Goal: Transaction & Acquisition: Purchase product/service

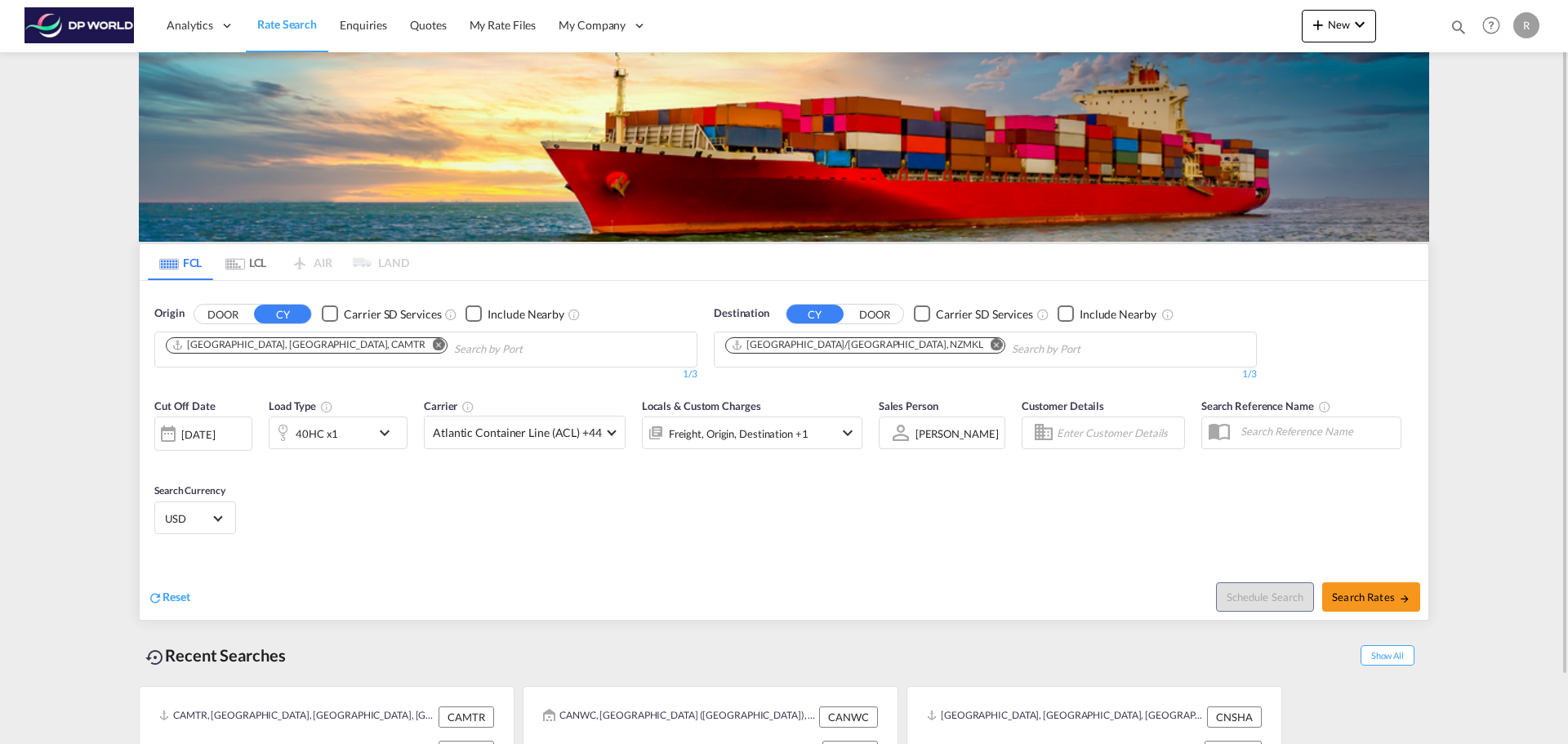
click at [422, 351] on button "Remove" at bounding box center [434, 346] width 25 height 16
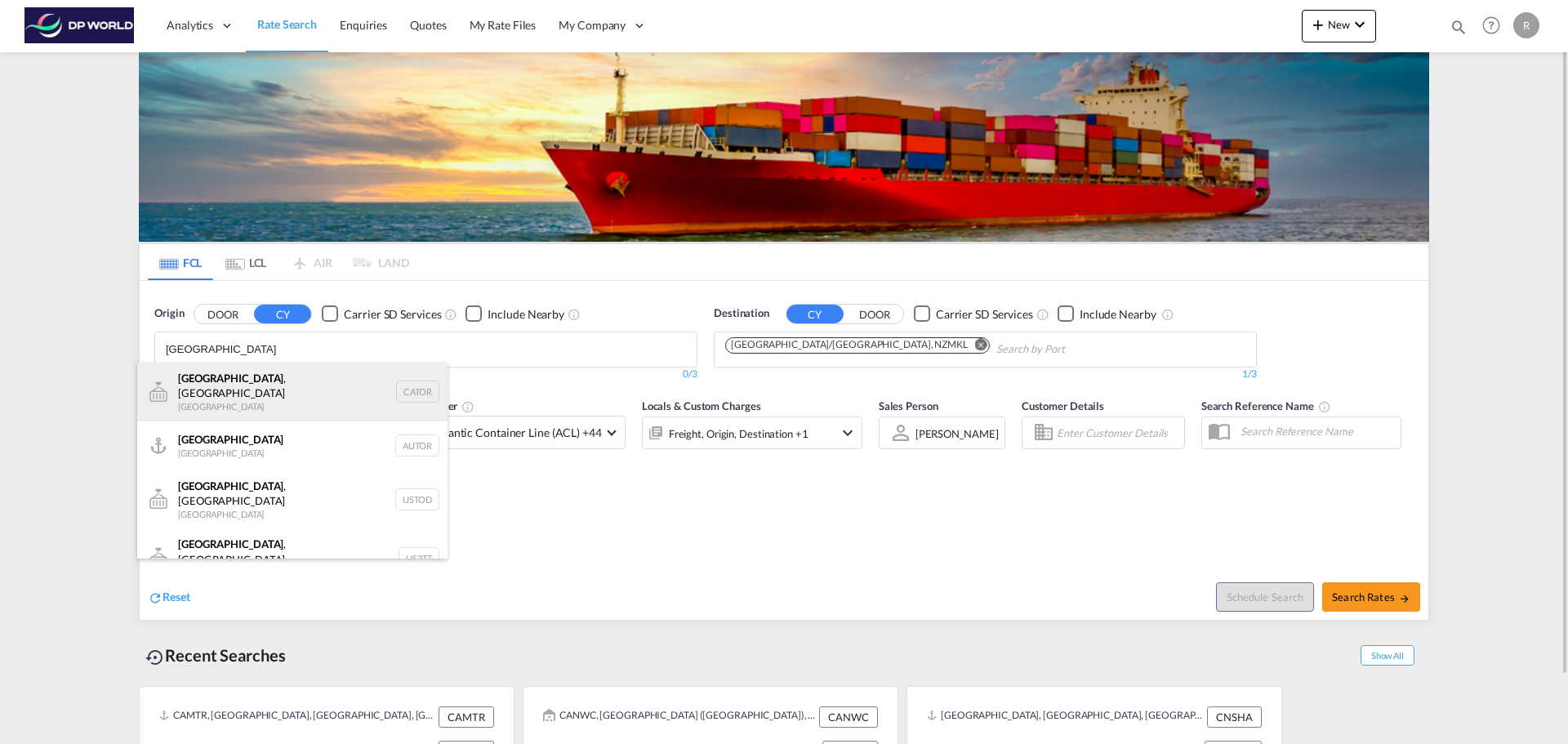
type input "[GEOGRAPHIC_DATA]"
click at [265, 382] on div "[GEOGRAPHIC_DATA] , ON [GEOGRAPHIC_DATA] CATOR" at bounding box center [292, 392] width 311 height 59
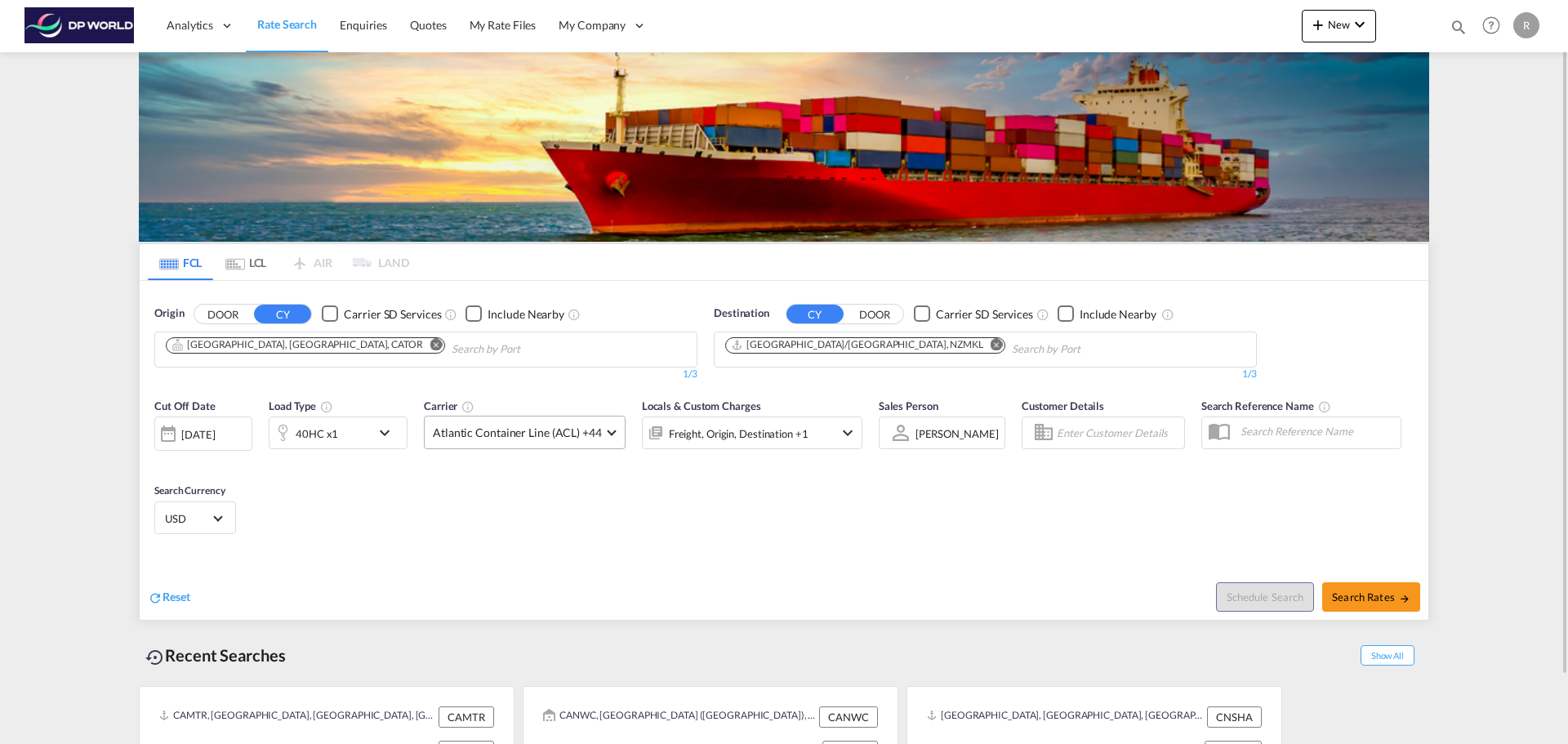
click at [599, 425] on md-select-value "Atlantic Container Line (ACL) +44" at bounding box center [525, 432] width 200 height 32
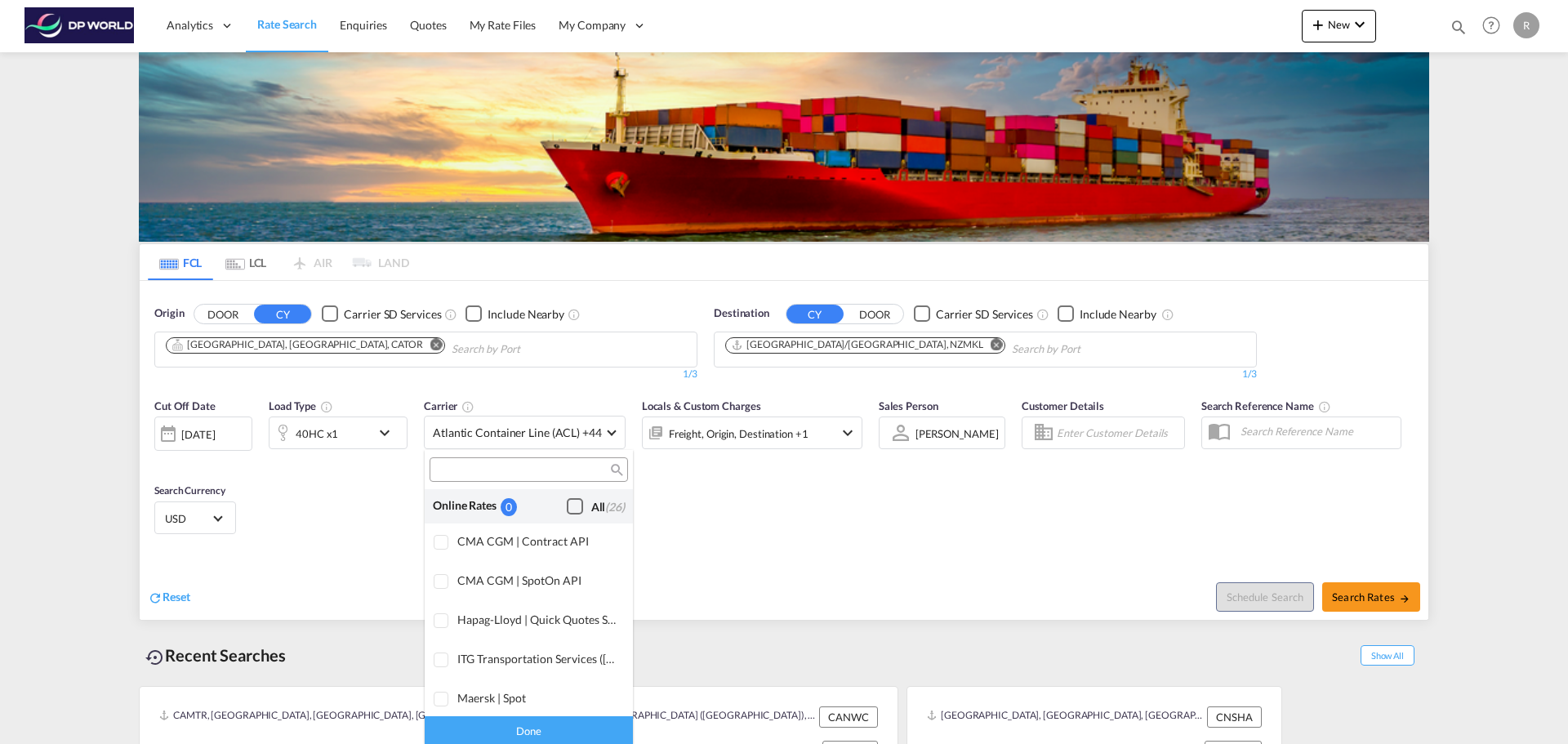
click at [591, 508] on div "All (26)" at bounding box center [607, 507] width 34 height 16
click at [765, 504] on md-backdrop at bounding box center [784, 372] width 1568 height 744
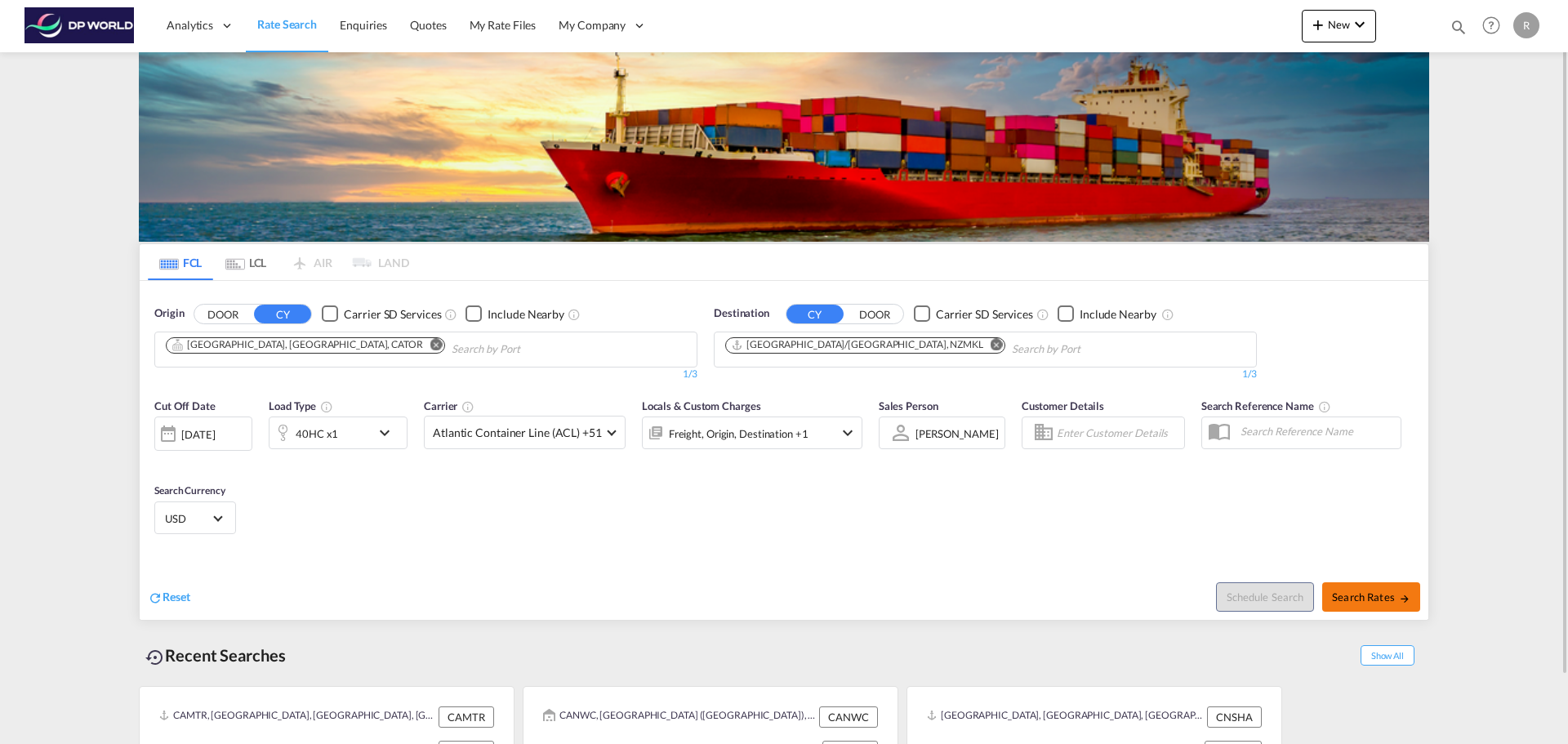
click at [1381, 599] on span "Search Rates" at bounding box center [1371, 597] width 78 height 13
type input "CATOR to NZMKL / [DATE]"
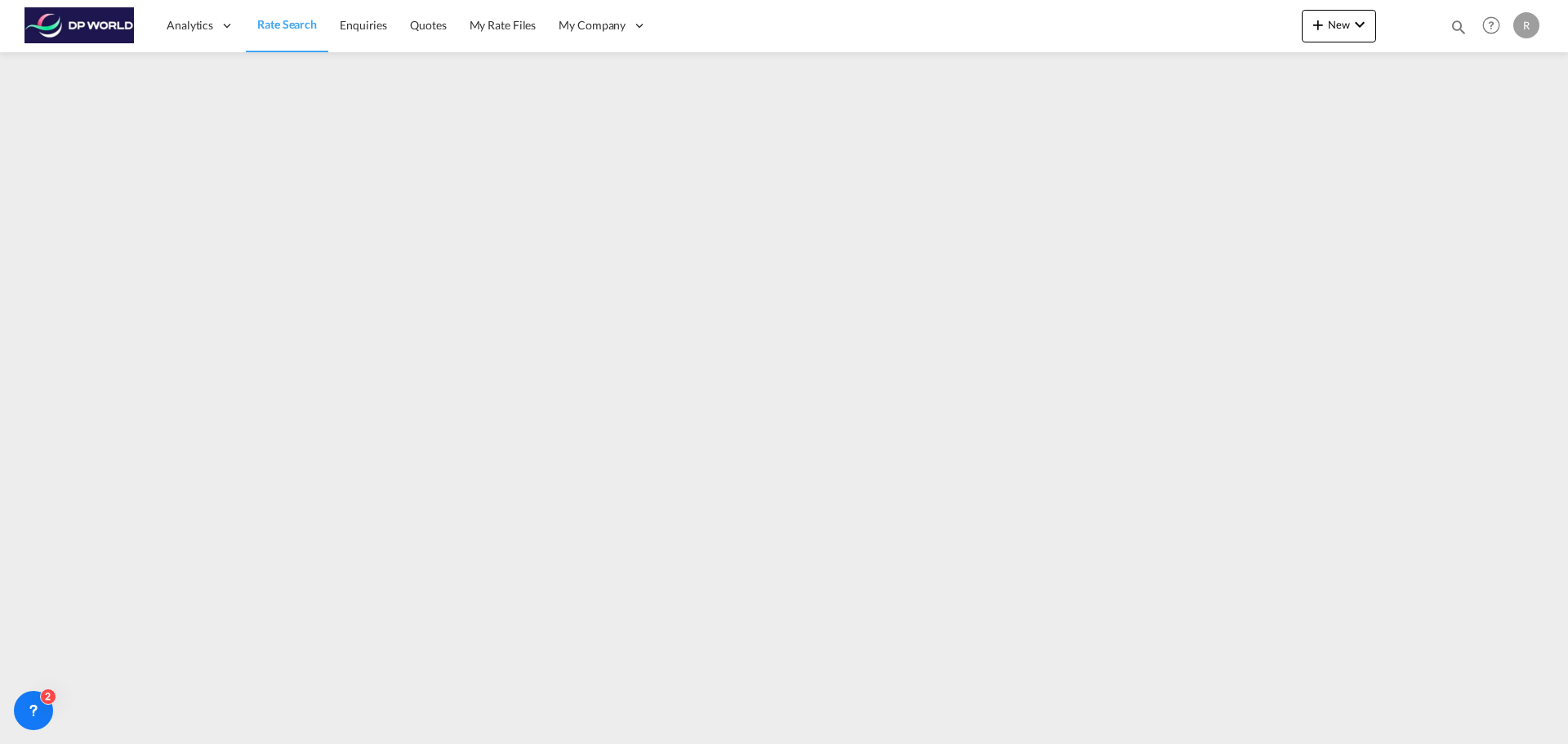
click at [276, 32] on span "Rate Search" at bounding box center [287, 25] width 60 height 16
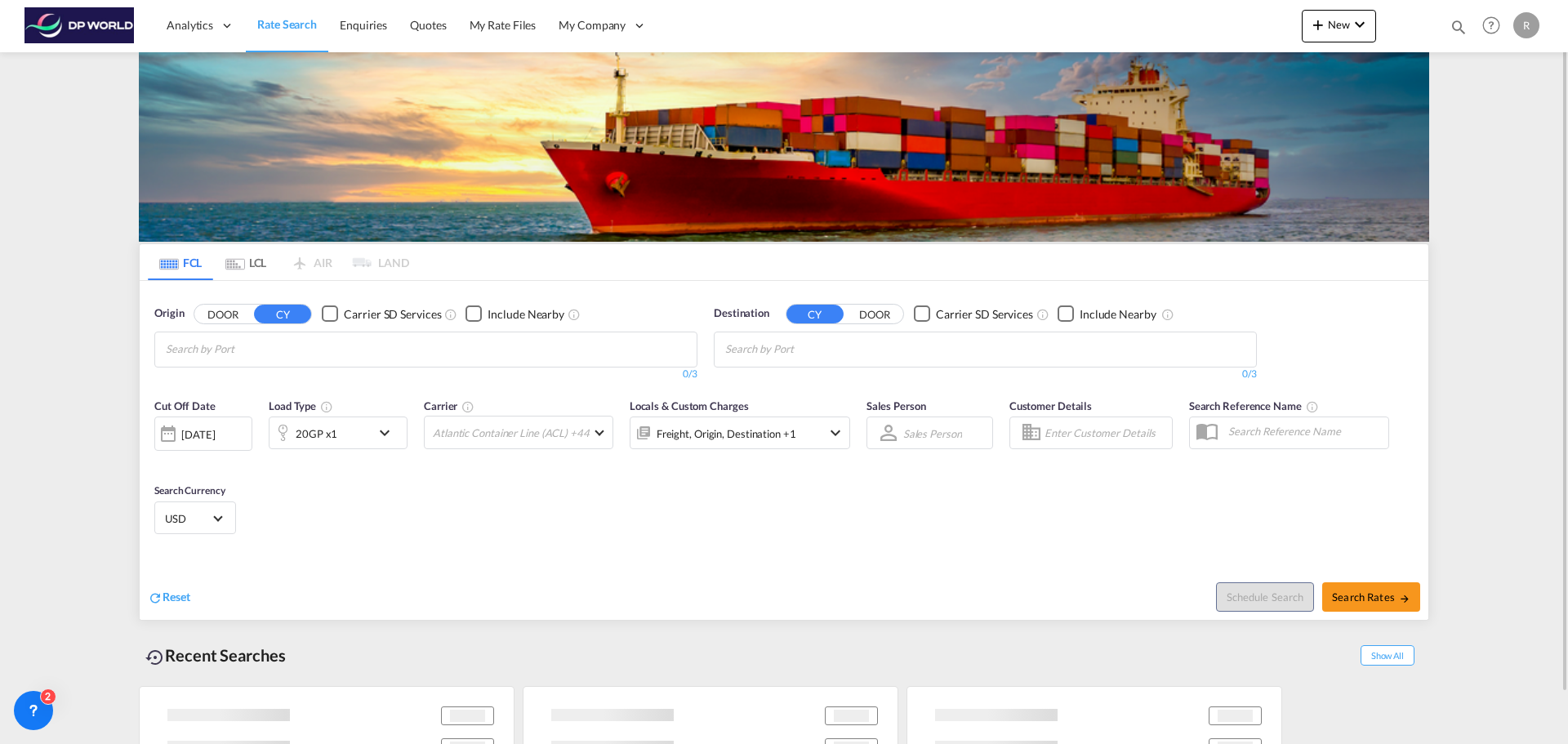
click at [236, 304] on div "DOOR [PERSON_NAME]" at bounding box center [252, 314] width 118 height 20
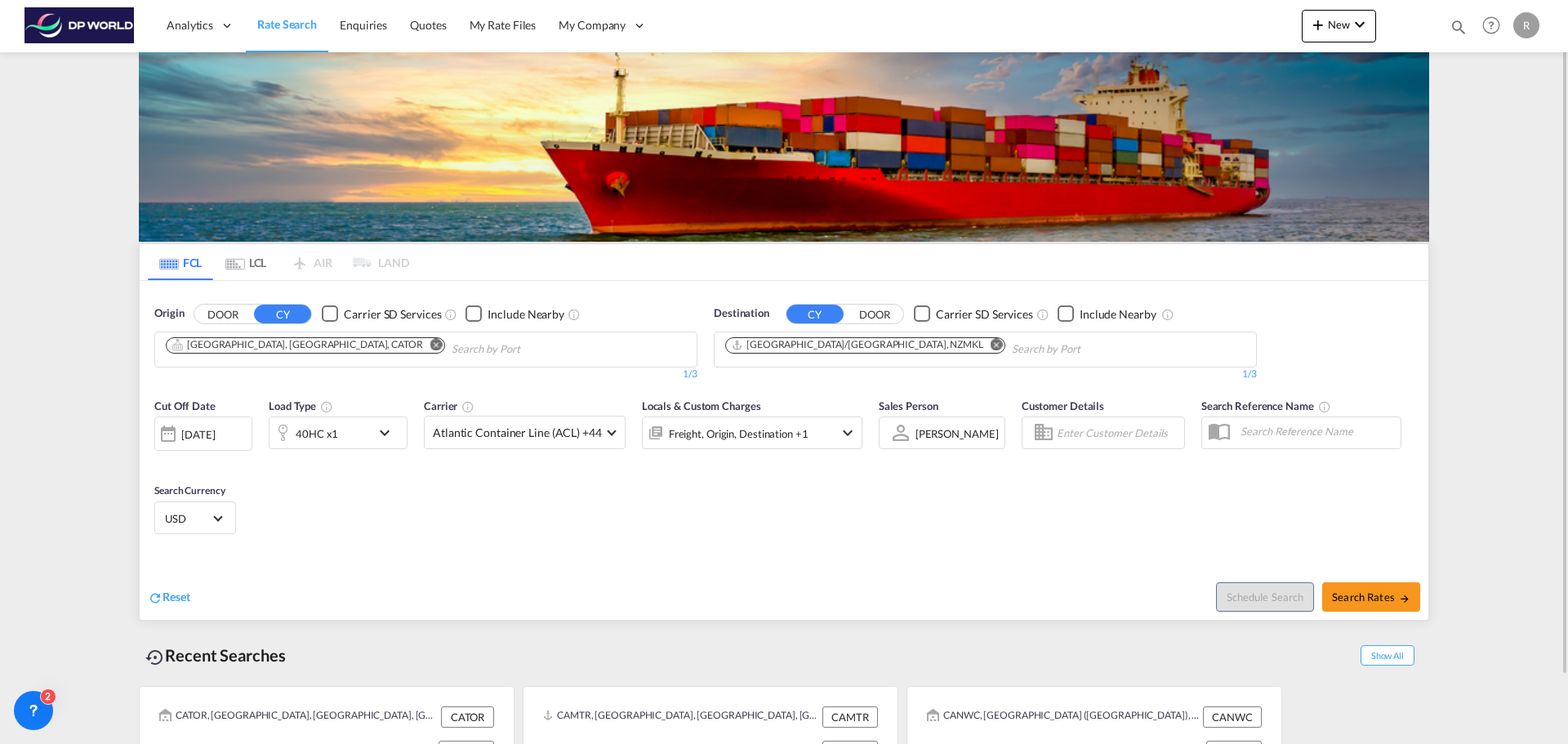
click at [206, 317] on button "DOOR" at bounding box center [222, 313] width 57 height 19
click at [874, 316] on button "DOOR" at bounding box center [874, 313] width 57 height 19
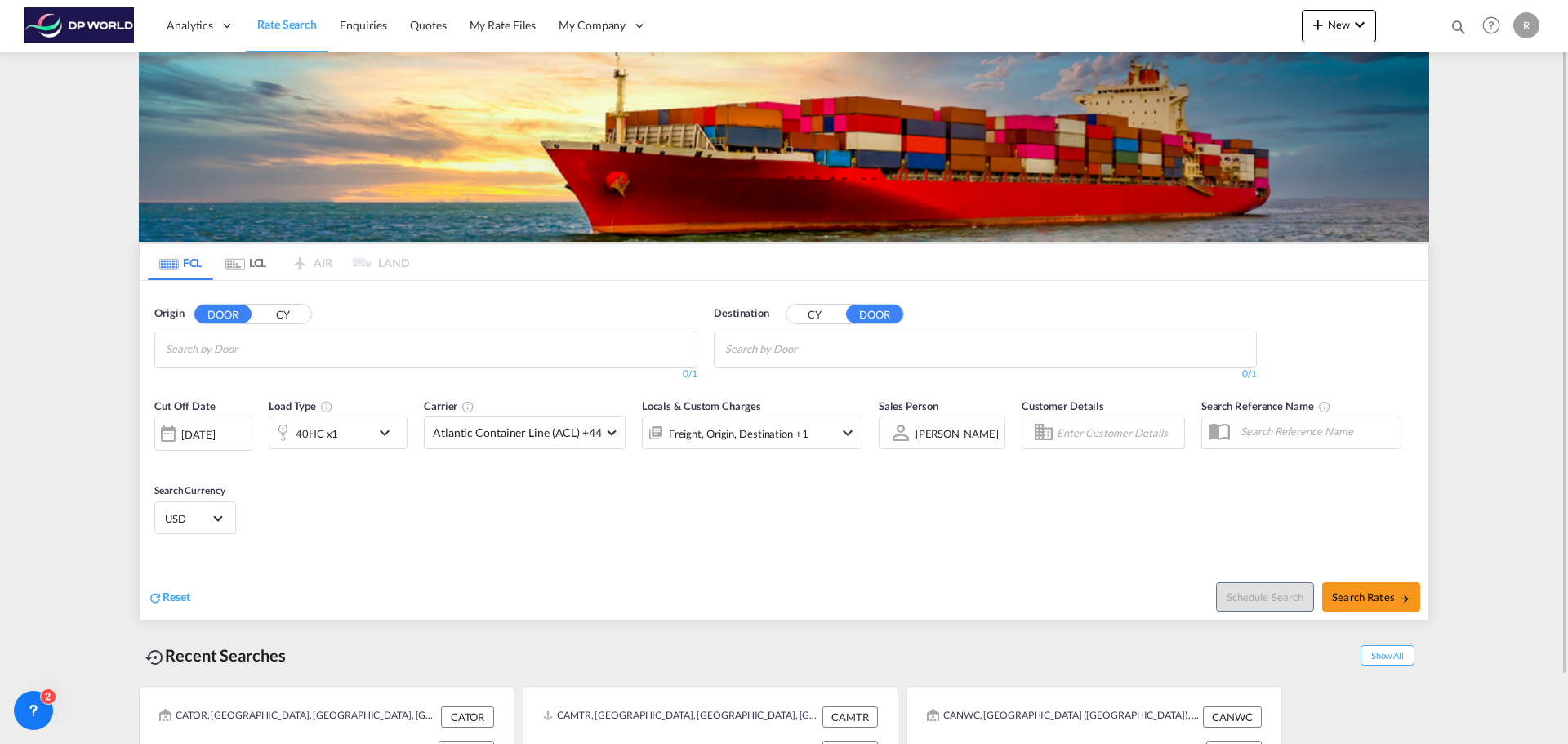
click at [292, 333] on md-chips-wrap "Chips container with autocompletion. Enter the text area, type text to search, …" at bounding box center [245, 347] width 164 height 30
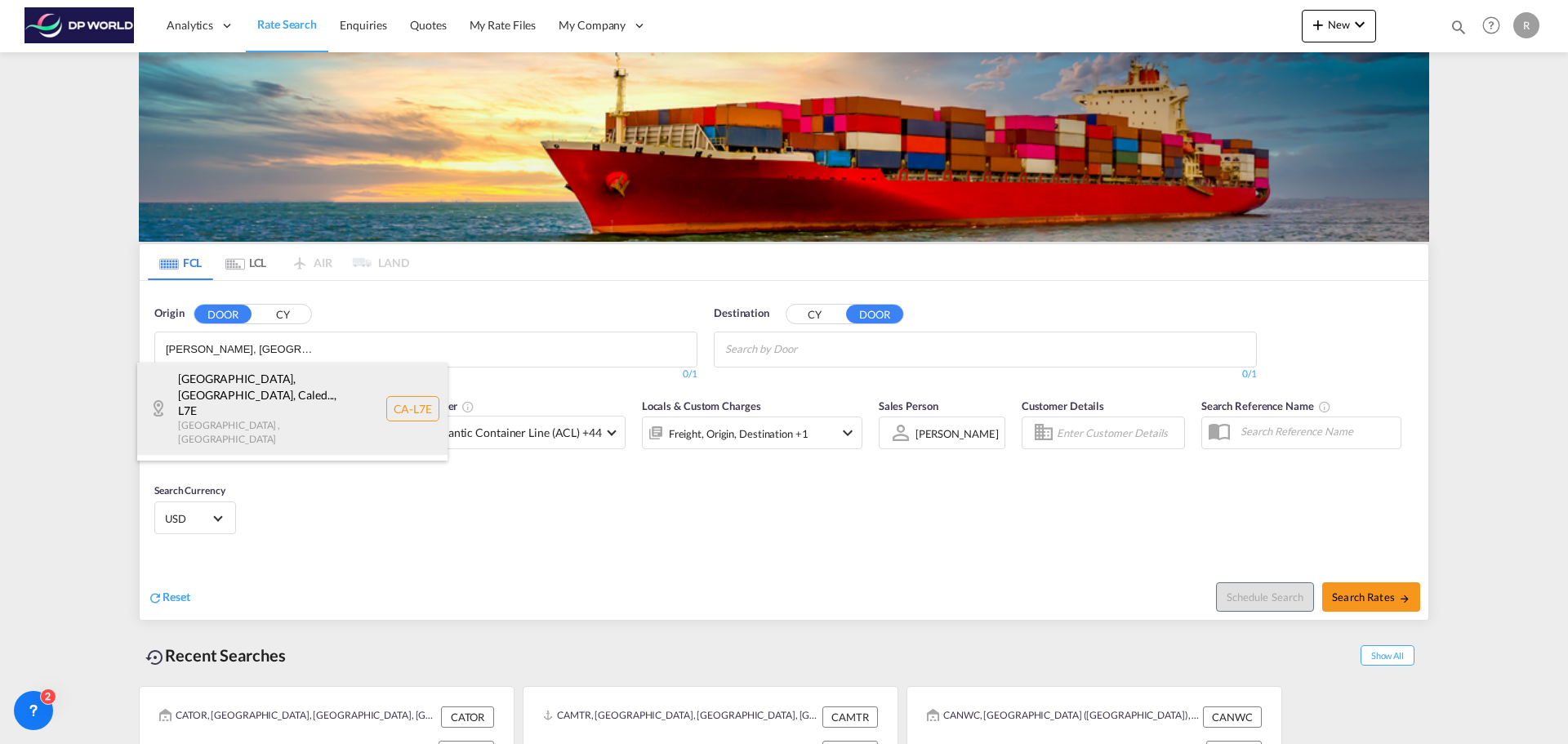
type input "[PERSON_NAME], [GEOGRAPHIC_DATA]"
click at [269, 381] on div "[GEOGRAPHIC_DATA], [GEOGRAPHIC_DATA], Caled... , L7E [GEOGRAPHIC_DATA] , [GEOGR…" at bounding box center [292, 409] width 311 height 93
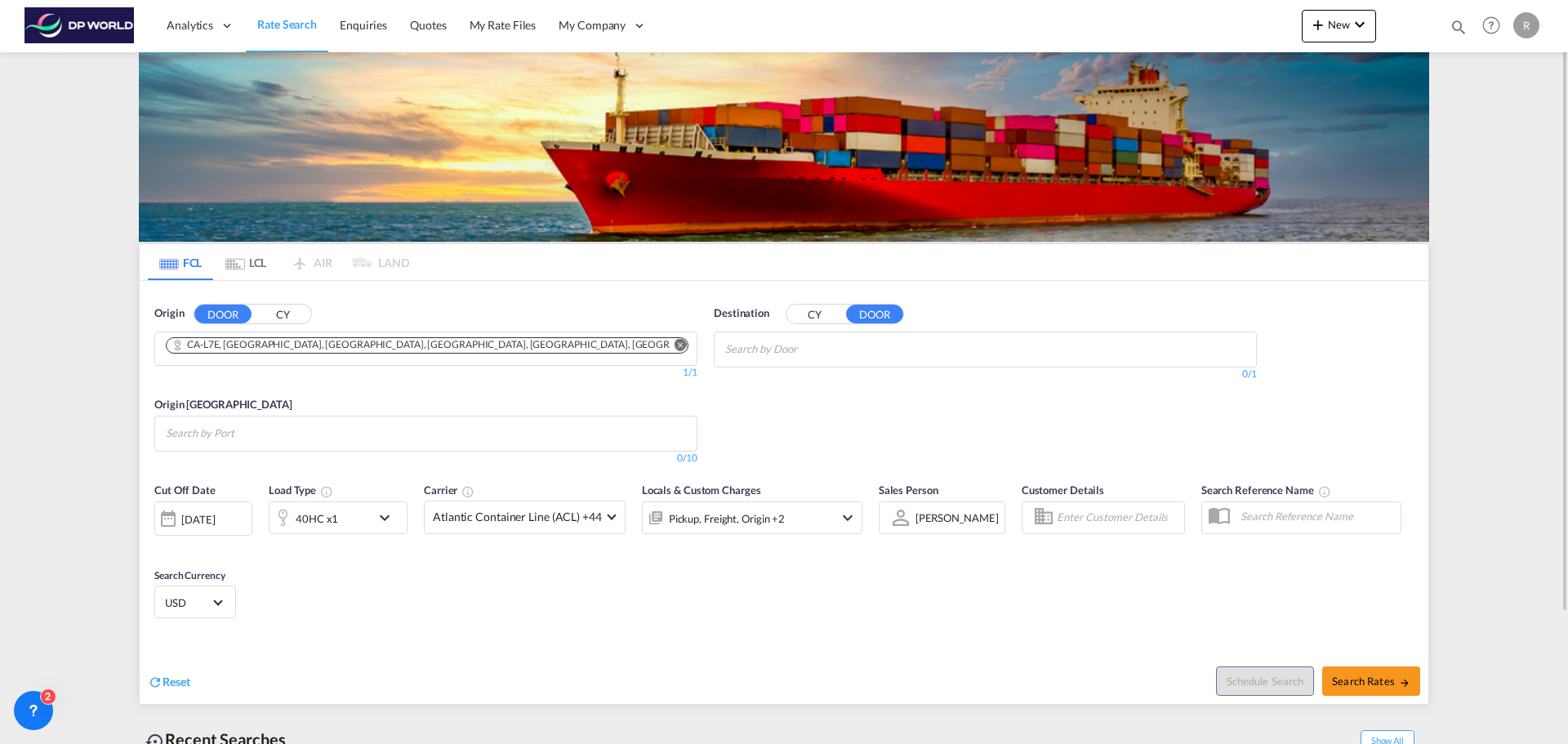
click at [805, 354] on input "Search by Door" at bounding box center [803, 349] width 155 height 26
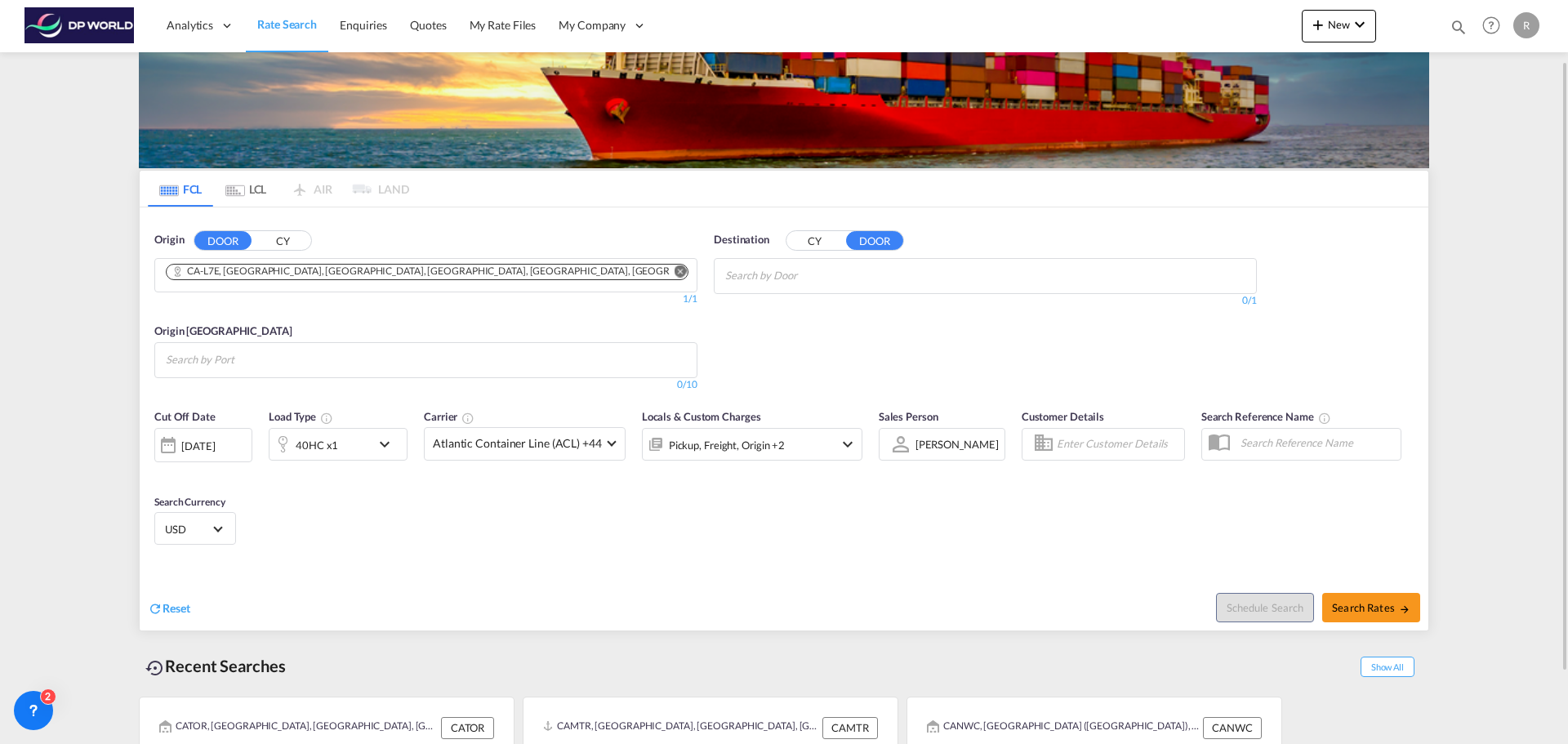
click at [807, 272] on input "Chips input." at bounding box center [803, 276] width 155 height 26
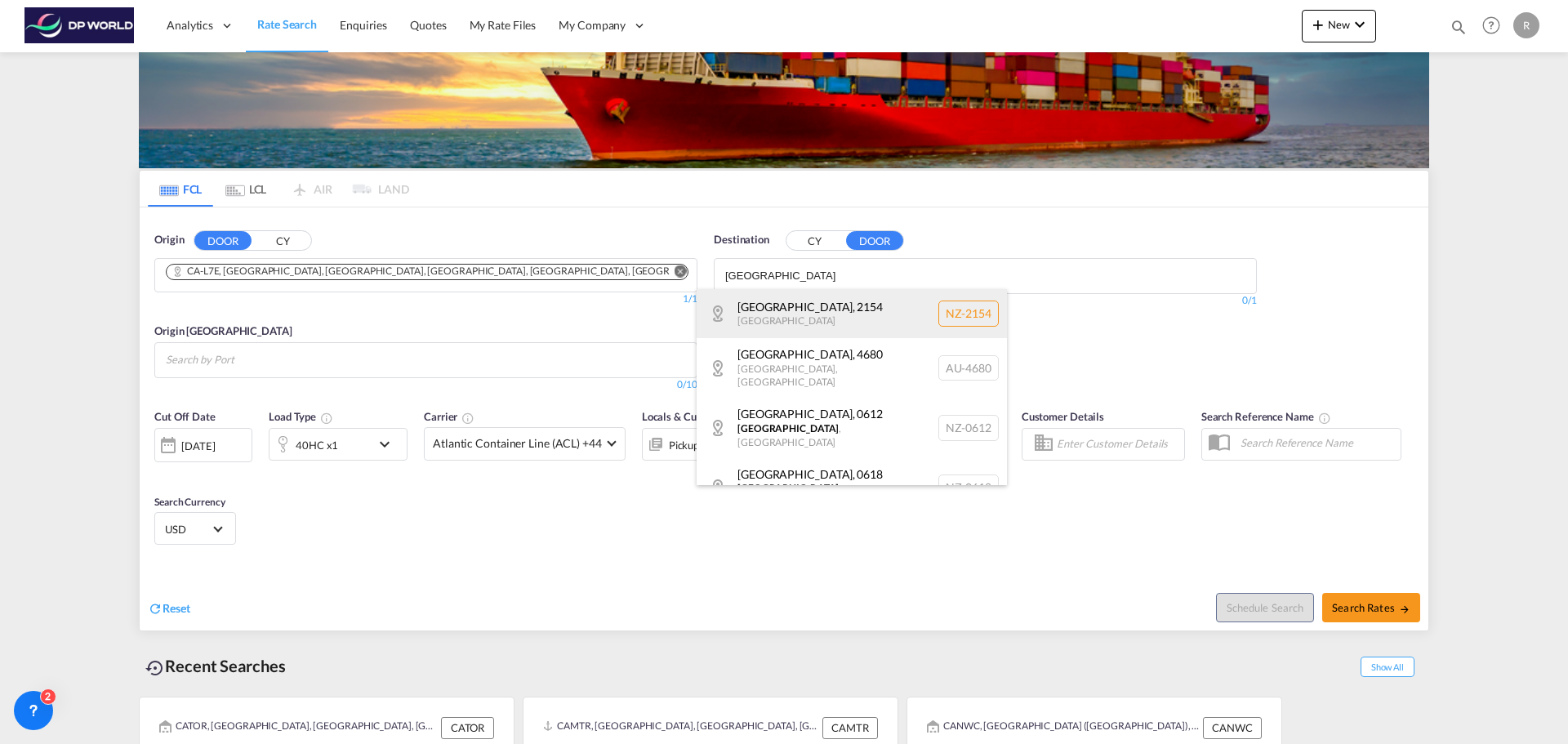
type input "[GEOGRAPHIC_DATA]"
click at [843, 307] on div "[GEOGRAPHIC_DATA] , 2154 [GEOGRAPHIC_DATA] [GEOGRAPHIC_DATA]-2154" at bounding box center [852, 313] width 311 height 49
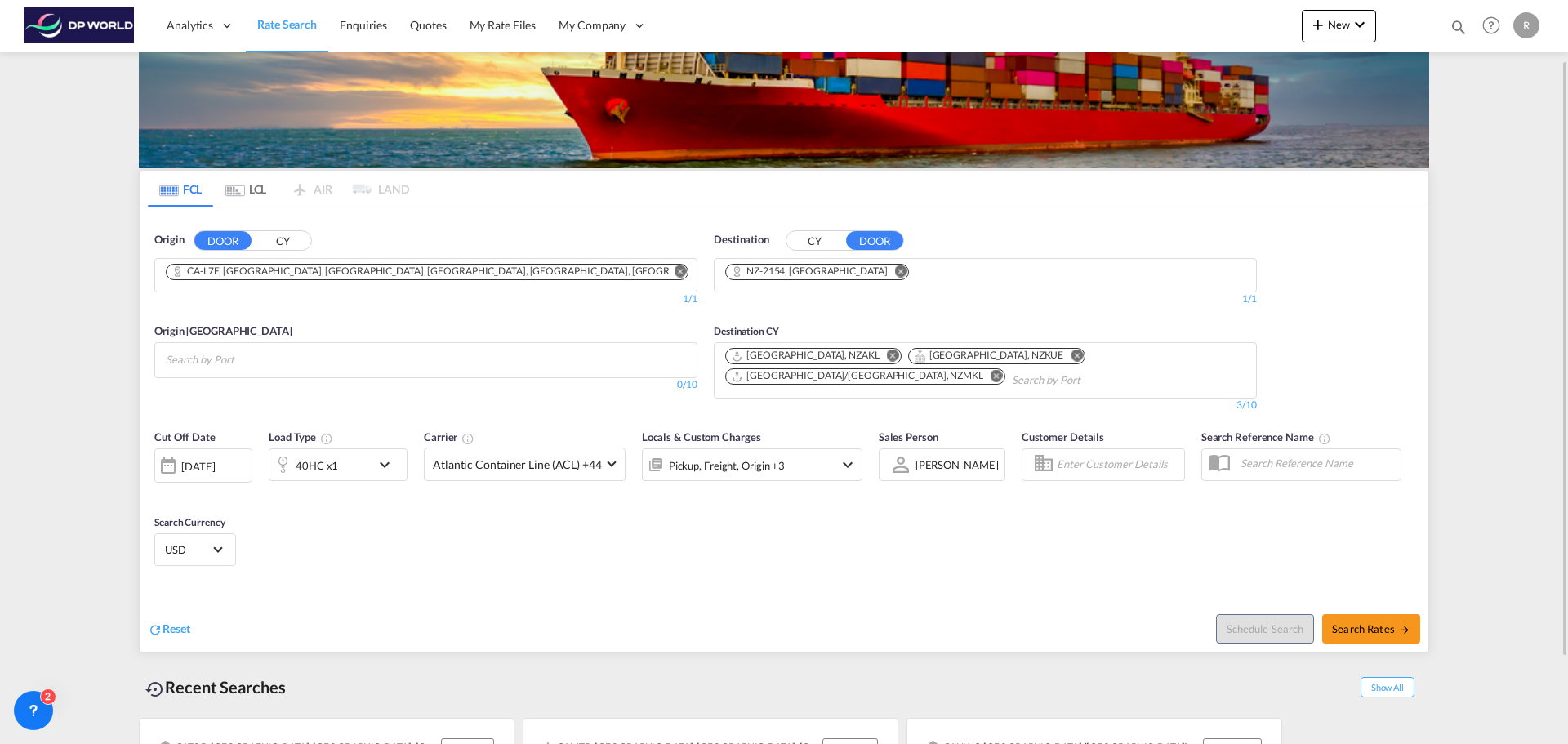
click at [1070, 356] on md-icon "Remove" at bounding box center [1076, 355] width 12 height 12
click at [248, 361] on input "Search by Port" at bounding box center [243, 360] width 155 height 26
drag, startPoint x: 158, startPoint y: 362, endPoint x: 129, endPoint y: 362, distance: 29.0
click at [1, 346] on body "Analytics Dashboard Rate Search Enquiries Quotes My Rate Files My Company" at bounding box center [784, 372] width 1568 height 744
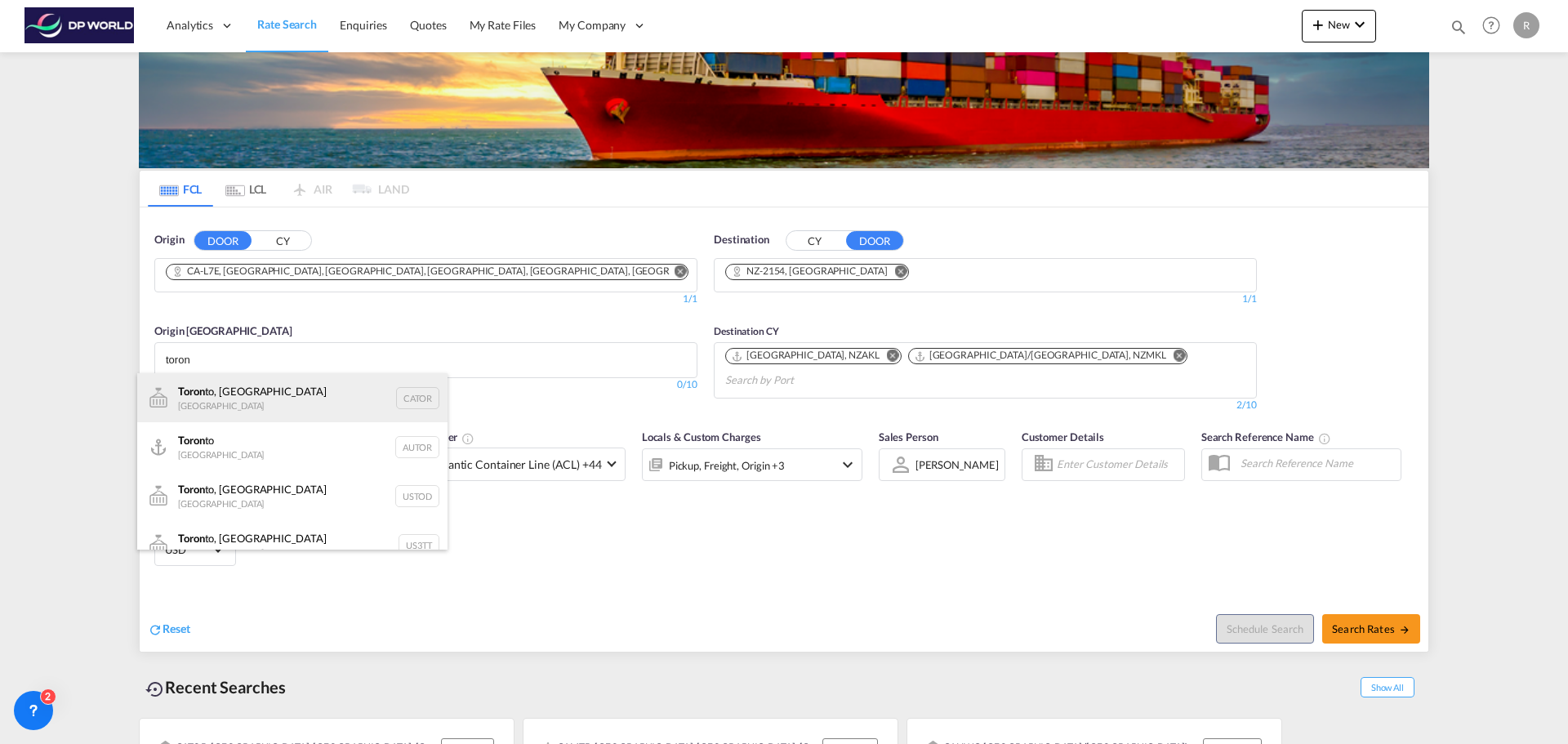
type input "toron"
click at [199, 389] on div "Toron to, ON [GEOGRAPHIC_DATA] CATOR" at bounding box center [292, 398] width 311 height 49
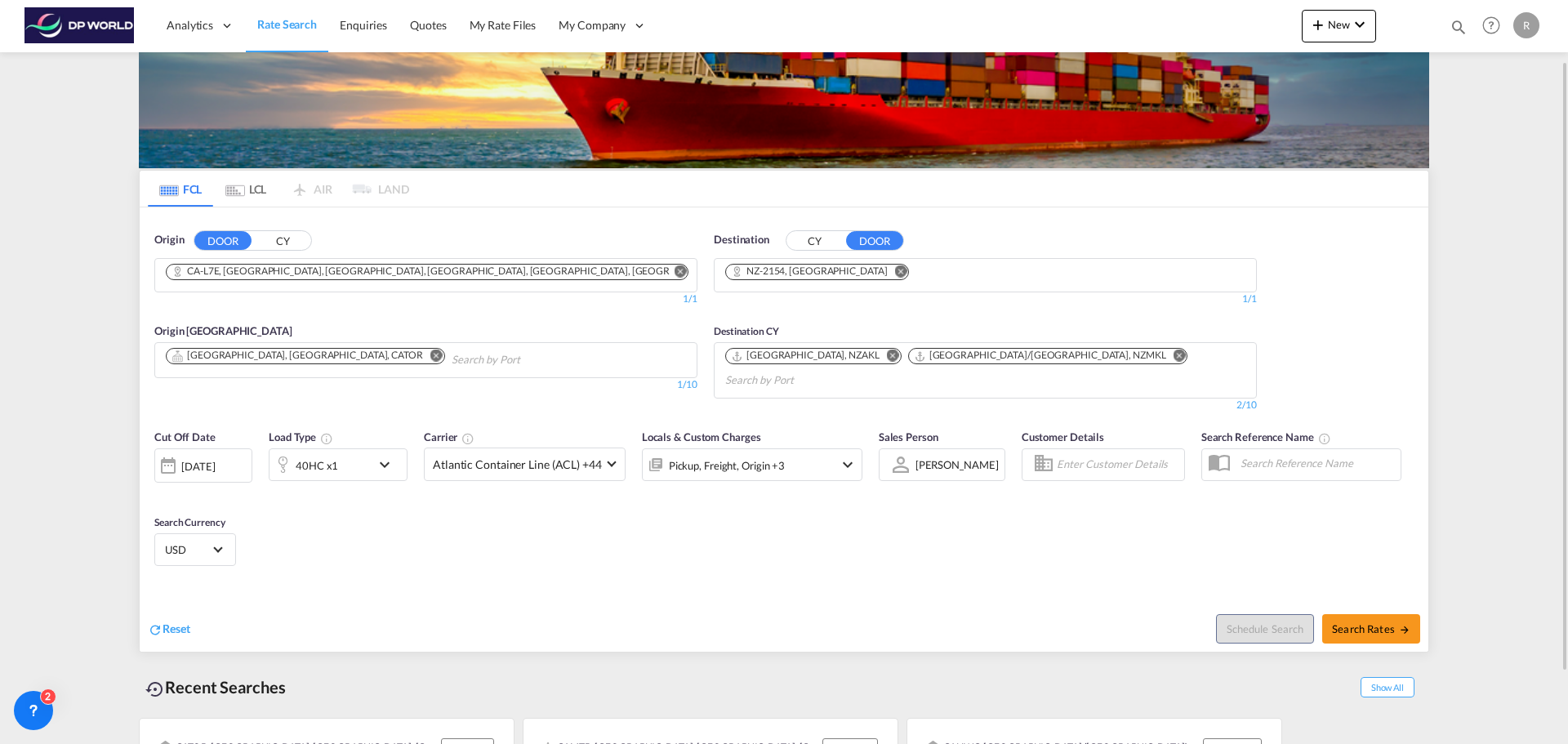
click at [214, 459] on div "[DATE]" at bounding box center [198, 466] width 34 height 15
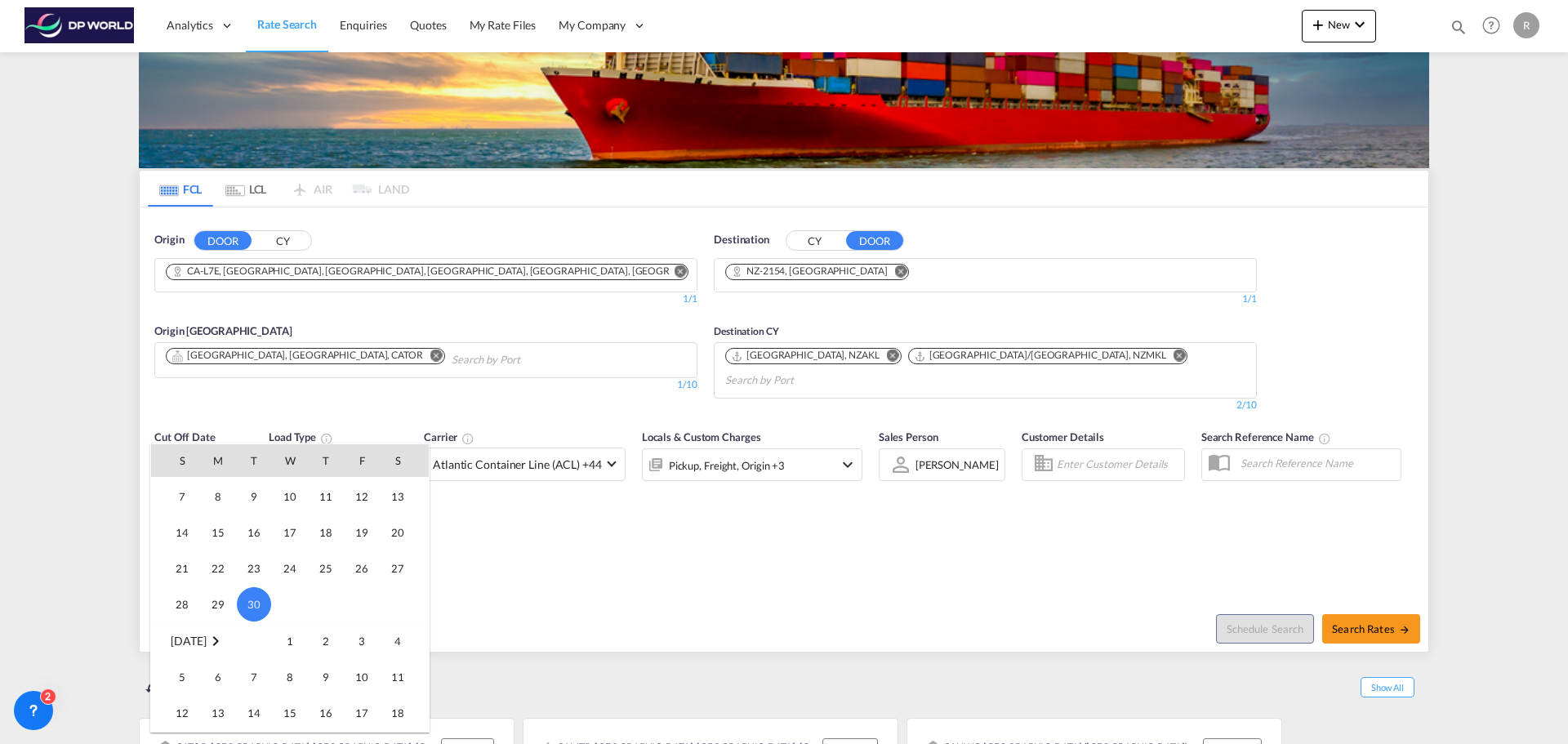
scroll to position [596, 0]
click at [290, 630] on span "15" at bounding box center [290, 620] width 33 height 33
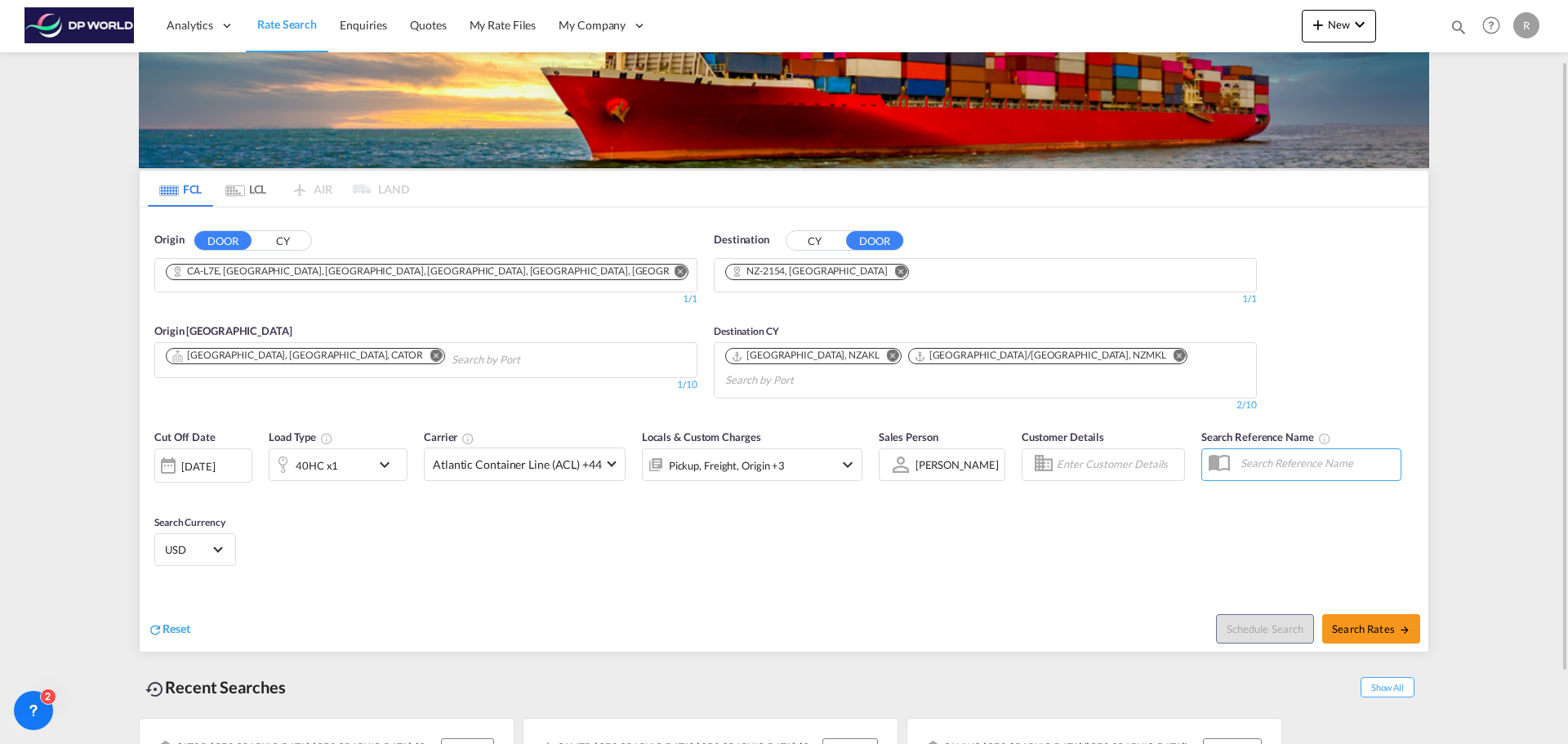
click at [241, 449] on div "[DATE]" at bounding box center [203, 466] width 98 height 35
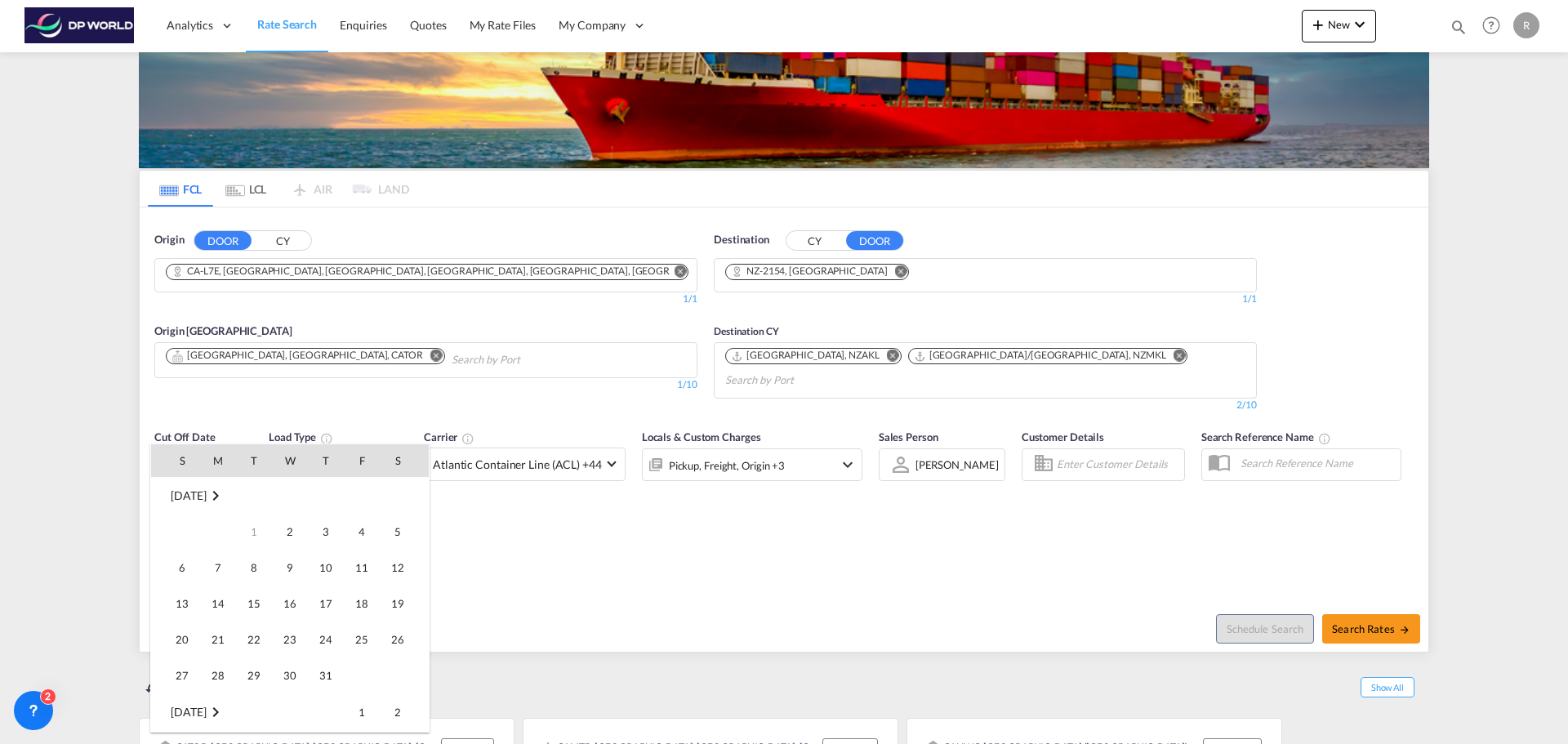
scroll to position [650, 0]
click at [251, 562] on span "14" at bounding box center [254, 568] width 33 height 33
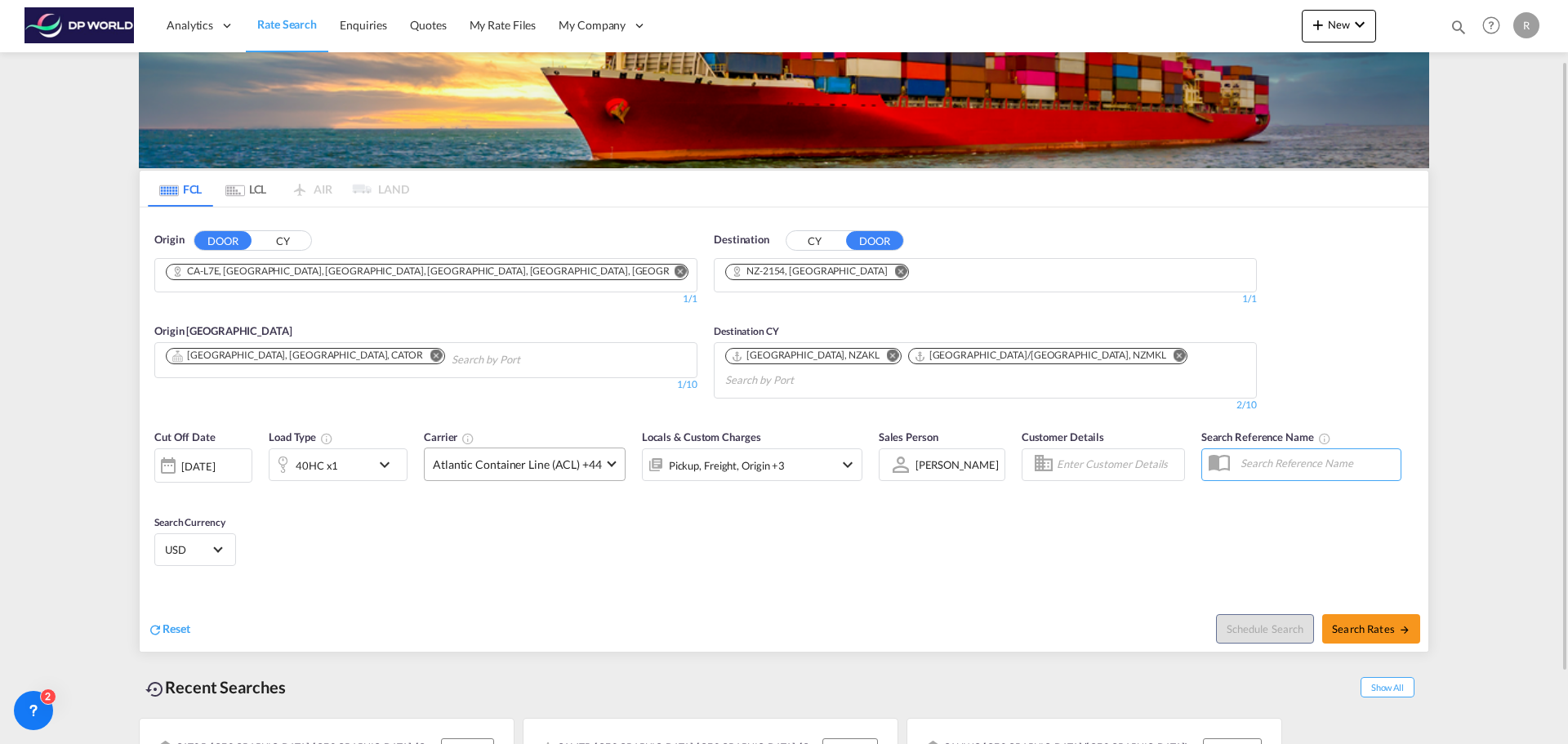
click at [547, 457] on span "Atlantic Container Line (ACL) +44" at bounding box center [518, 465] width 169 height 16
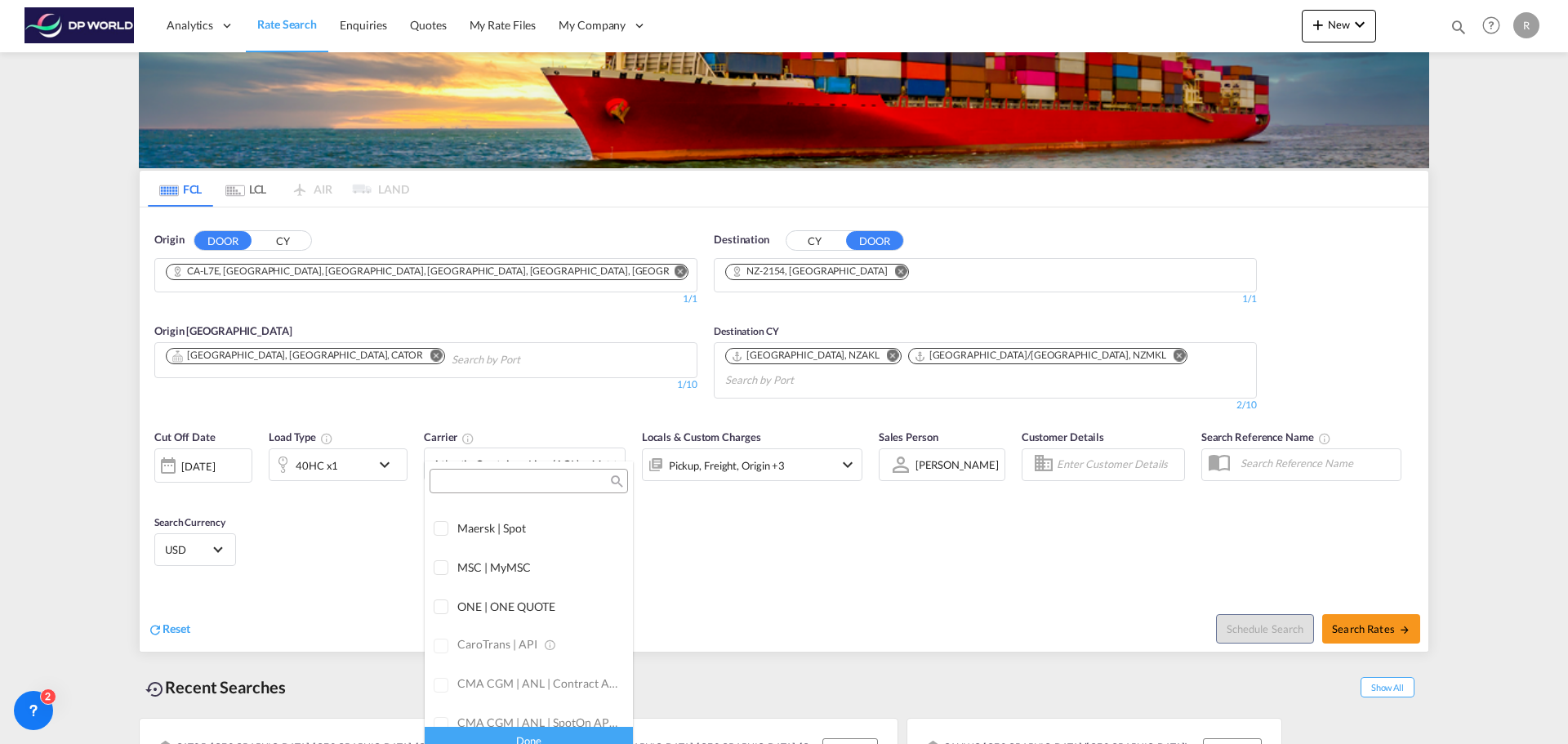
scroll to position [0, 0]
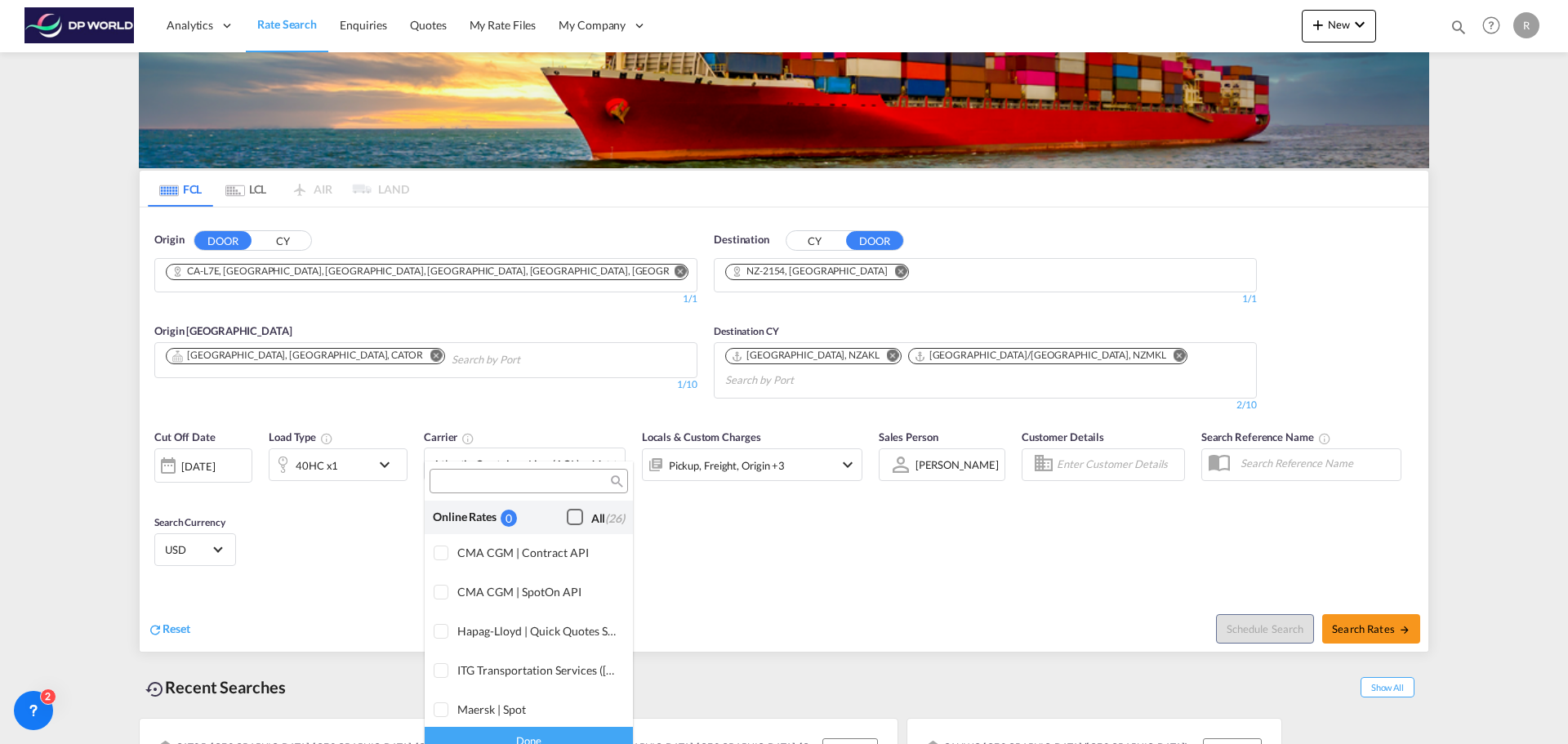
click at [574, 517] on div "Checkbox No Ink" at bounding box center [575, 517] width 16 height 16
click at [720, 530] on md-backdrop at bounding box center [784, 372] width 1568 height 744
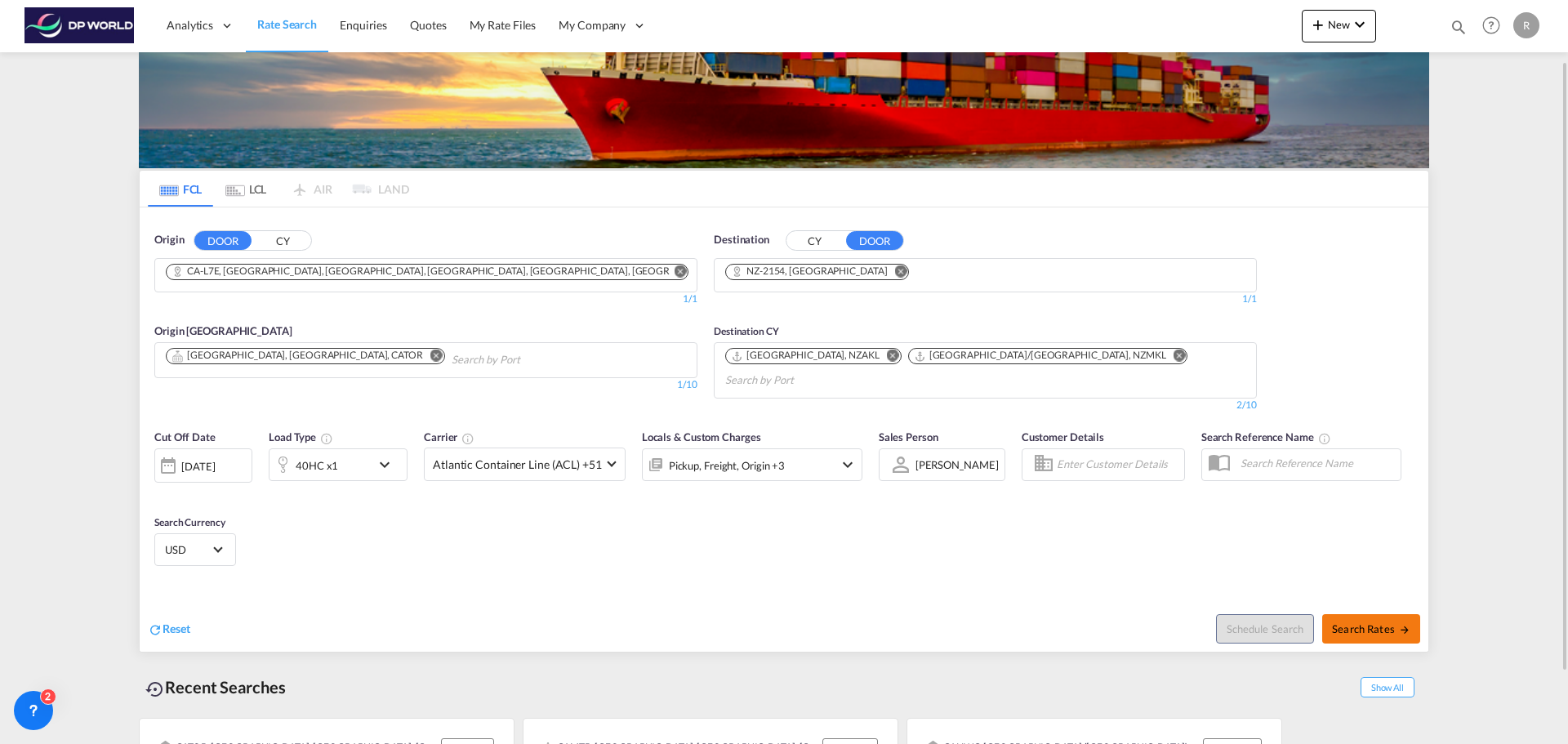
click at [1388, 622] on span "Search Rates" at bounding box center [1371, 629] width 78 height 13
type input "L7E to 2154 / [DATE]"
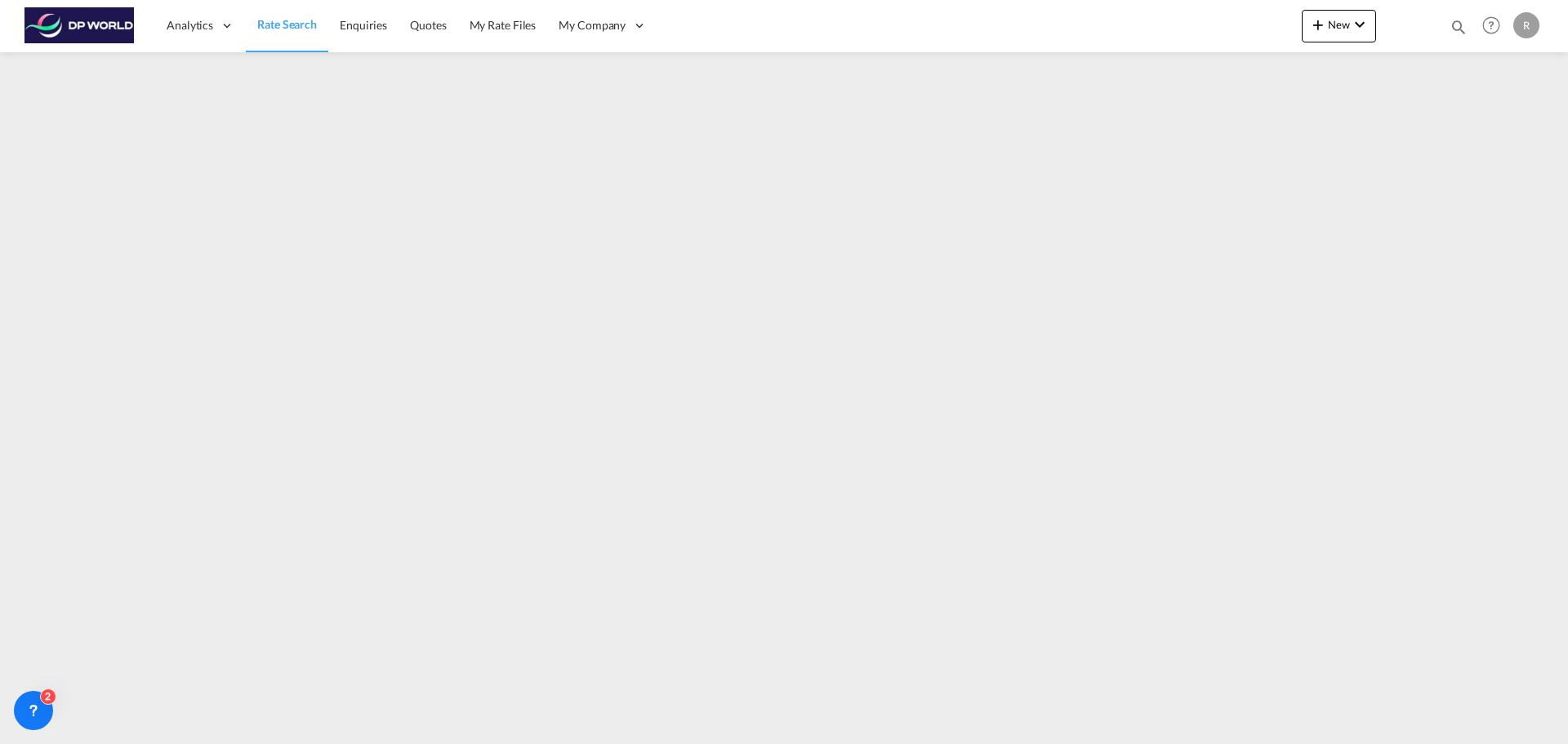
click at [264, 15] on link "Rate Search" at bounding box center [287, 25] width 83 height 53
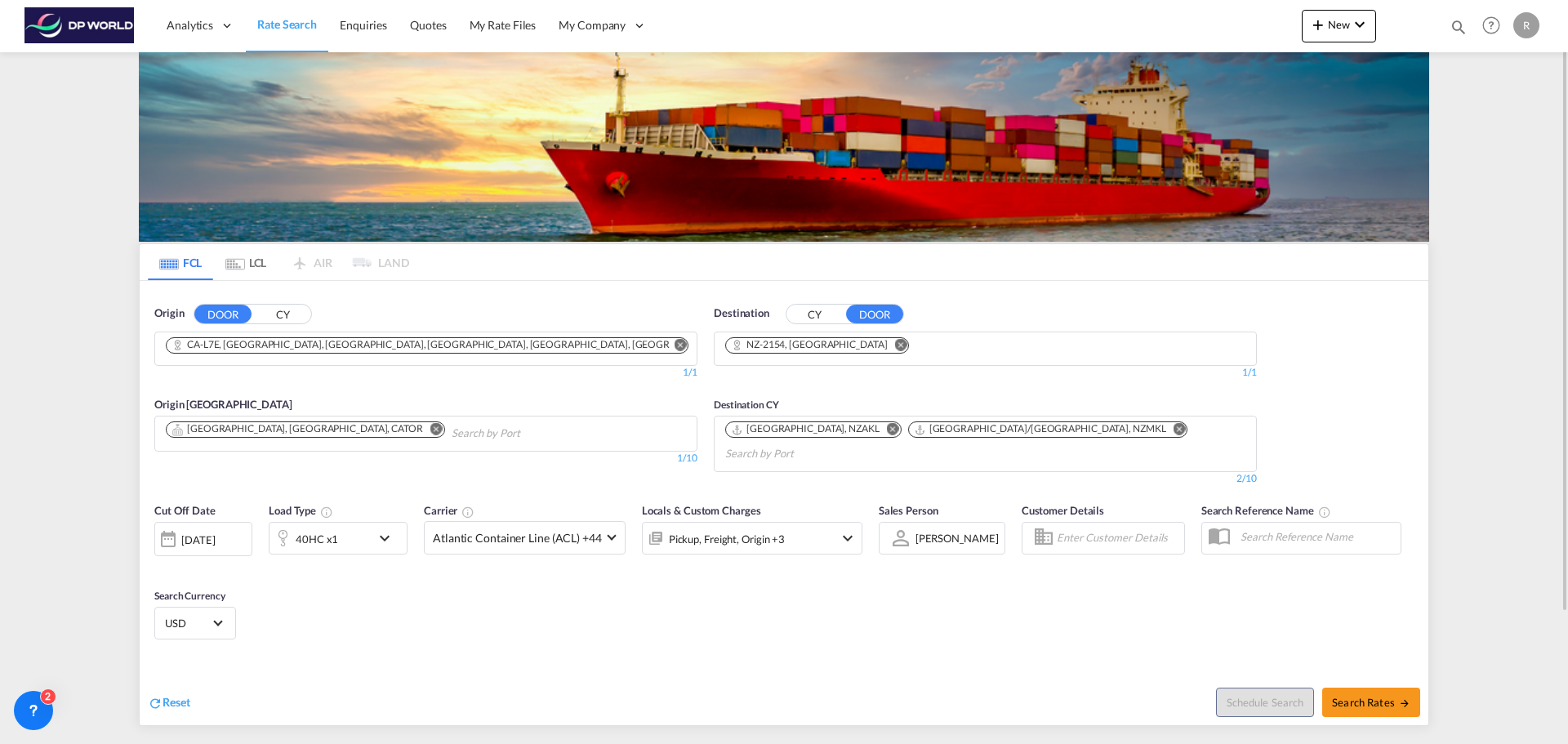
click at [819, 316] on button "CY" at bounding box center [814, 313] width 57 height 19
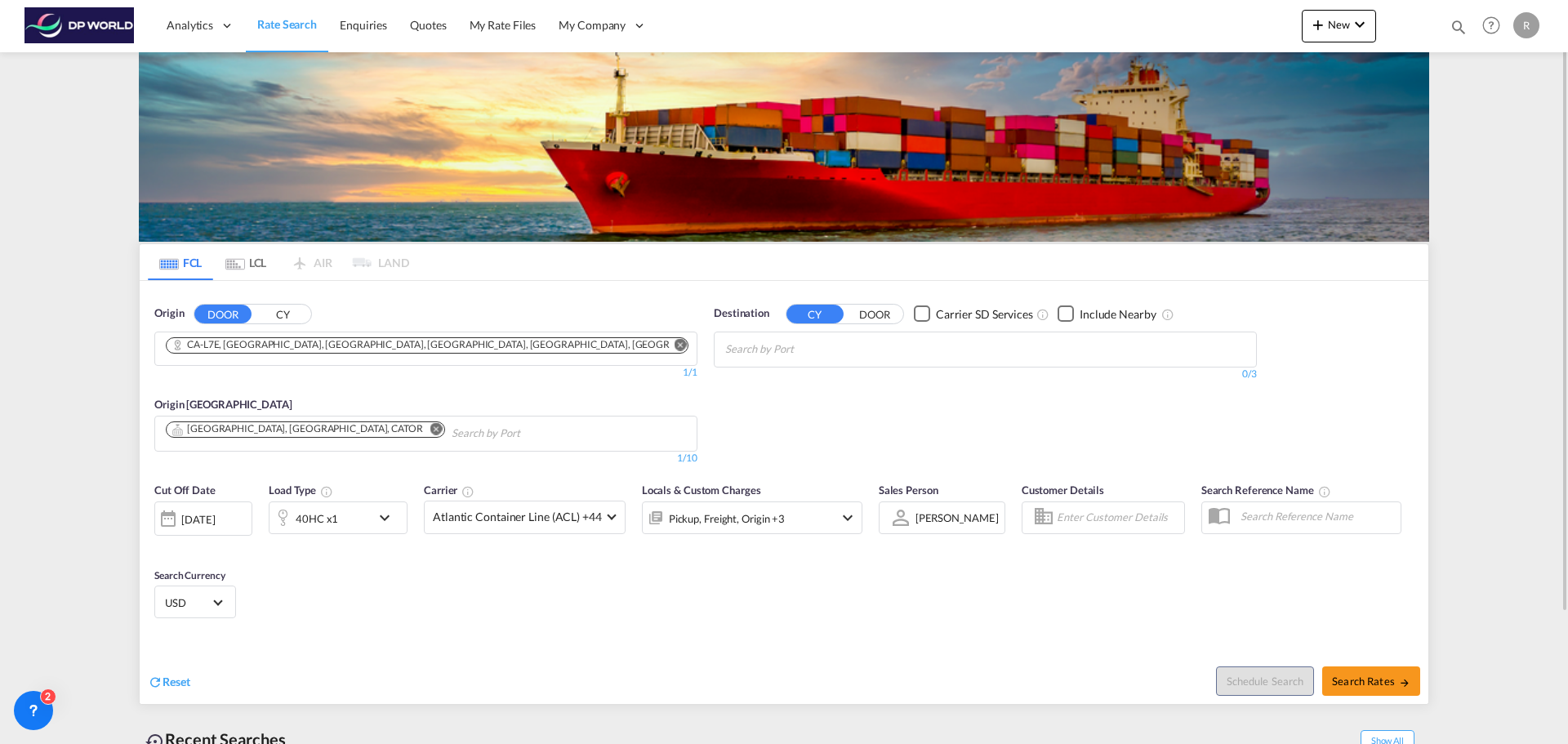
click at [830, 352] on input "Search by Port" at bounding box center [803, 349] width 155 height 26
type input "a"
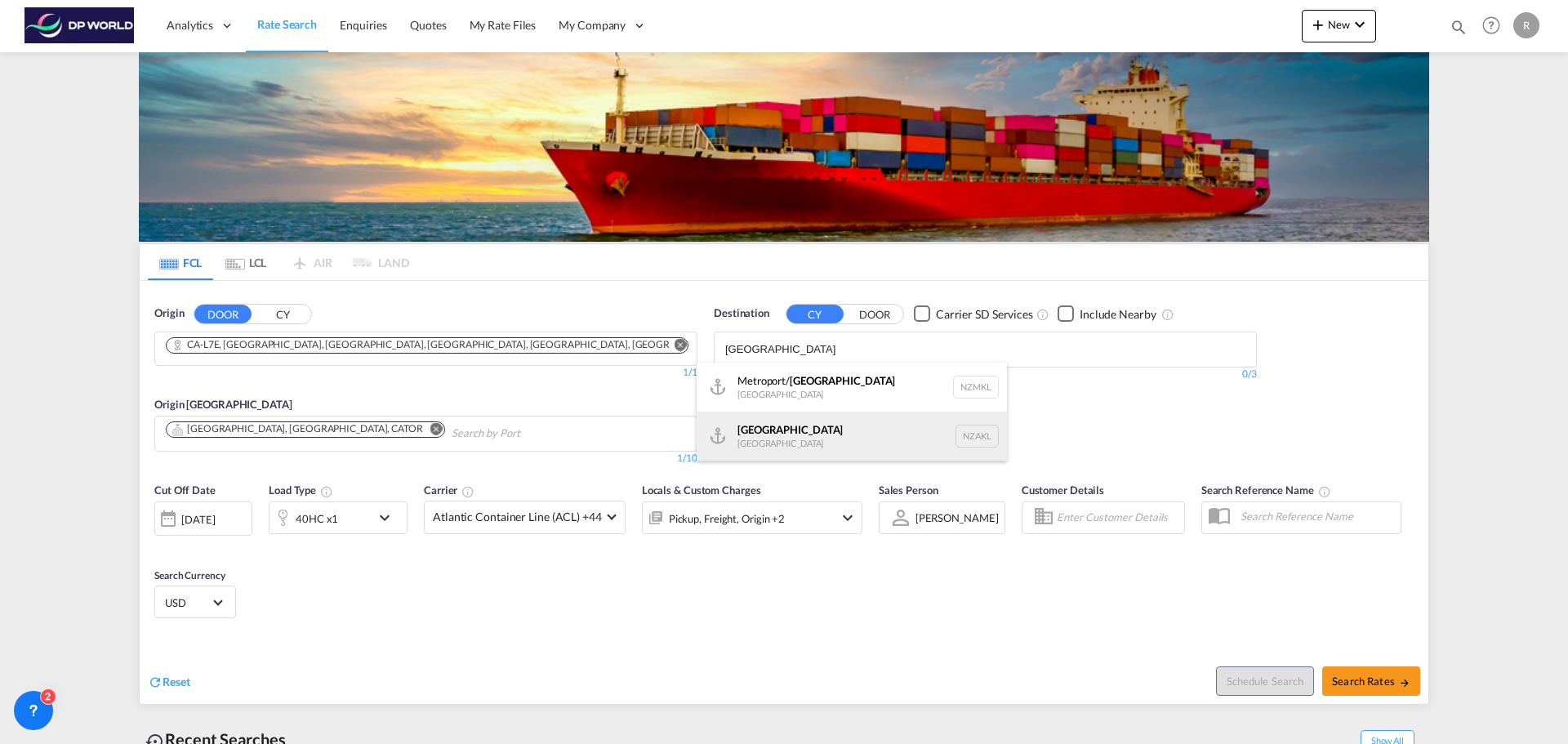
type input "[GEOGRAPHIC_DATA]"
click at [836, 433] on div "[GEOGRAPHIC_DATA] [GEOGRAPHIC_DATA] NZAKL" at bounding box center [852, 436] width 311 height 49
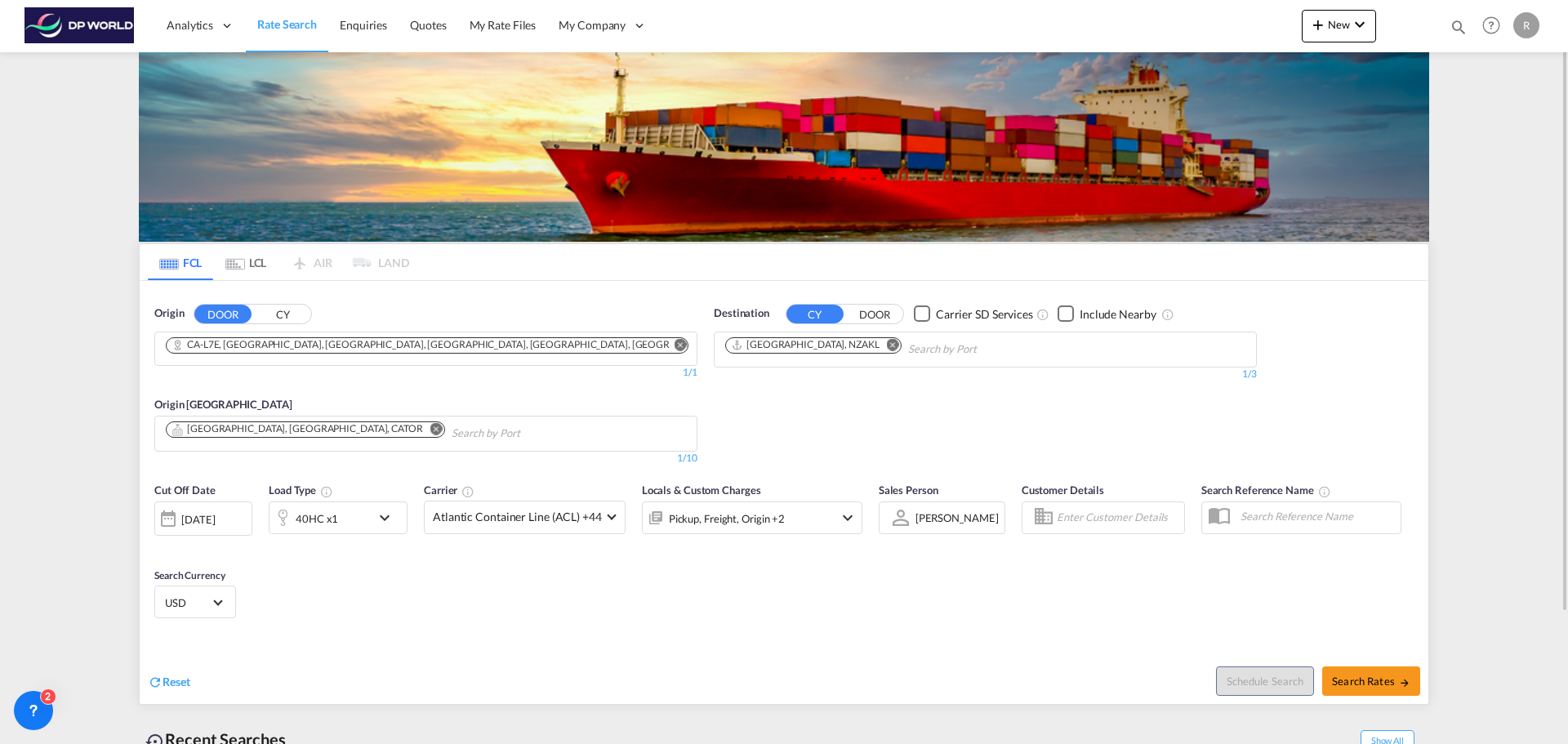
click at [887, 344] on md-icon "Remove" at bounding box center [892, 343] width 12 height 12
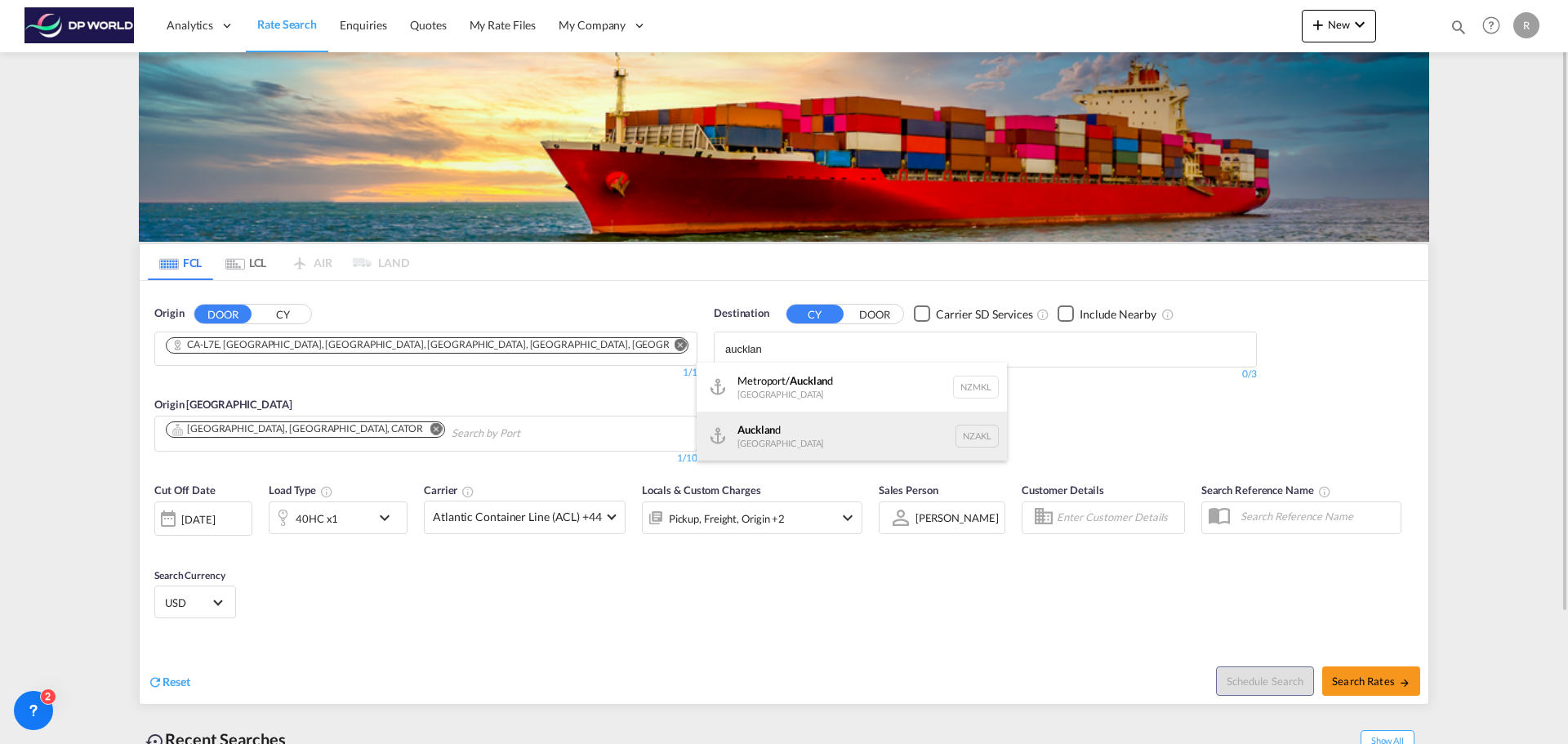
type input "aucklan"
click at [843, 445] on div "Aucklan d [GEOGRAPHIC_DATA] NZAKL" at bounding box center [852, 436] width 311 height 49
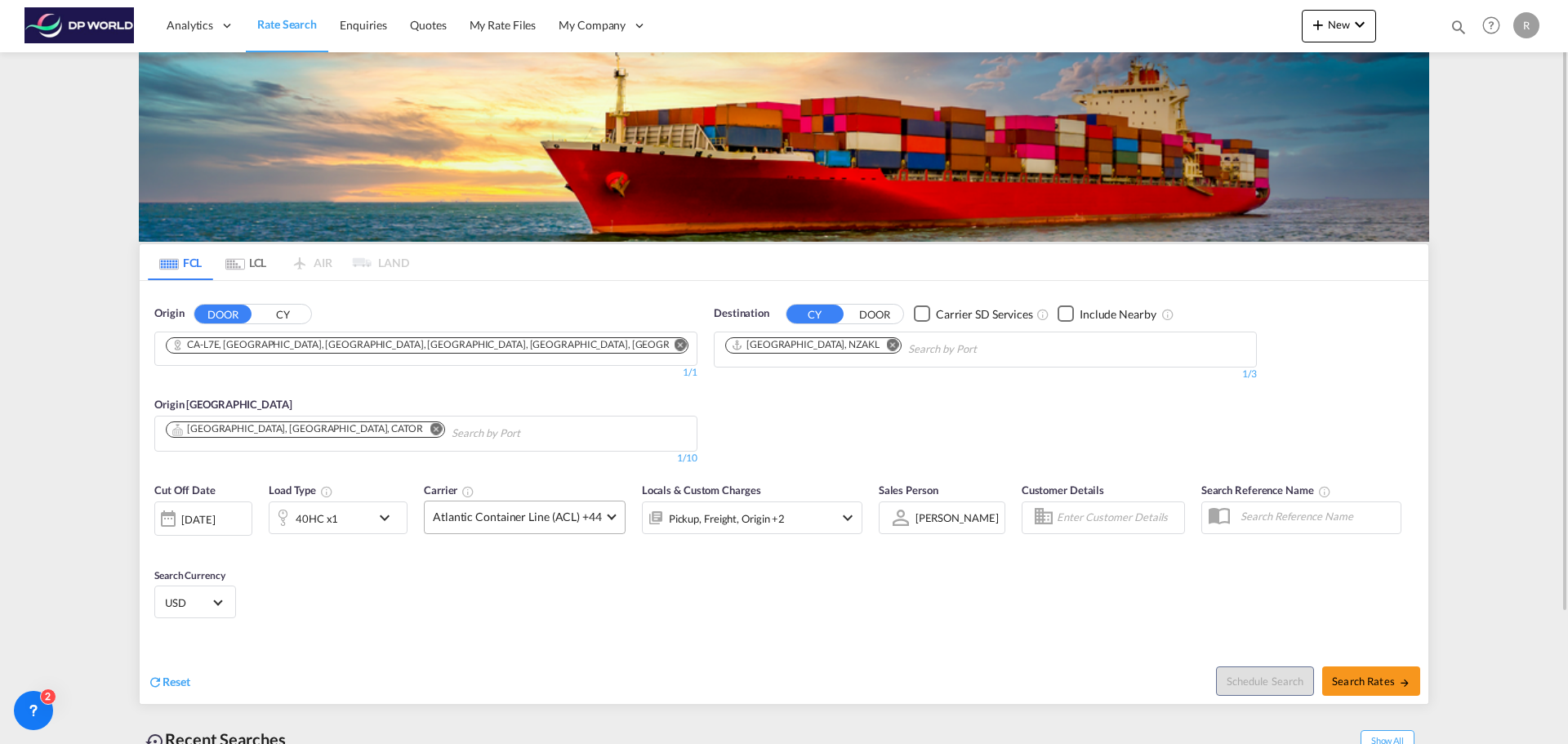
click at [498, 525] on md-select-value "Atlantic Container Line (ACL) +44" at bounding box center [525, 517] width 200 height 32
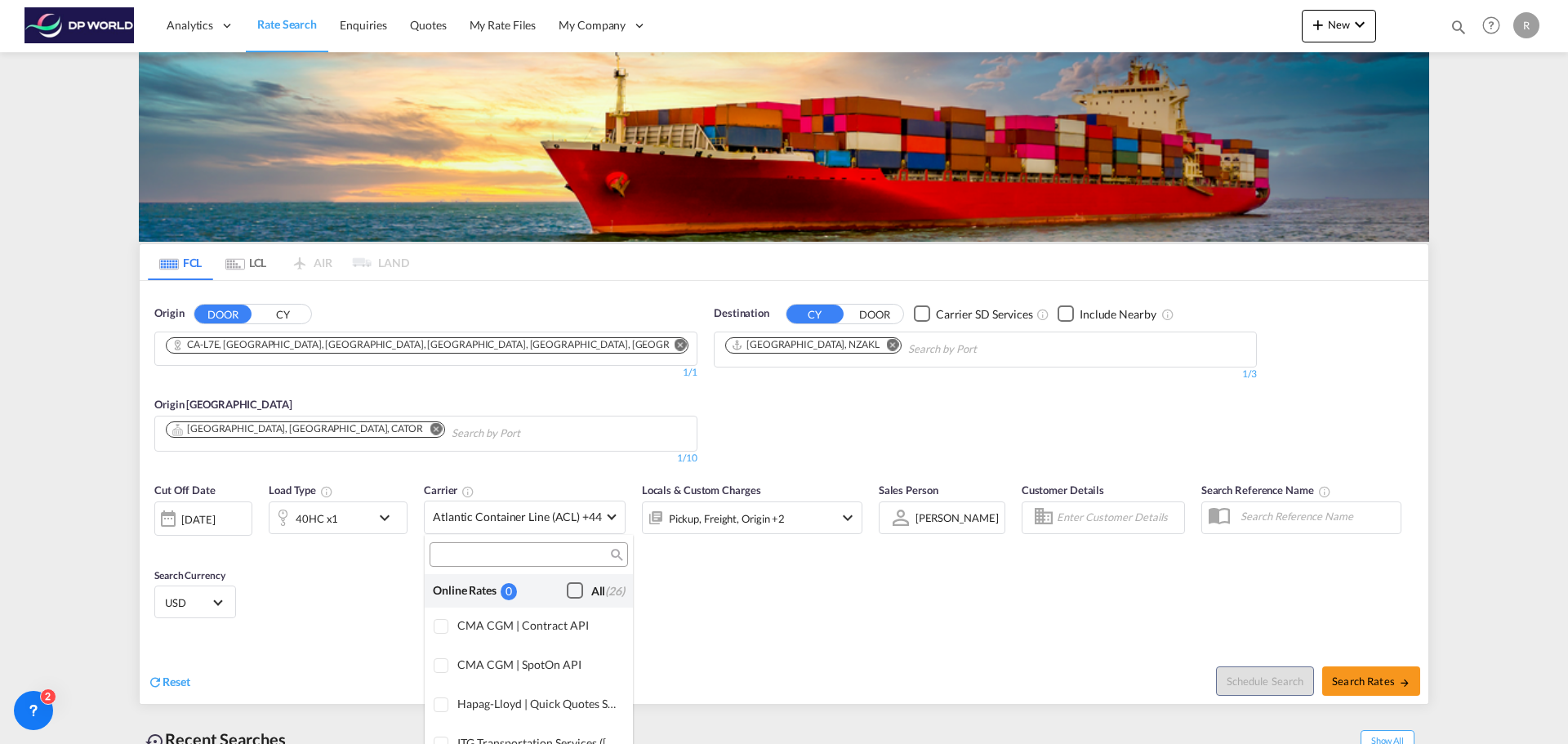
click at [585, 582] on md-checkbox "All (26)" at bounding box center [596, 590] width 58 height 17
click at [224, 531] on md-backdrop at bounding box center [784, 372] width 1568 height 744
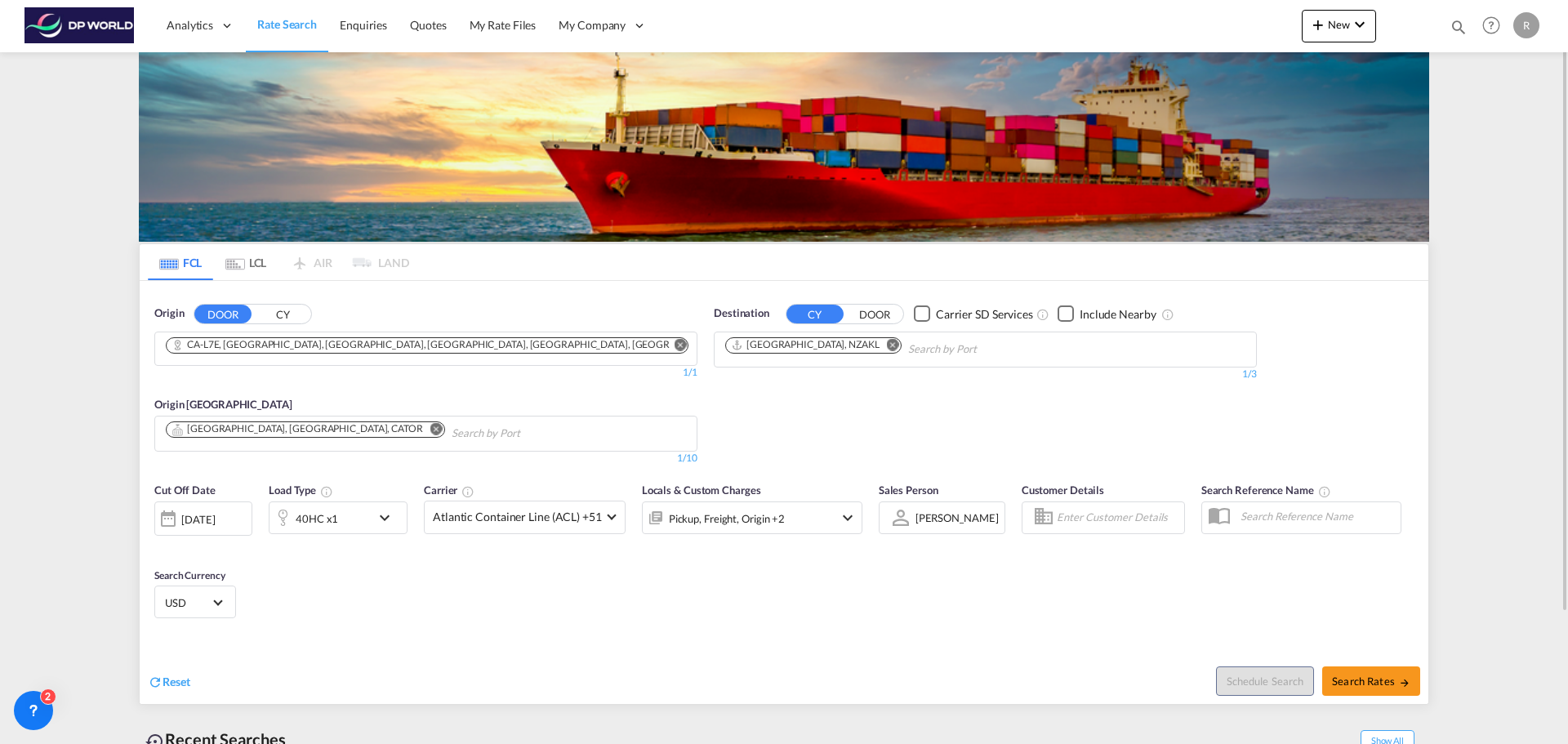
click at [214, 525] on div "[DATE]" at bounding box center [198, 520] width 34 height 15
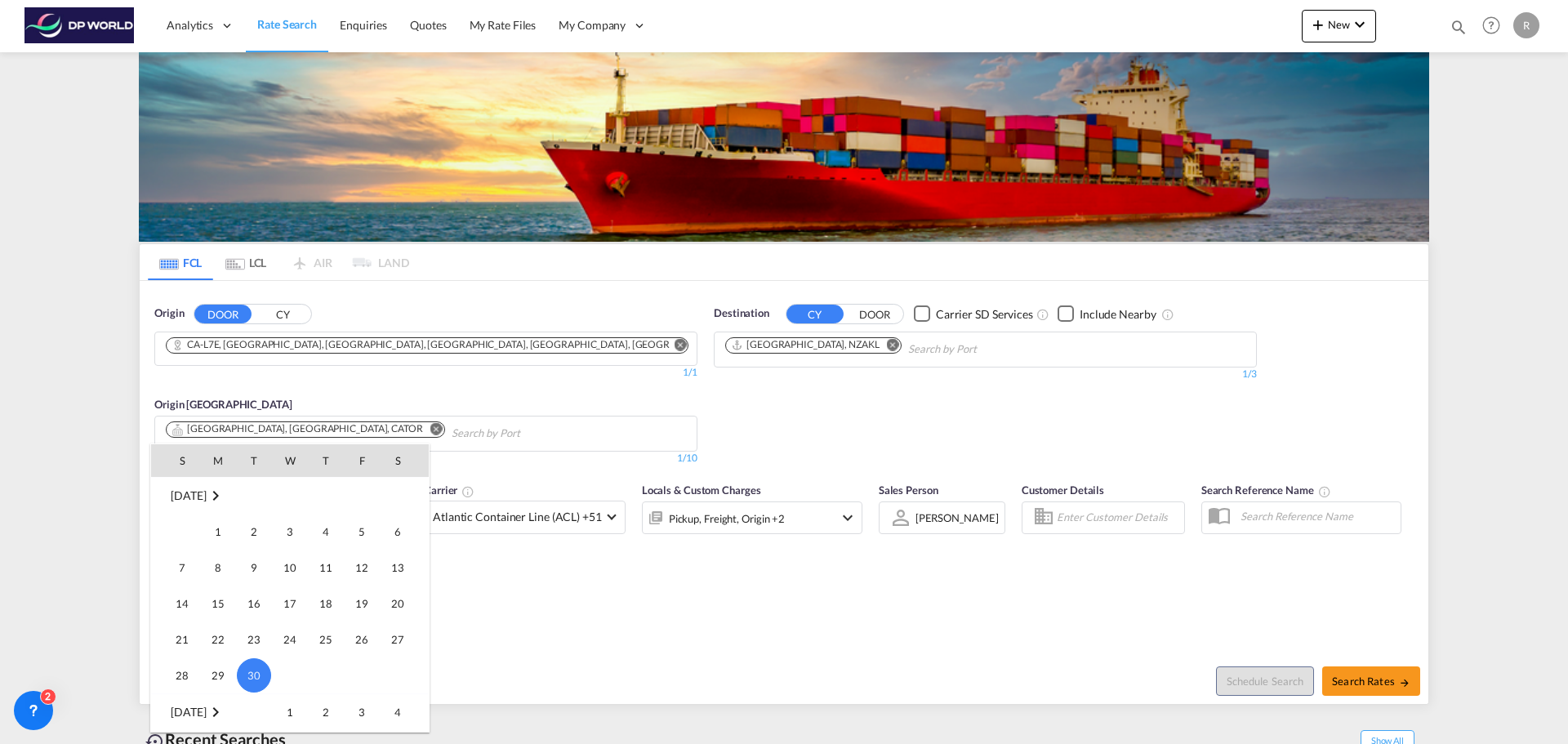
scroll to position [515, 0]
click at [252, 707] on span "14" at bounding box center [254, 702] width 33 height 33
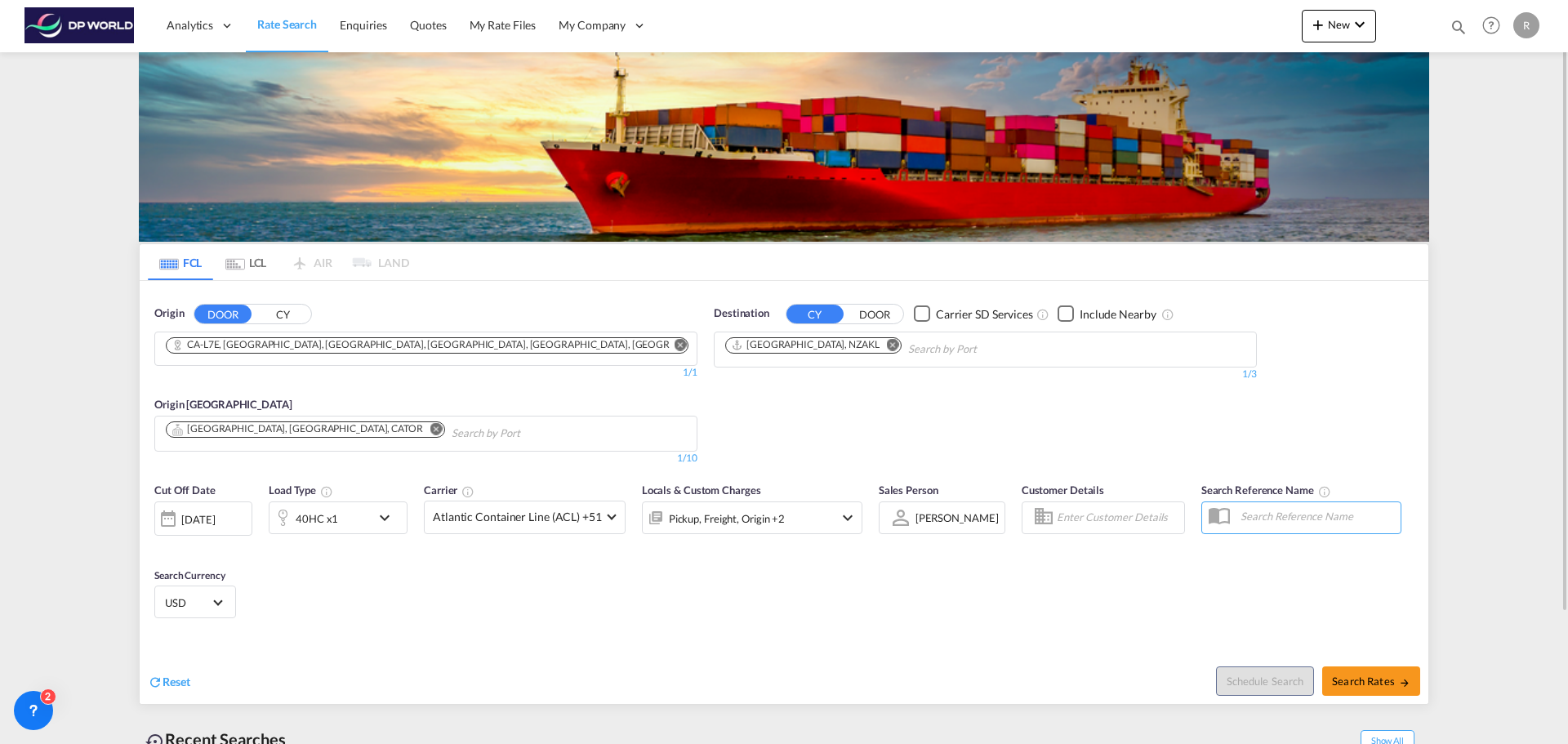
click at [344, 601] on div "Cut Off Date [DATE] [DATE] Load Type 40HC x1 Carrier Atlantic Container Line (A…" at bounding box center [784, 553] width 1288 height 159
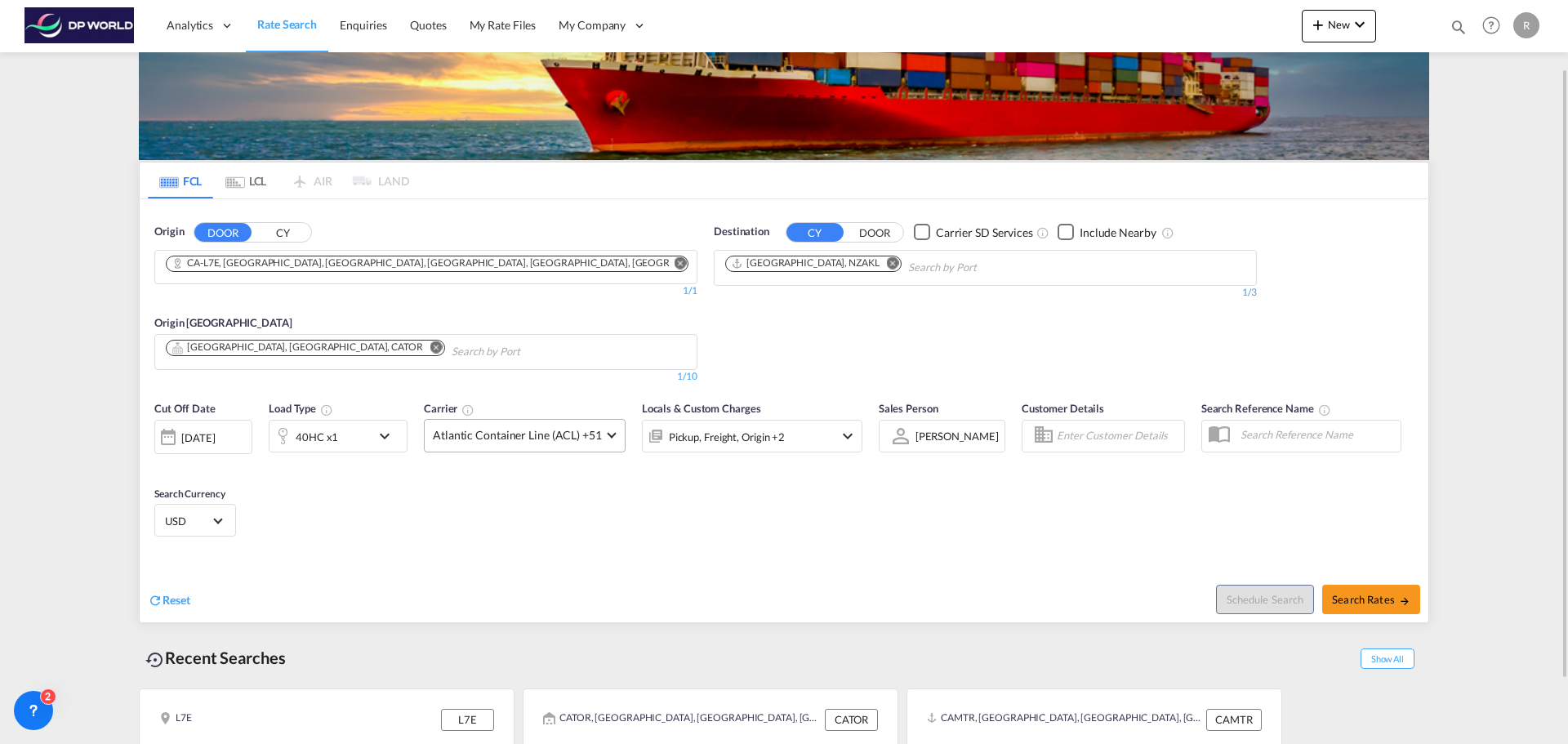
click at [606, 432] on span at bounding box center [611, 434] width 9 height 9
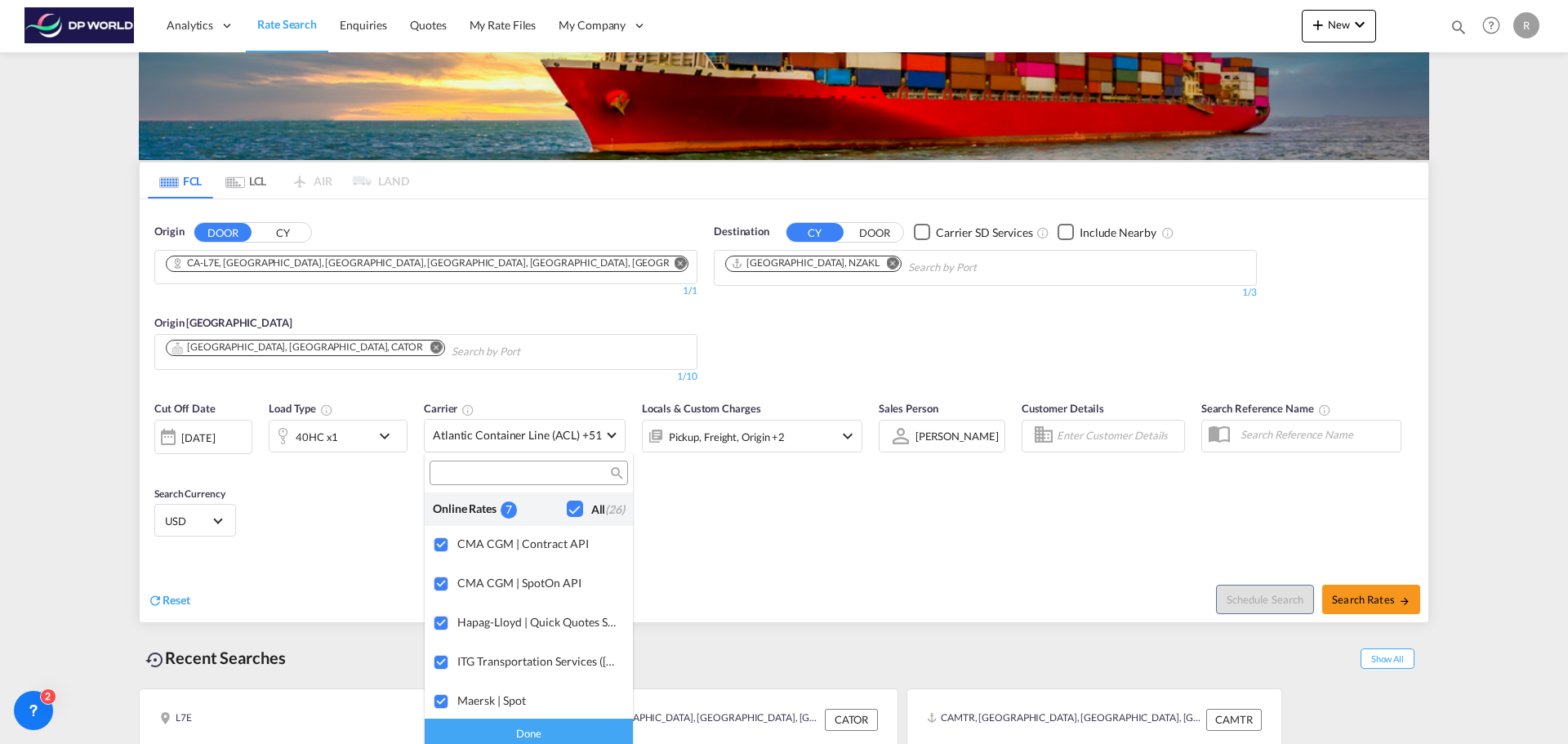
click at [736, 491] on md-backdrop at bounding box center [784, 372] width 1568 height 744
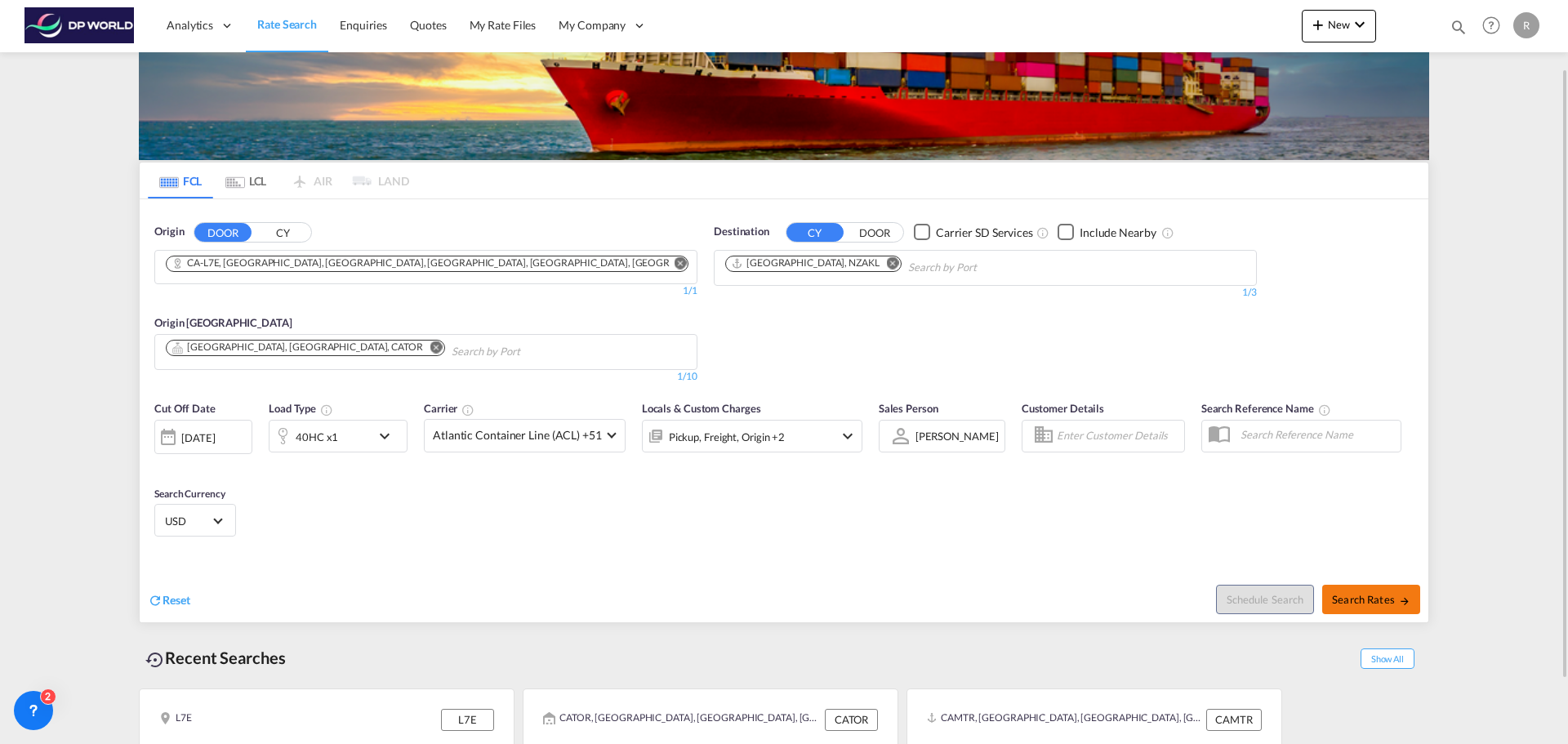
click at [1364, 601] on span "Search Rates" at bounding box center [1371, 600] width 78 height 13
type input "L7E to NZAKL / [DATE]"
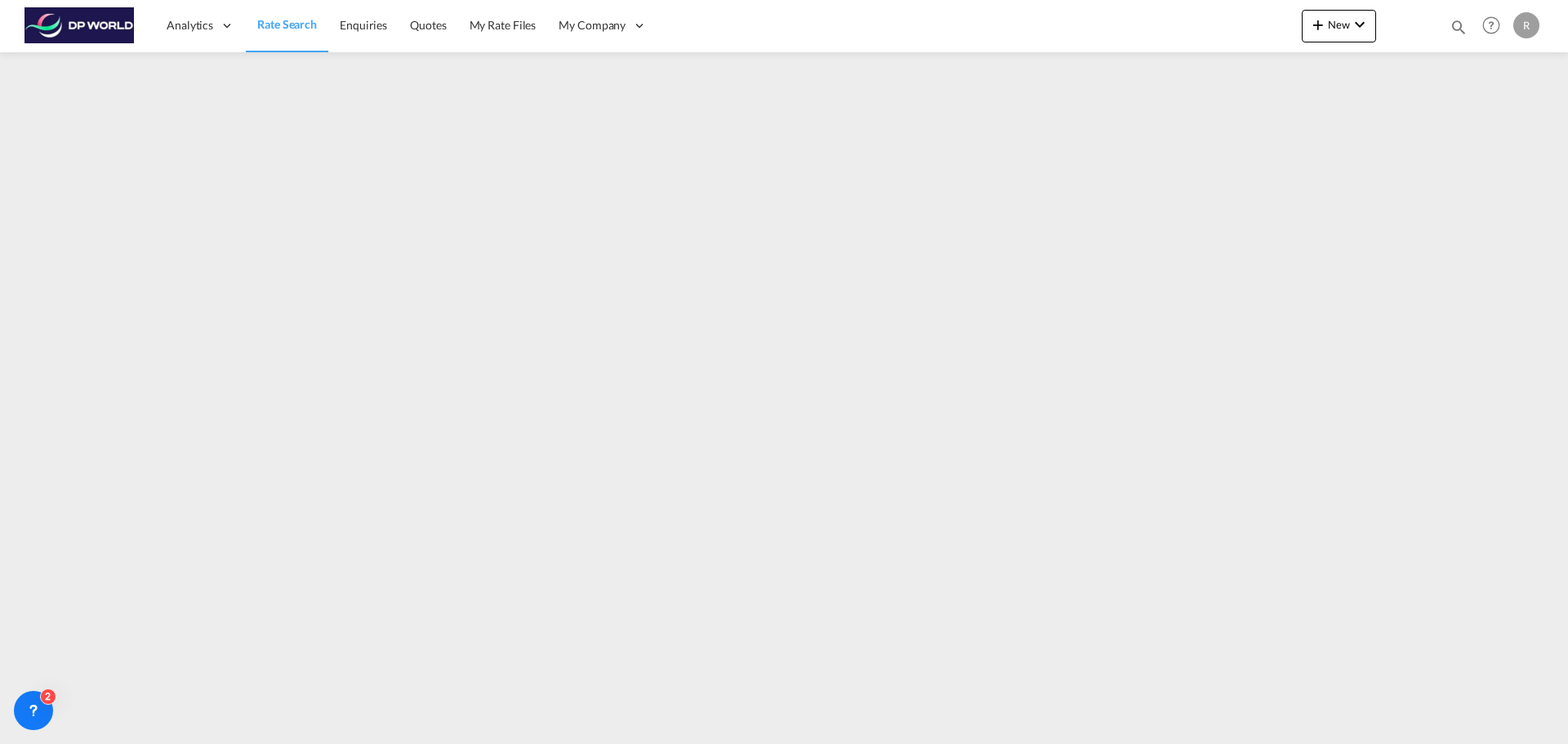
click at [278, 35] on link "Rate Search" at bounding box center [287, 25] width 83 height 53
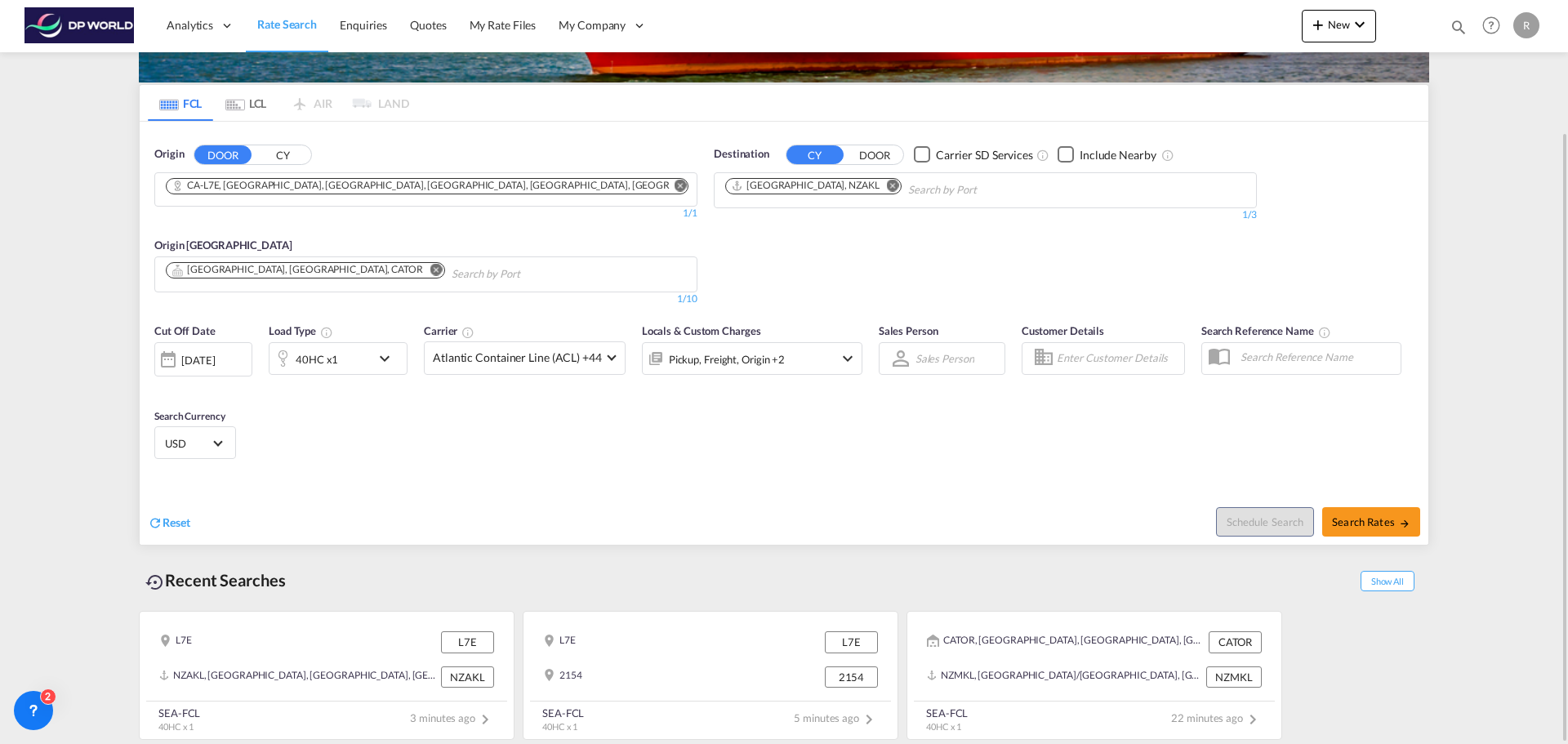
scroll to position [77, 0]
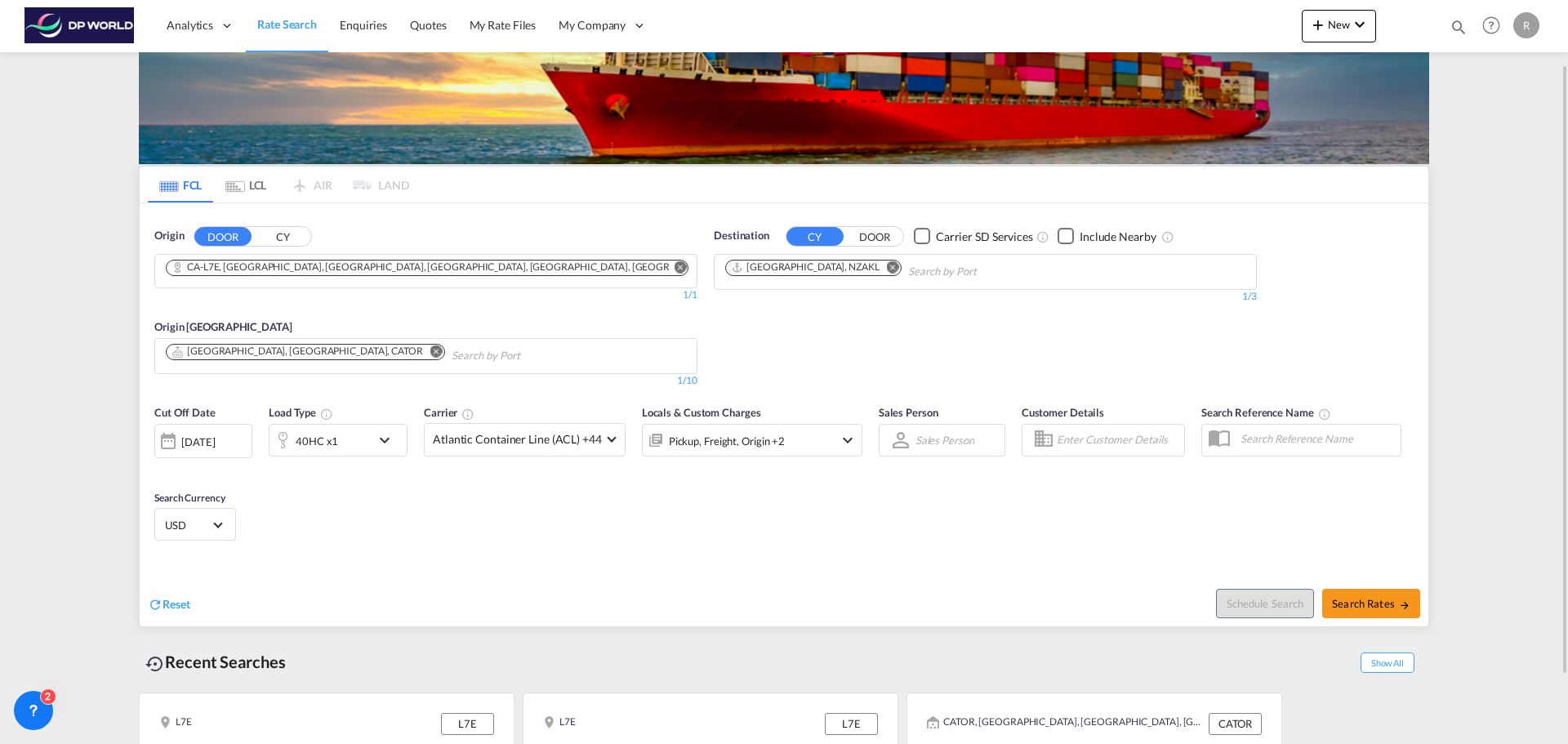
click at [436, 517] on div "Cut Off Date [DATE] [DATE] Load Type 40HC x1 Carrier Atlantic Container Line (A…" at bounding box center [784, 475] width 1288 height 159
click at [232, 450] on div "[DATE]" at bounding box center [203, 441] width 98 height 35
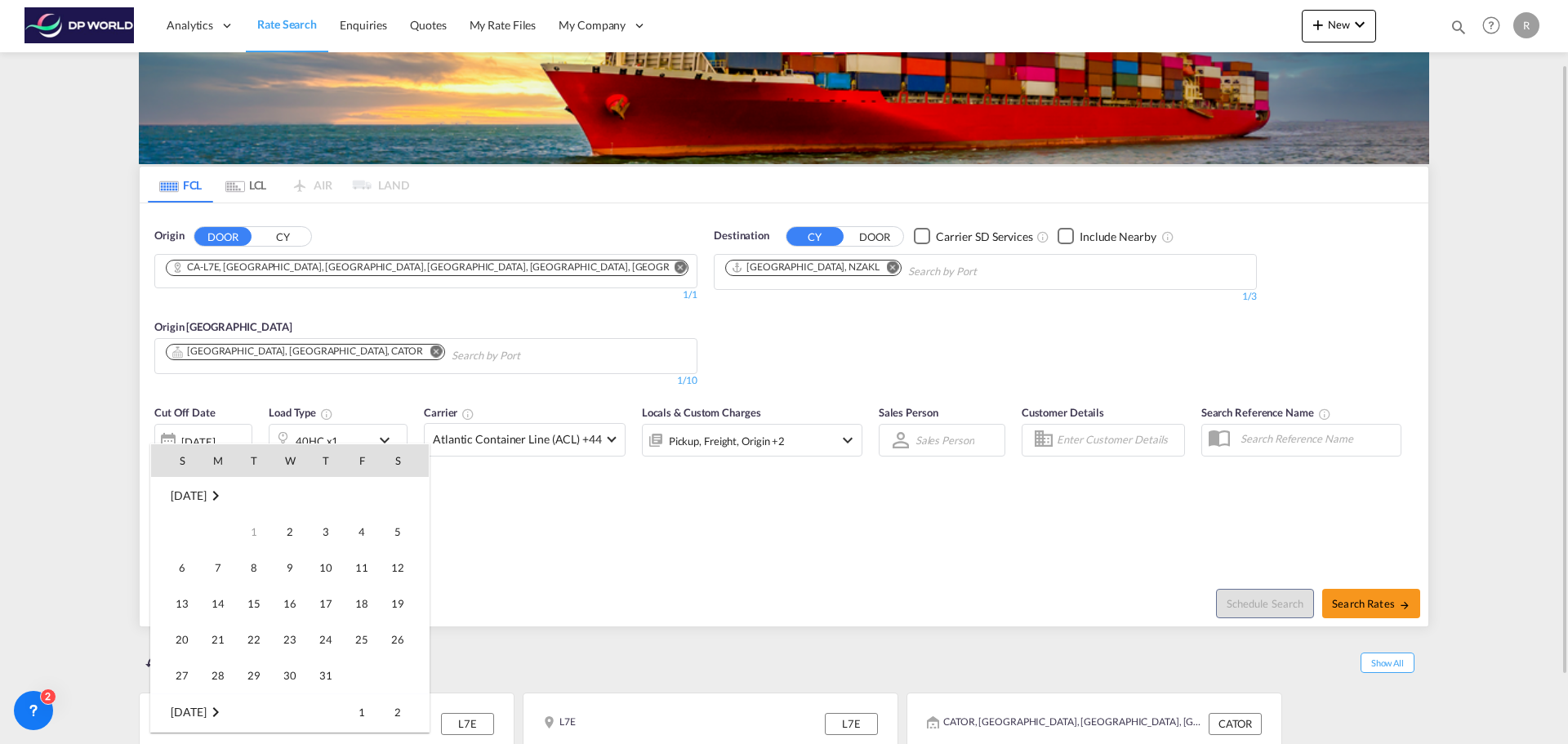
scroll to position [433, 0]
click at [289, 232] on div at bounding box center [784, 372] width 1568 height 744
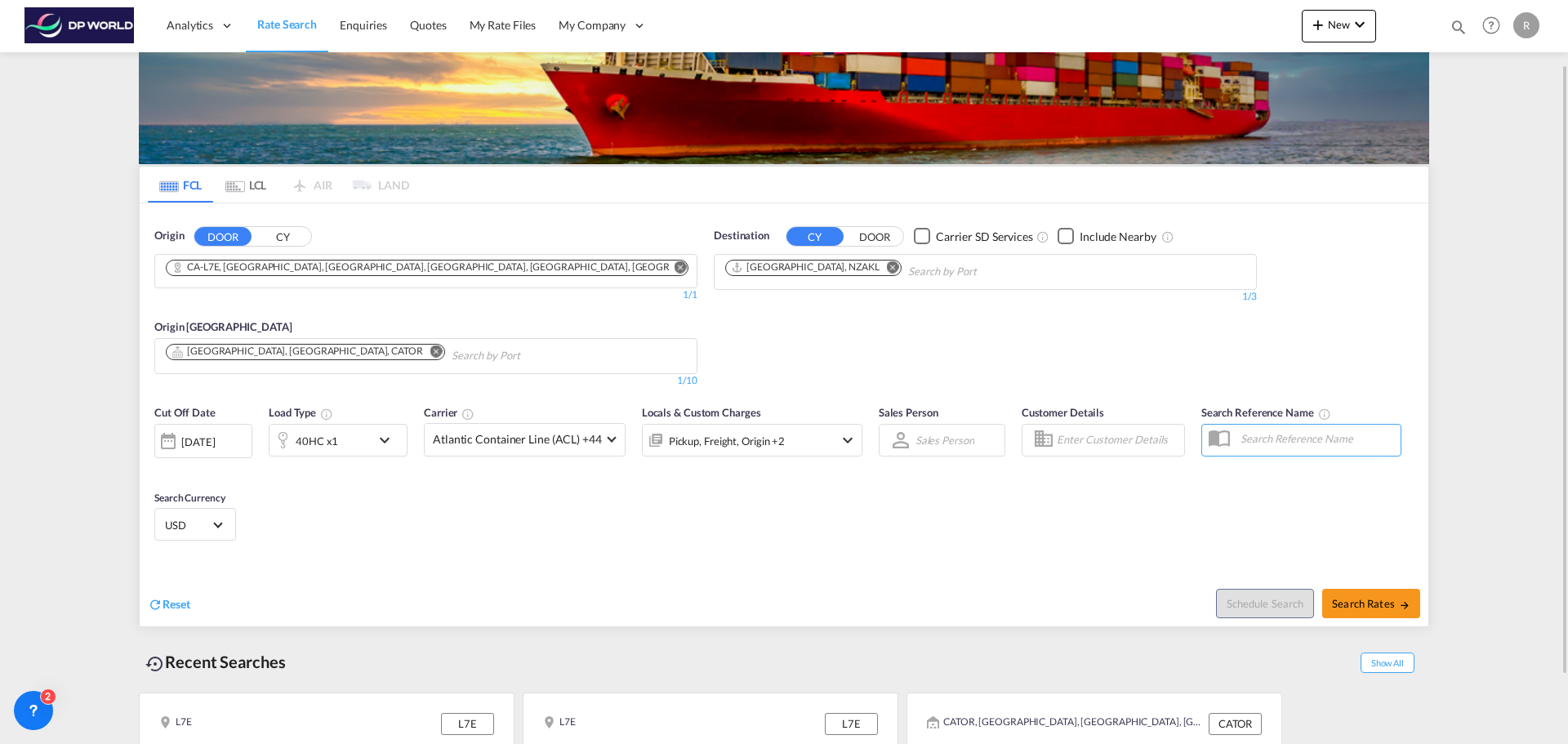
click at [294, 234] on button "CY" at bounding box center [282, 236] width 57 height 19
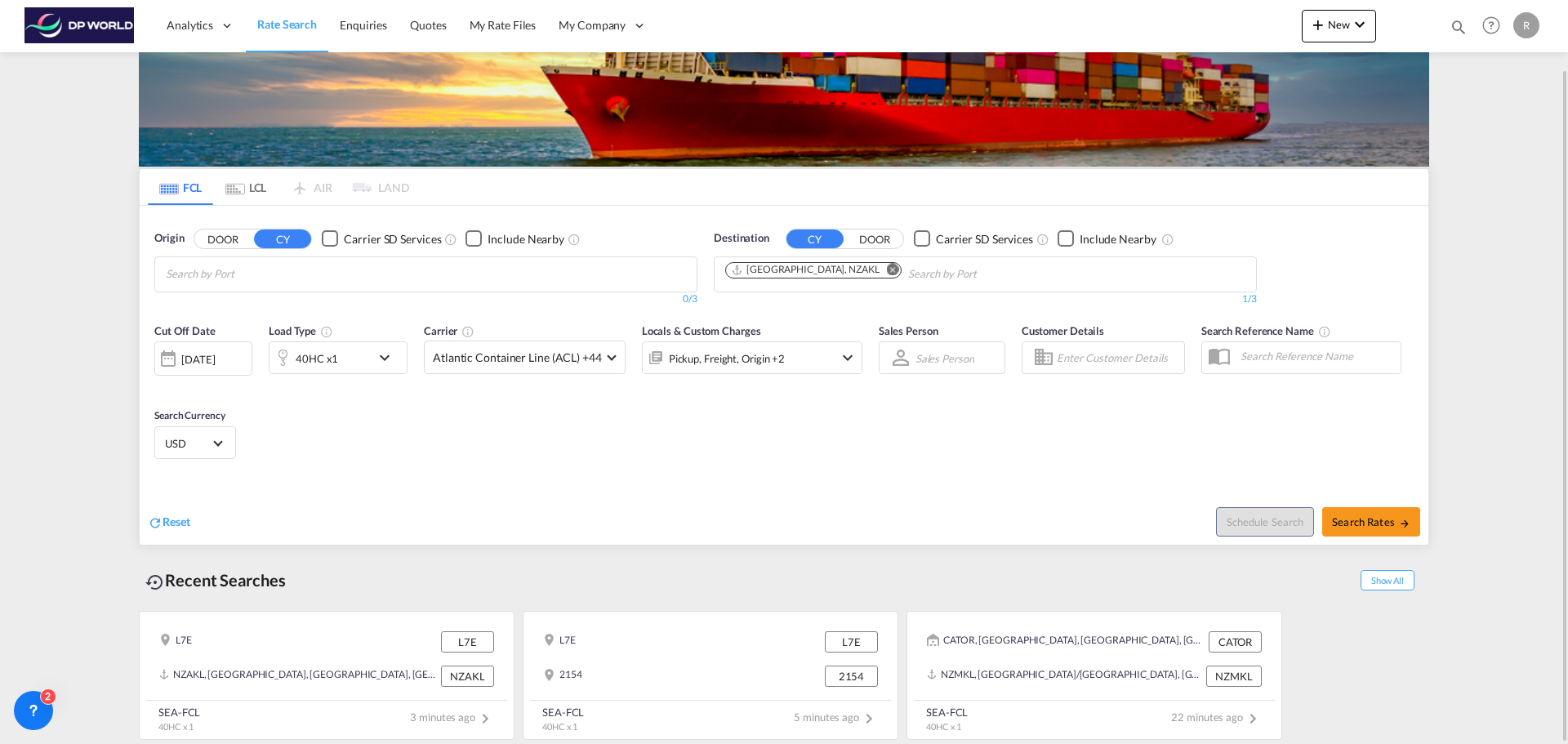
scroll to position [75, 0]
click at [498, 279] on md-chips at bounding box center [426, 274] width 541 height 35
type input "t"
click at [316, 263] on body "Analytics Dashboard Rate Search Enquiries Quotes My Rate Files My Company" at bounding box center [784, 372] width 1568 height 744
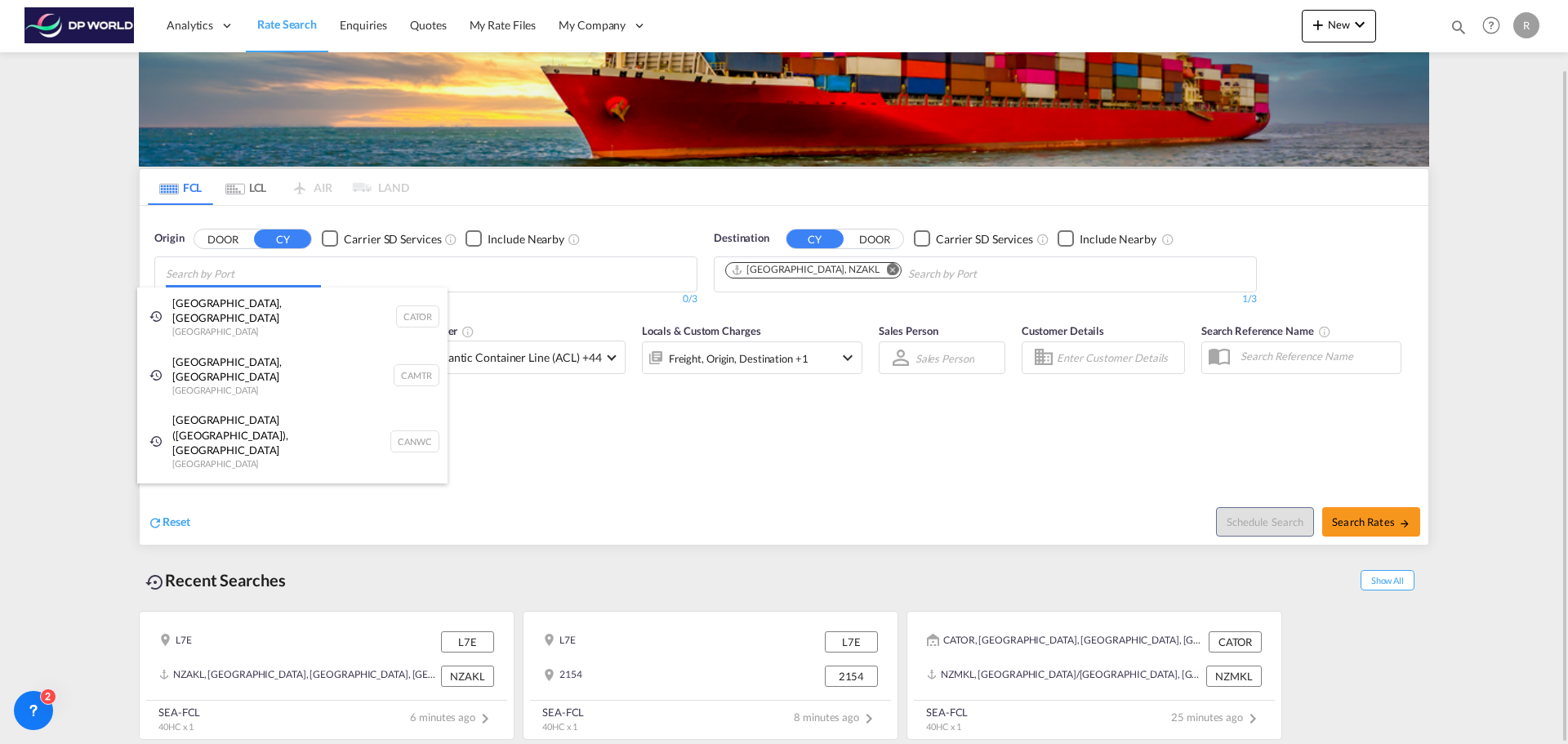
click at [311, 275] on body "Analytics Dashboard Rate Search Enquiries Quotes My Rate Files My Company" at bounding box center [784, 372] width 1568 height 744
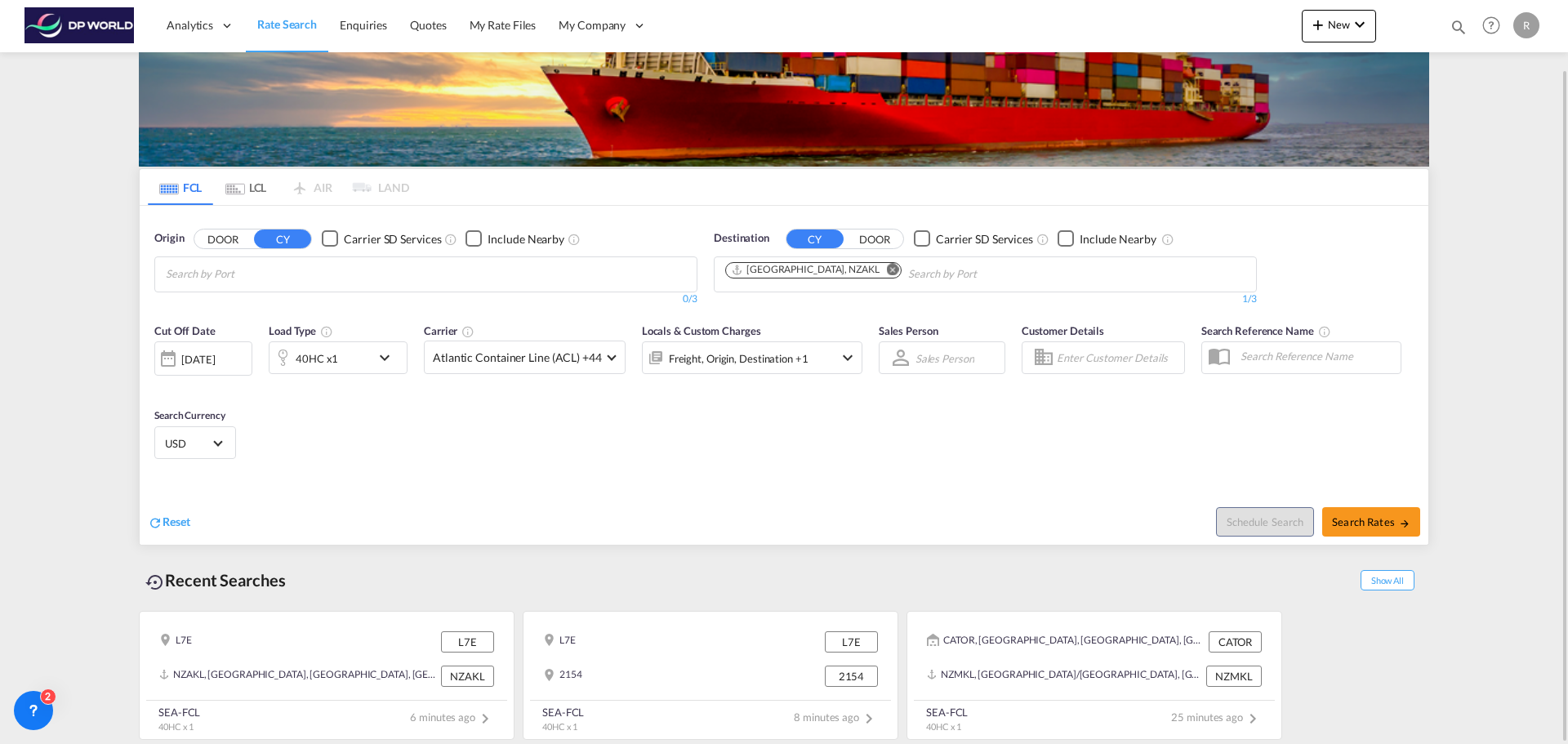
click at [318, 274] on body "Analytics Dashboard Rate Search Enquiries Quotes My Rate Files My Company" at bounding box center [784, 372] width 1568 height 744
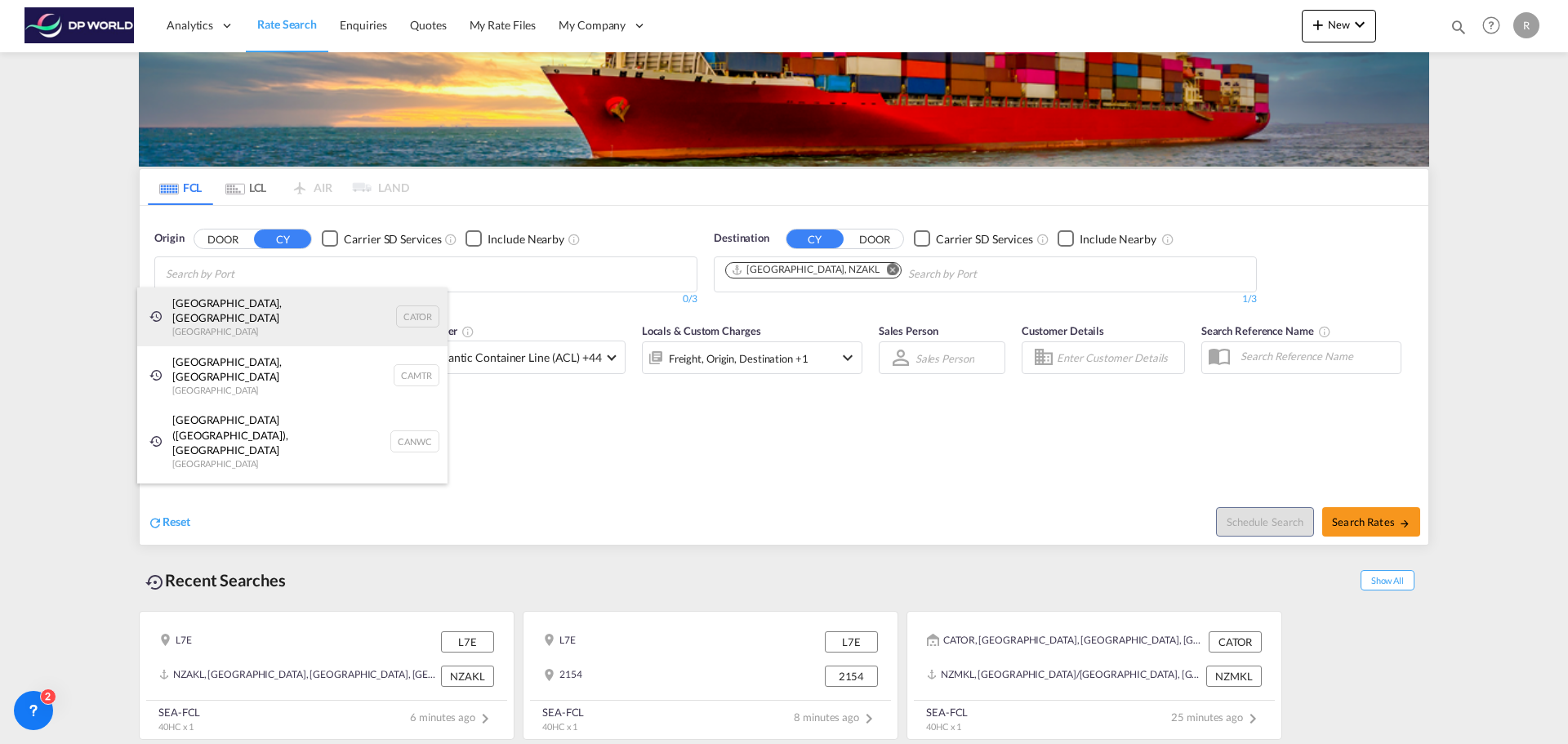
click at [283, 304] on div "[GEOGRAPHIC_DATA], ON [GEOGRAPHIC_DATA] CATOR" at bounding box center [292, 317] width 311 height 59
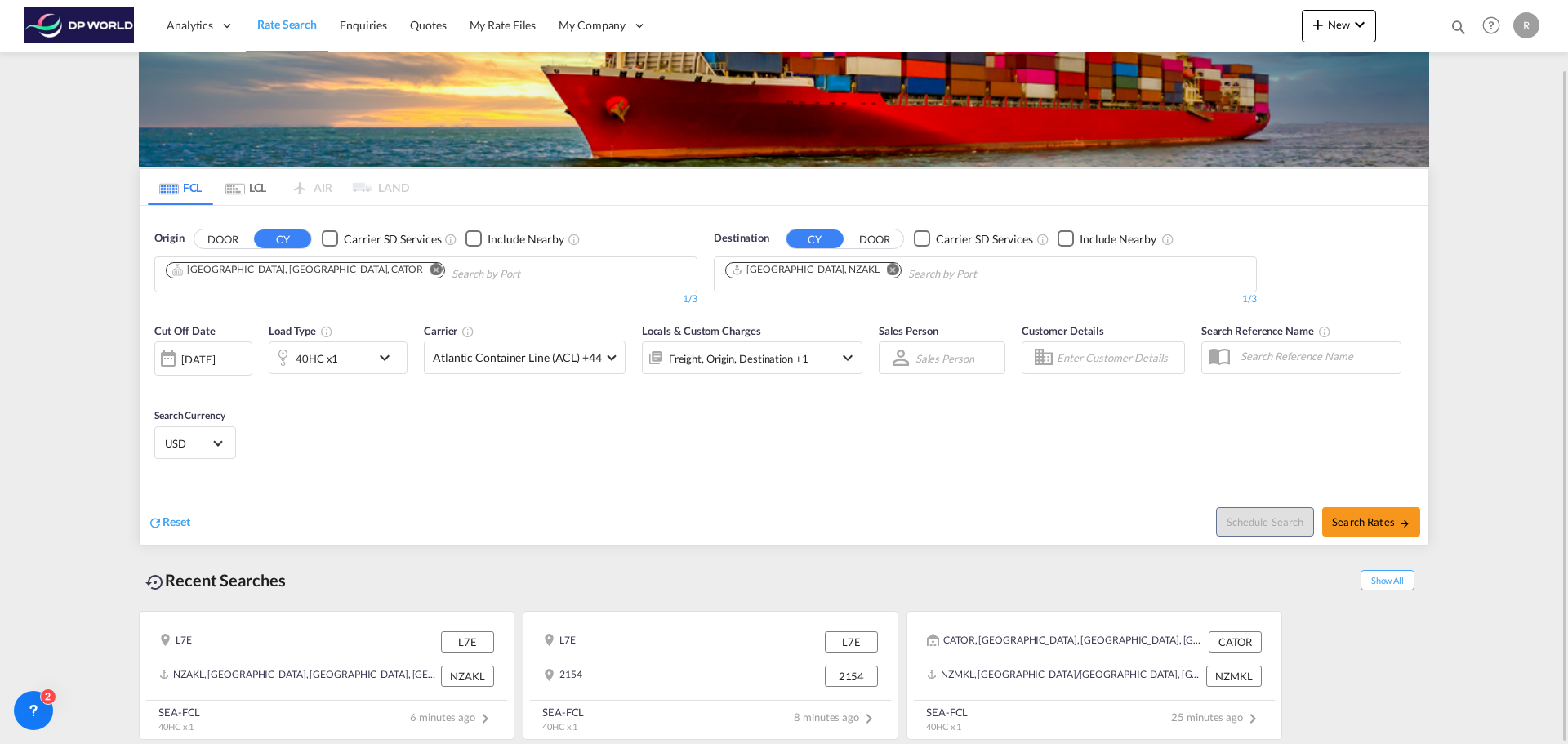
click at [248, 352] on div "[DATE]" at bounding box center [203, 359] width 98 height 35
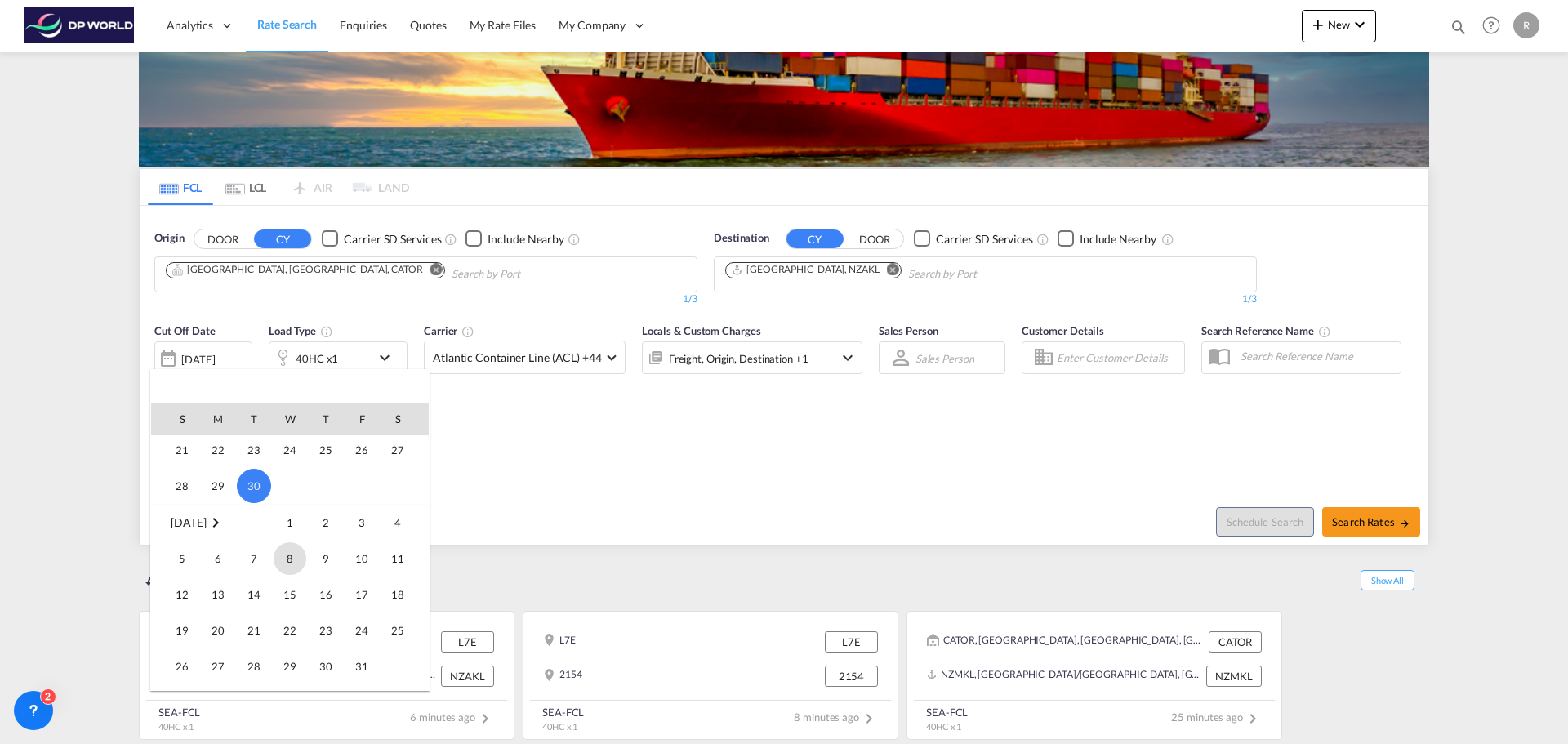
scroll to position [596, 0]
click at [251, 585] on span "14" at bounding box center [254, 580] width 33 height 33
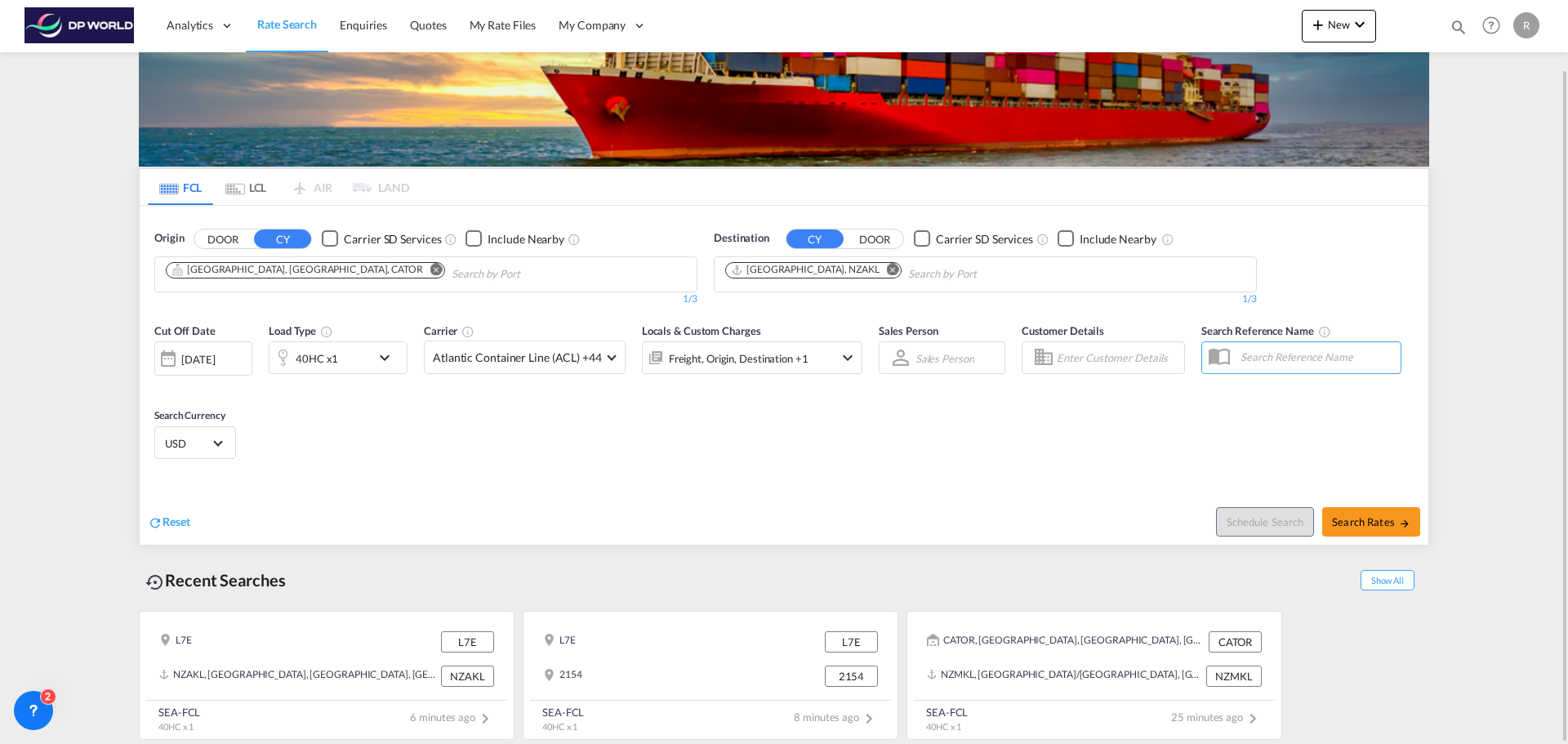
click at [427, 420] on div "Cut Off Date [DATE] [DATE] Load Type 40HC x1 Carrier Atlantic Container Line (A…" at bounding box center [784, 393] width 1288 height 159
click at [1386, 515] on button "Search Rates" at bounding box center [1371, 521] width 98 height 29
type input "CATOR to NZAKL / [DATE]"
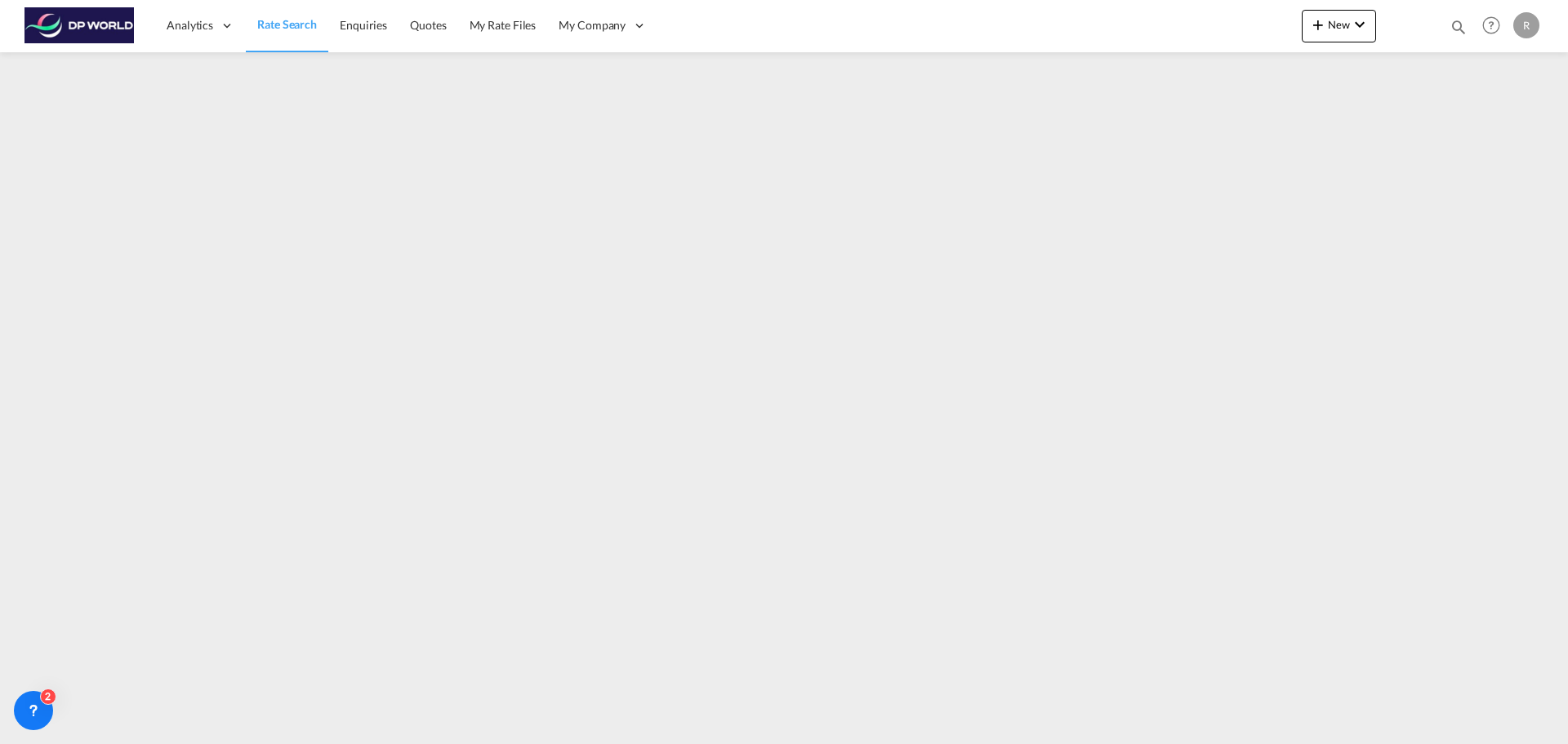
click at [281, 35] on link "Rate Search" at bounding box center [287, 25] width 83 height 53
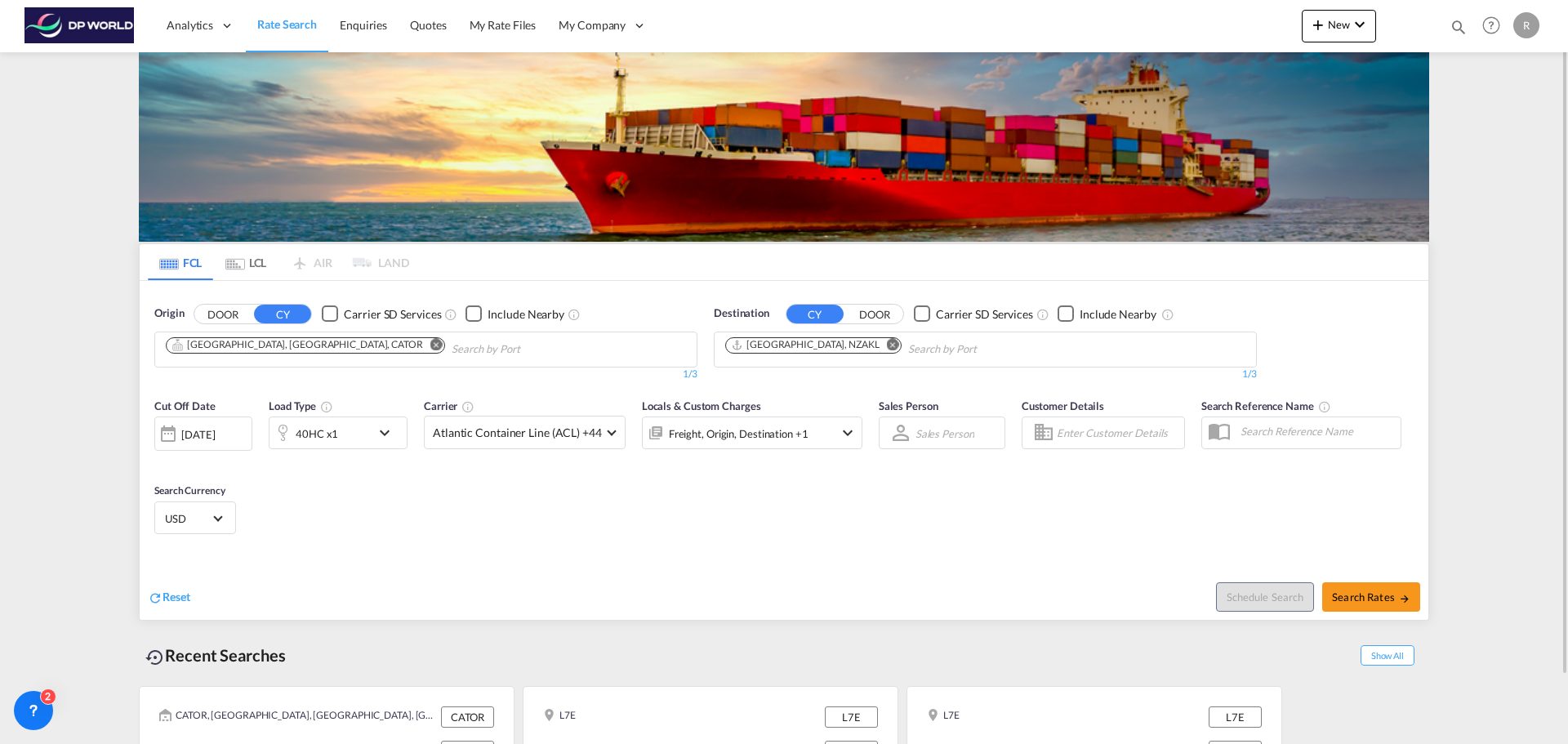
scroll to position [75, 0]
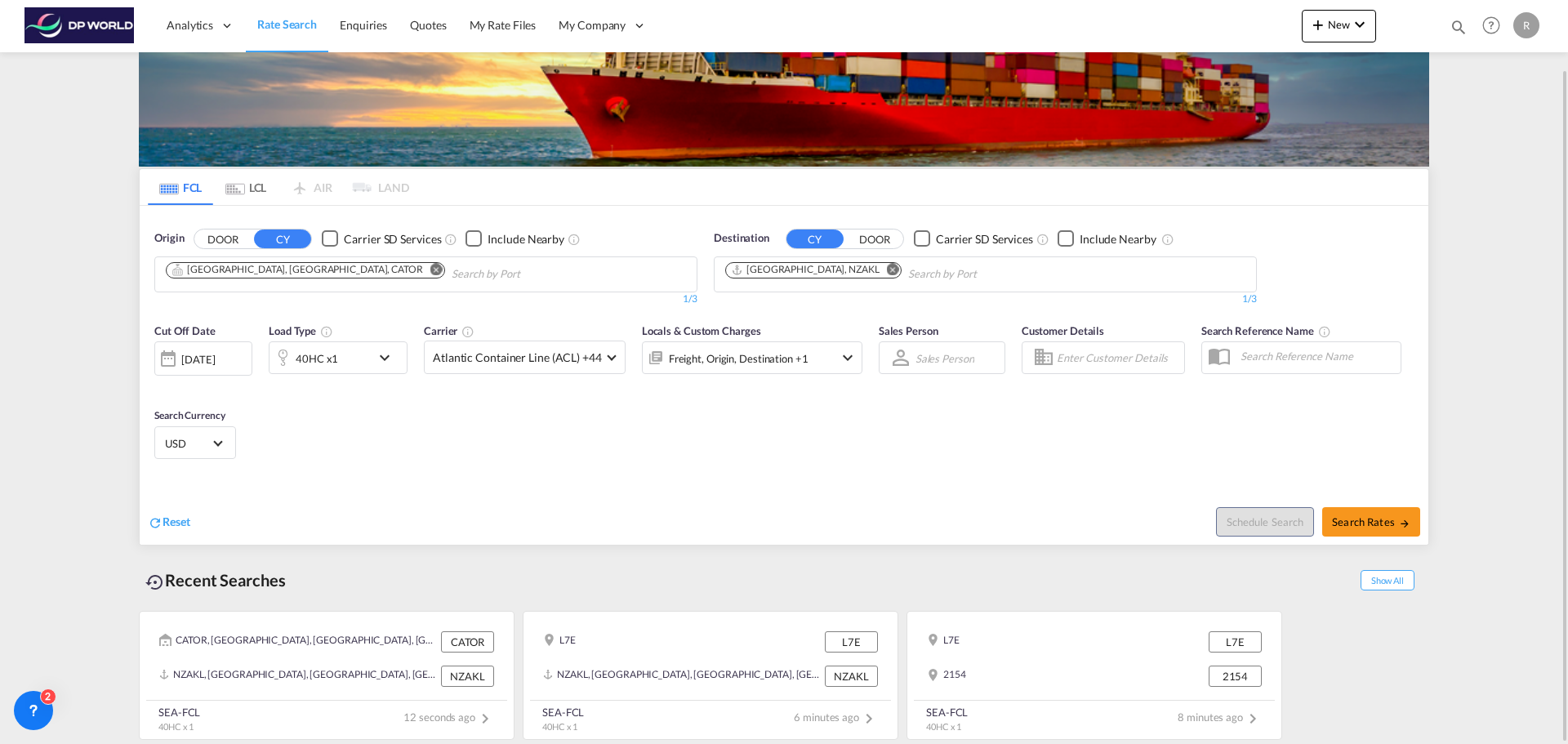
click at [214, 354] on div "[DATE]" at bounding box center [198, 360] width 34 height 15
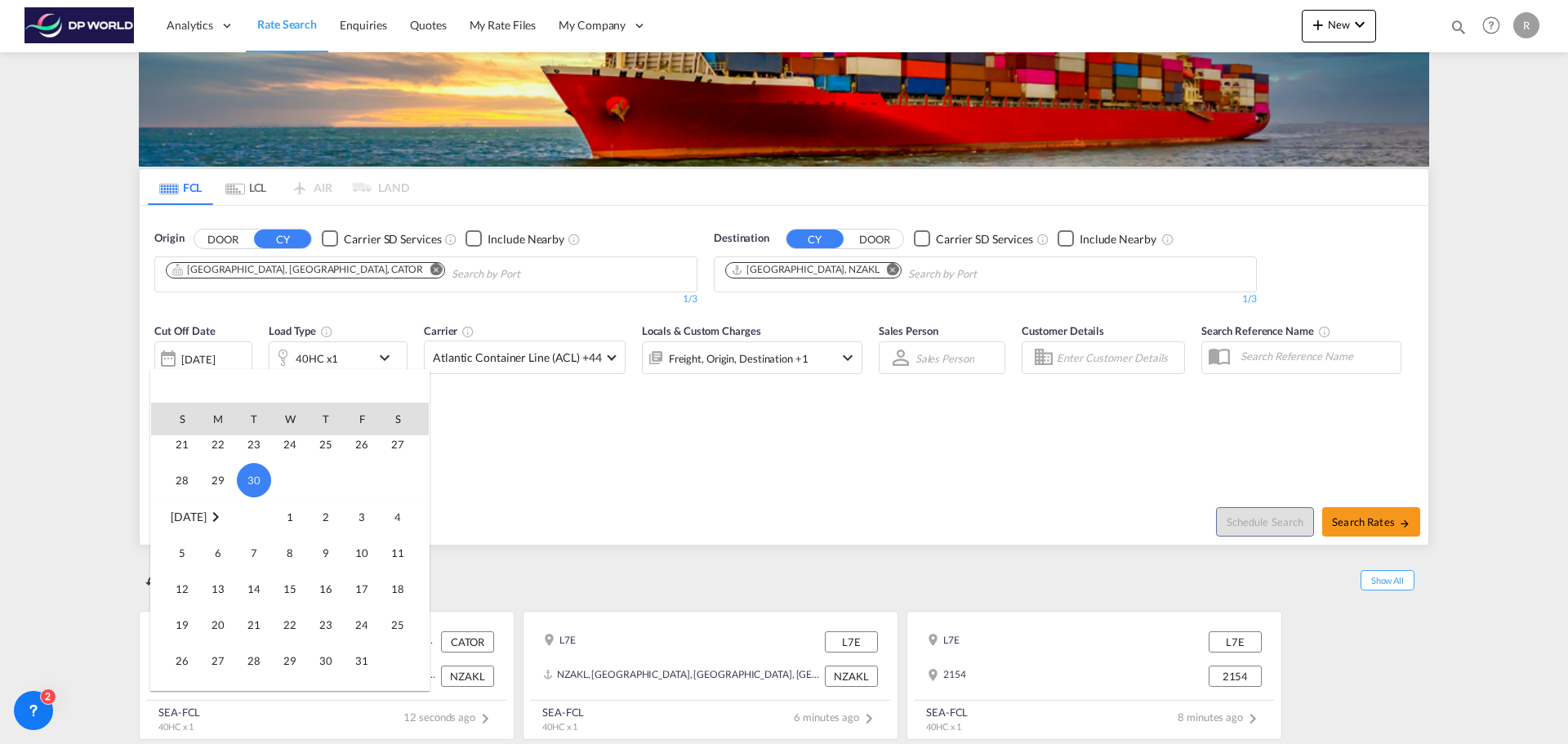
scroll to position [596, 0]
click at [255, 585] on span "14" at bounding box center [254, 580] width 33 height 33
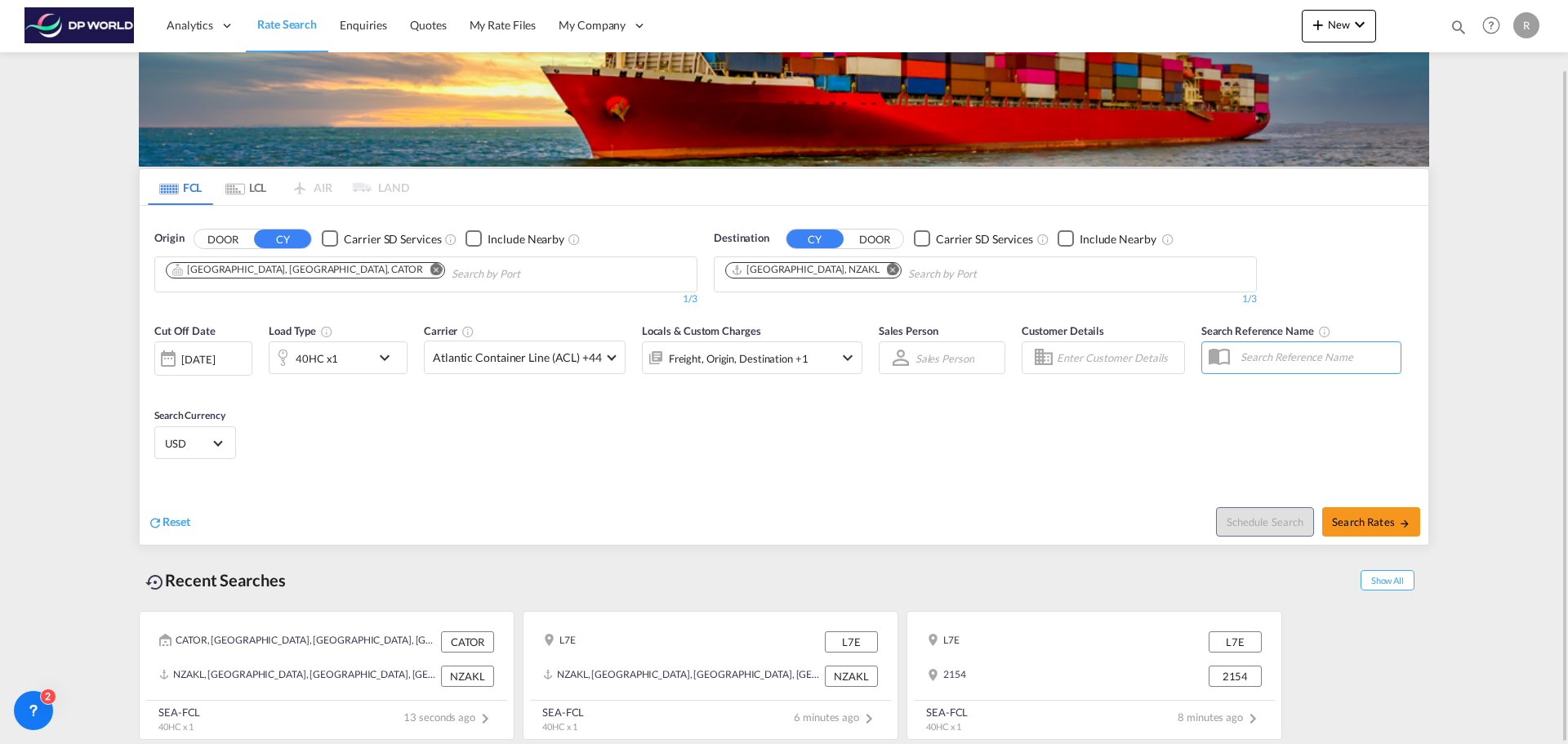
click at [439, 473] on div "Cut Off Date [DATE] [DATE] Load Type 40HC x1 Carrier Atlantic Container Line (A…" at bounding box center [784, 393] width 1288 height 159
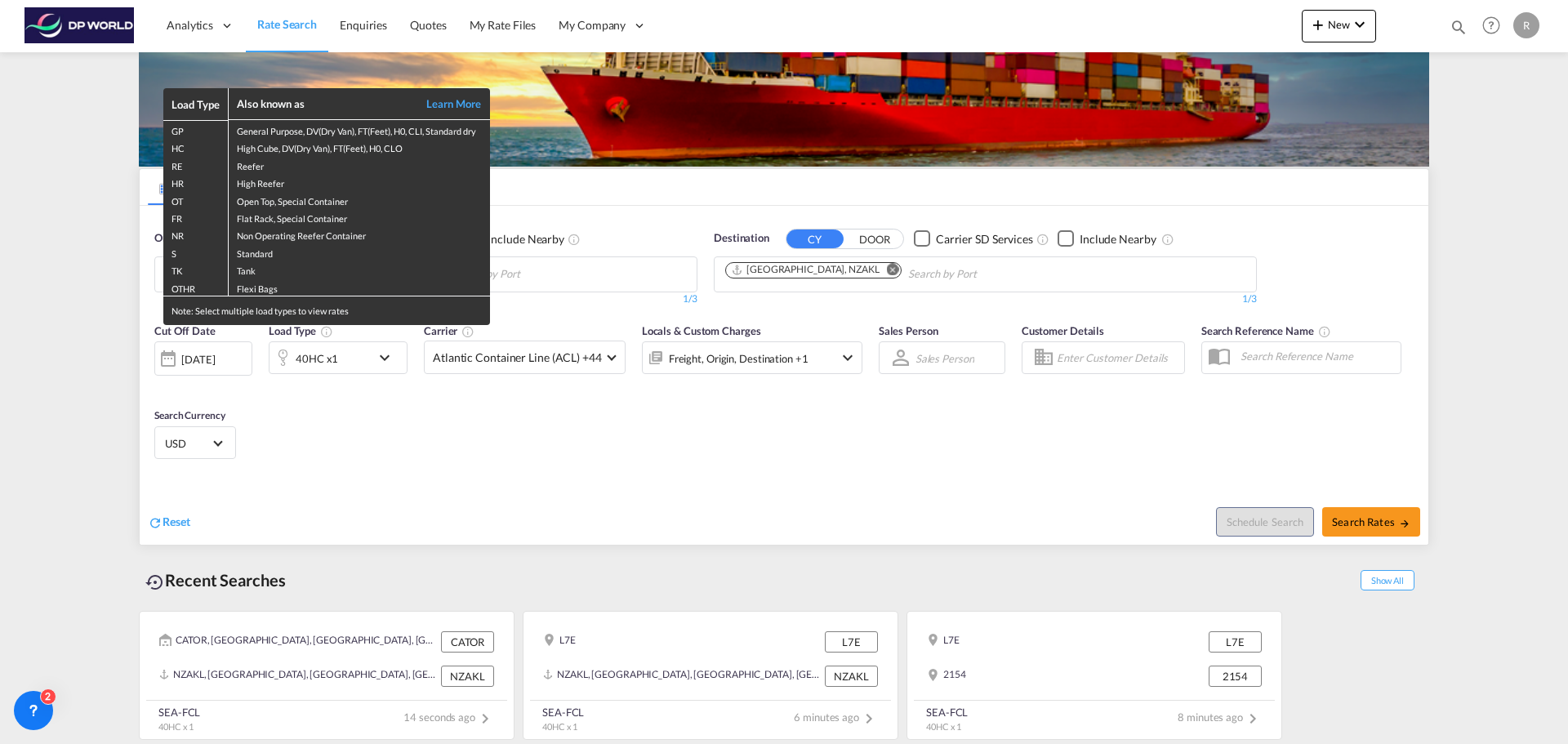
click at [1005, 502] on div "Load Type Also known as Learn More GP General Purpose, DV(Dry Van), FT(Feet), H…" at bounding box center [784, 372] width 1568 height 744
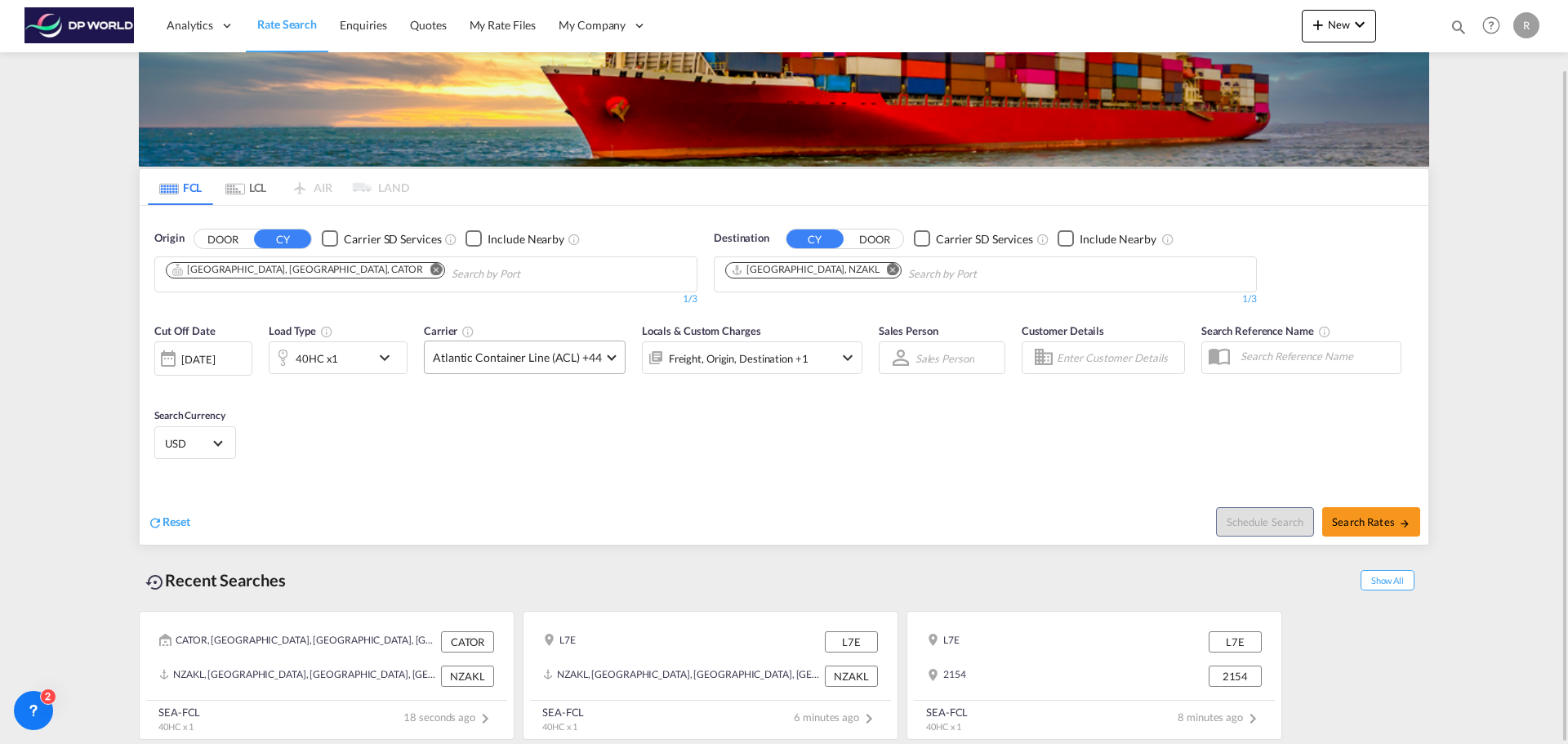
click at [589, 368] on md-select-value "Atlantic Container Line (ACL) +44" at bounding box center [525, 357] width 200 height 32
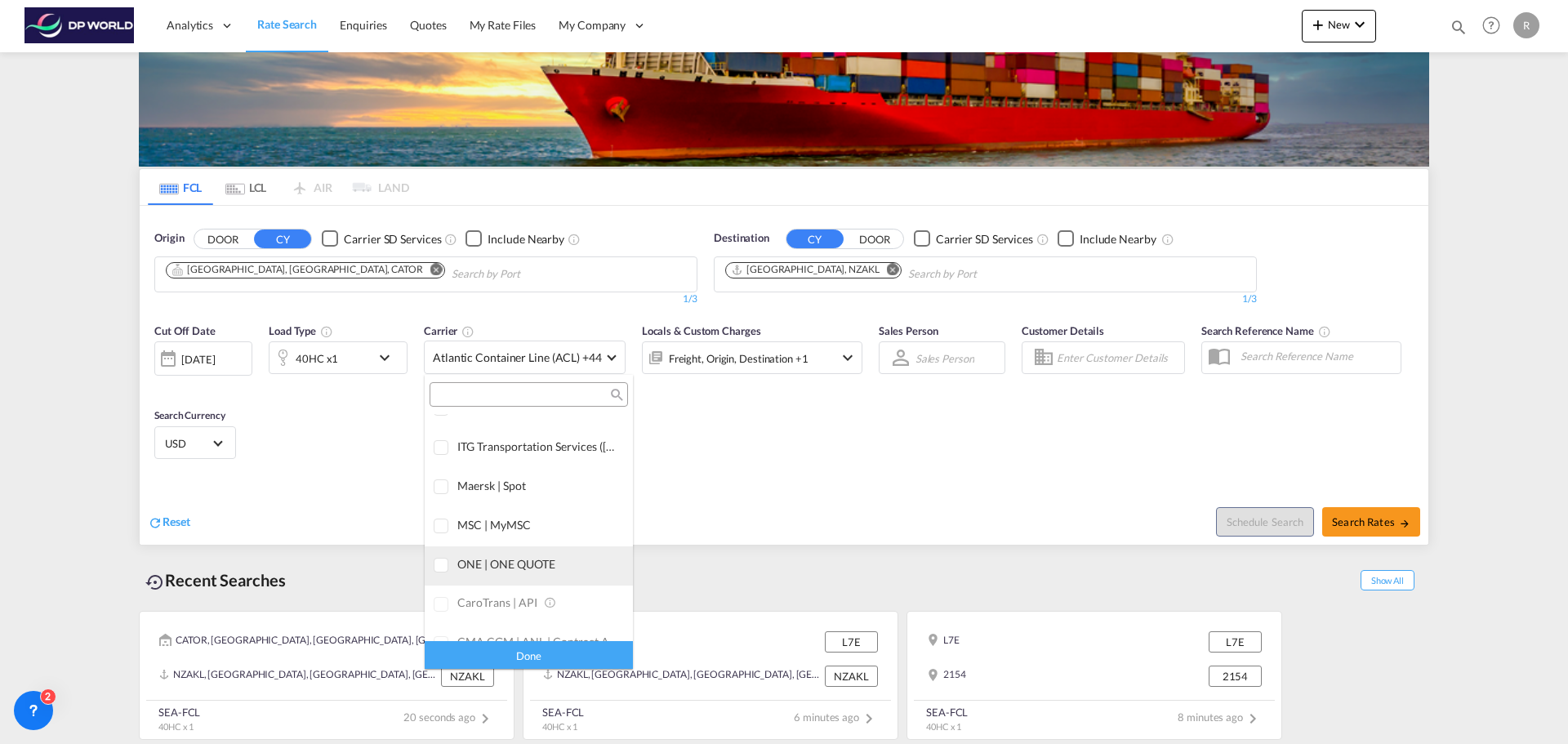
scroll to position [0, 0]
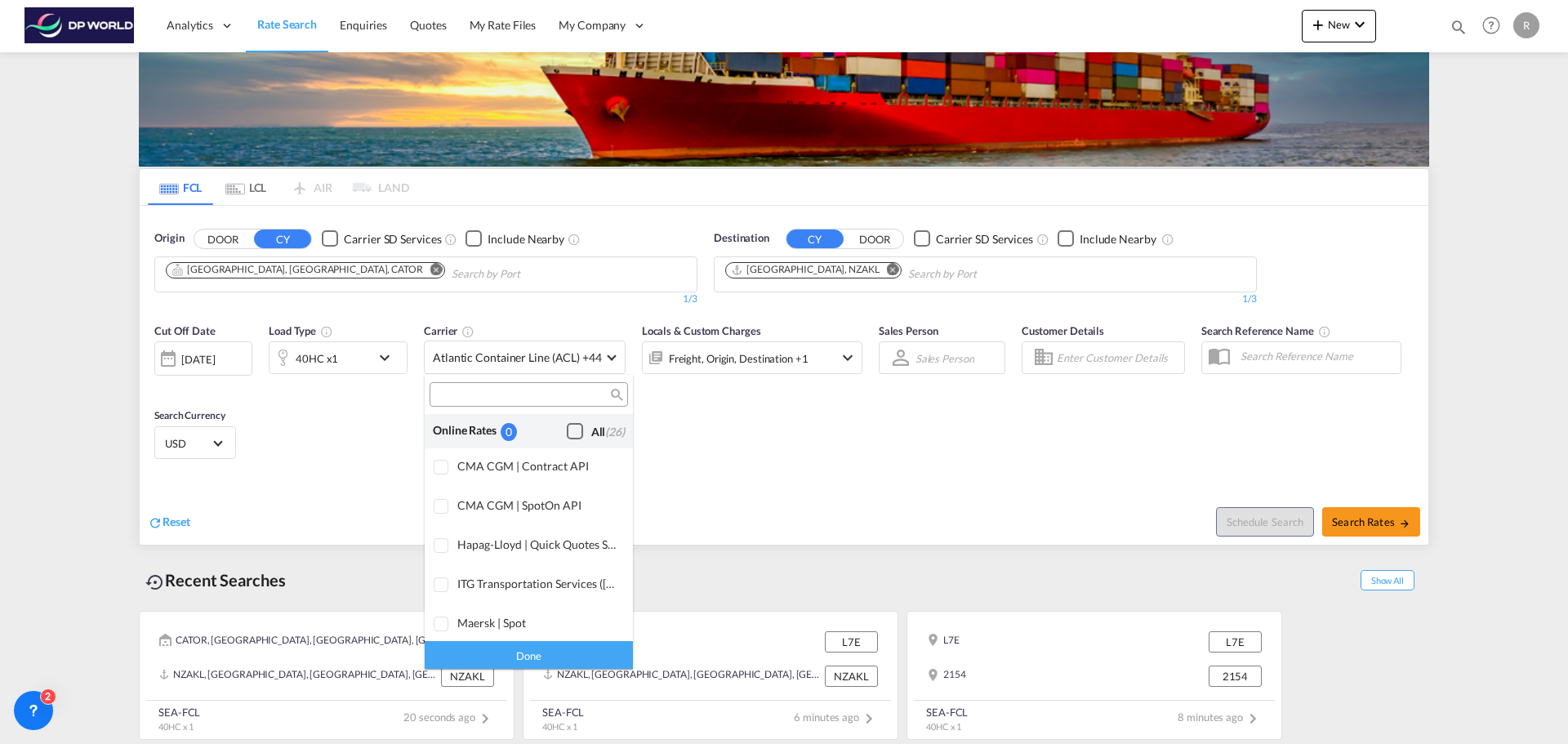
click at [591, 438] on div "All (26)" at bounding box center [607, 432] width 34 height 16
click at [1400, 520] on md-backdrop at bounding box center [784, 372] width 1568 height 744
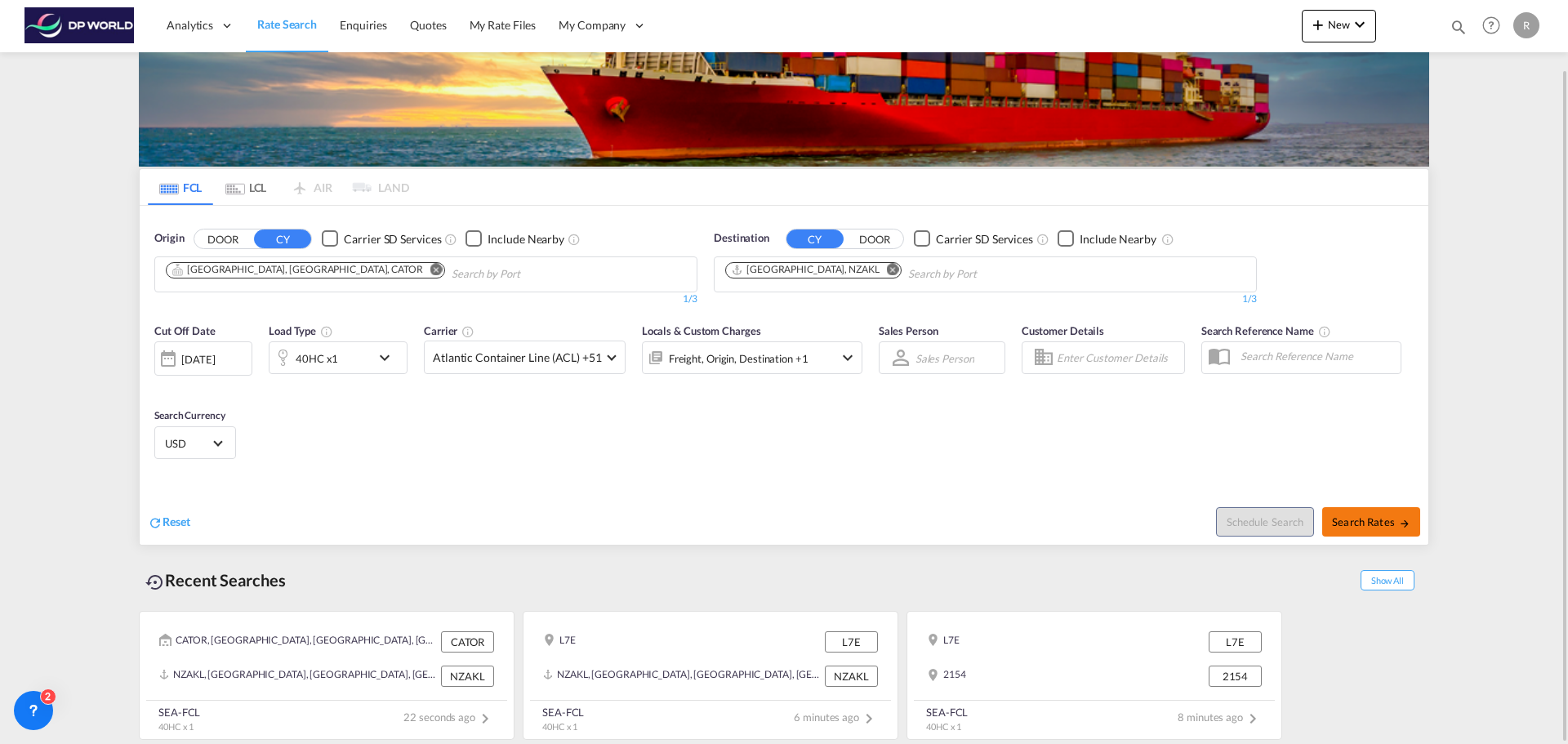
click at [1343, 530] on button "Search Rates" at bounding box center [1371, 521] width 98 height 29
type input "CATOR to NZAKL / [DATE]"
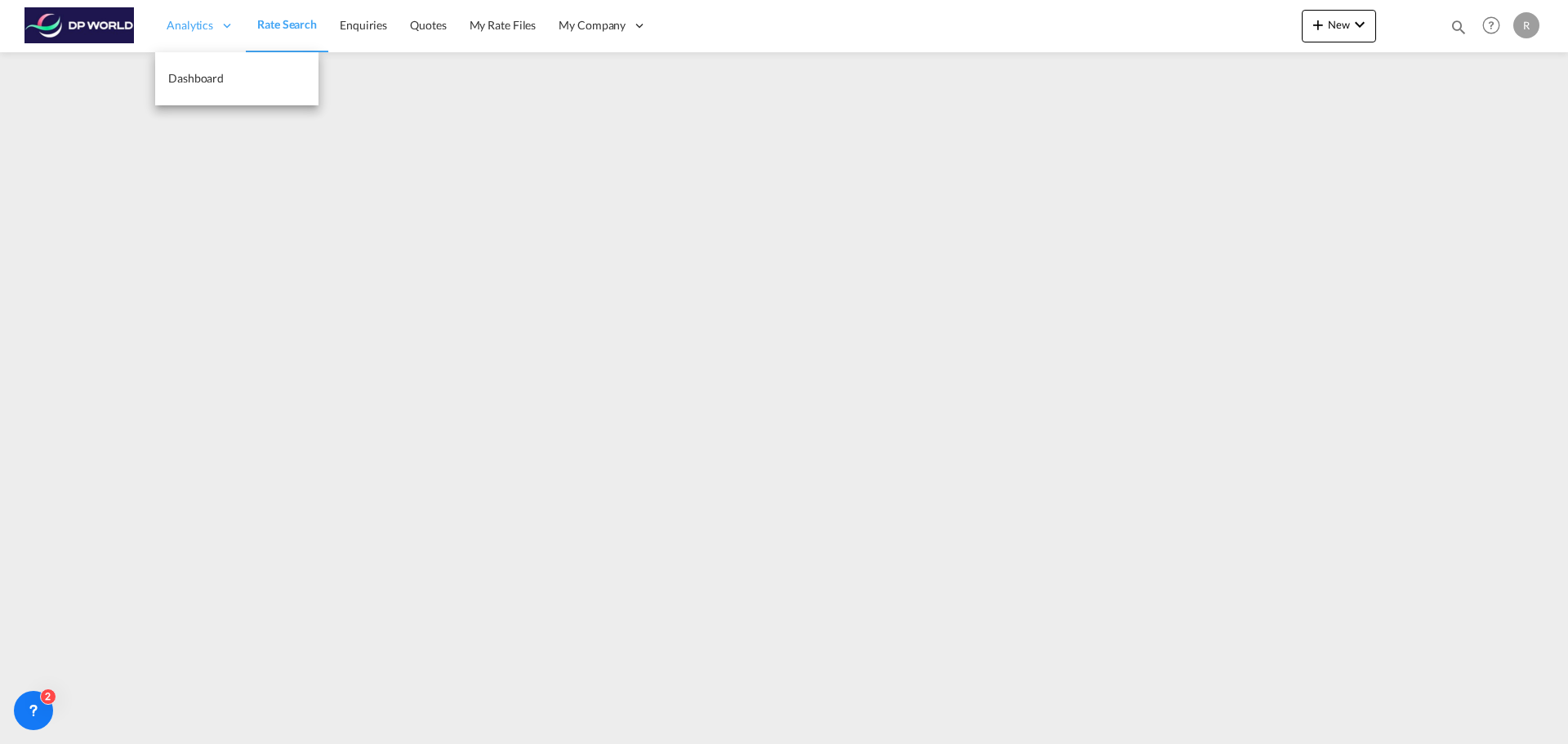
click at [236, 26] on div "Analytics" at bounding box center [201, 25] width 91 height 53
click at [283, 25] on span "Rate Search" at bounding box center [287, 24] width 60 height 14
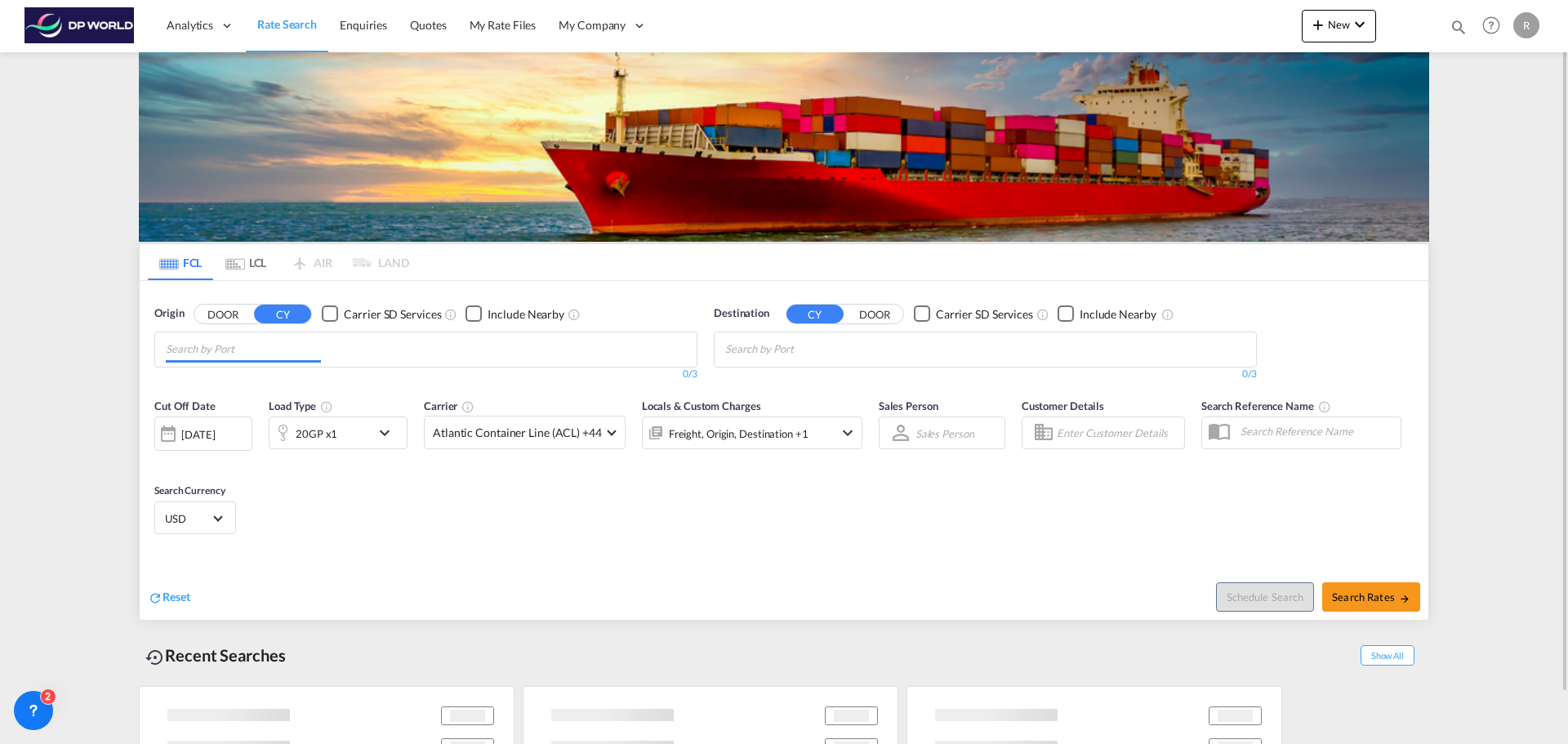
click at [305, 354] on input "Chips input." at bounding box center [243, 349] width 155 height 26
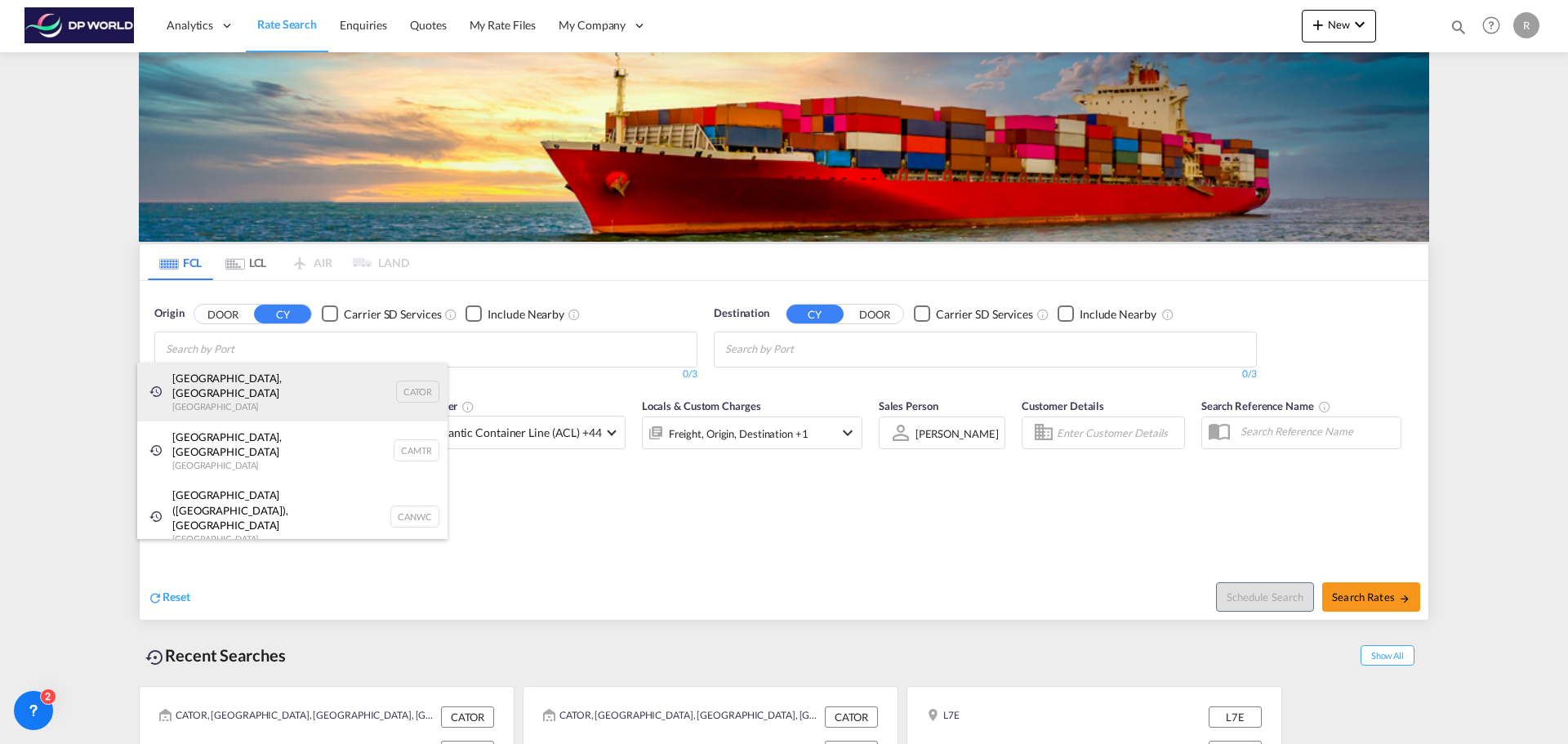
click at [262, 380] on div "[GEOGRAPHIC_DATA], ON [GEOGRAPHIC_DATA] CATOR" at bounding box center [292, 392] width 311 height 59
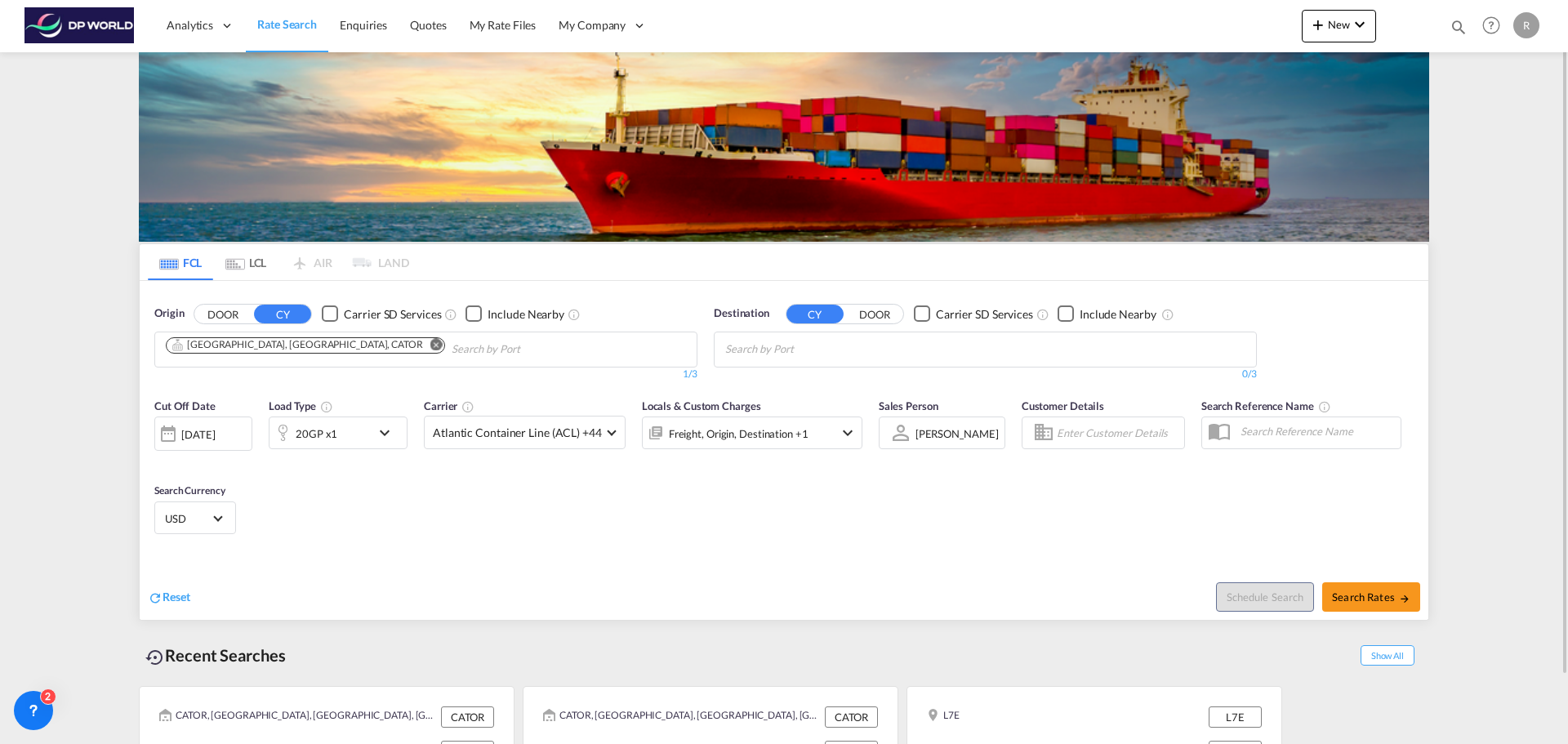
click at [804, 358] on input "Chips input." at bounding box center [803, 349] width 155 height 26
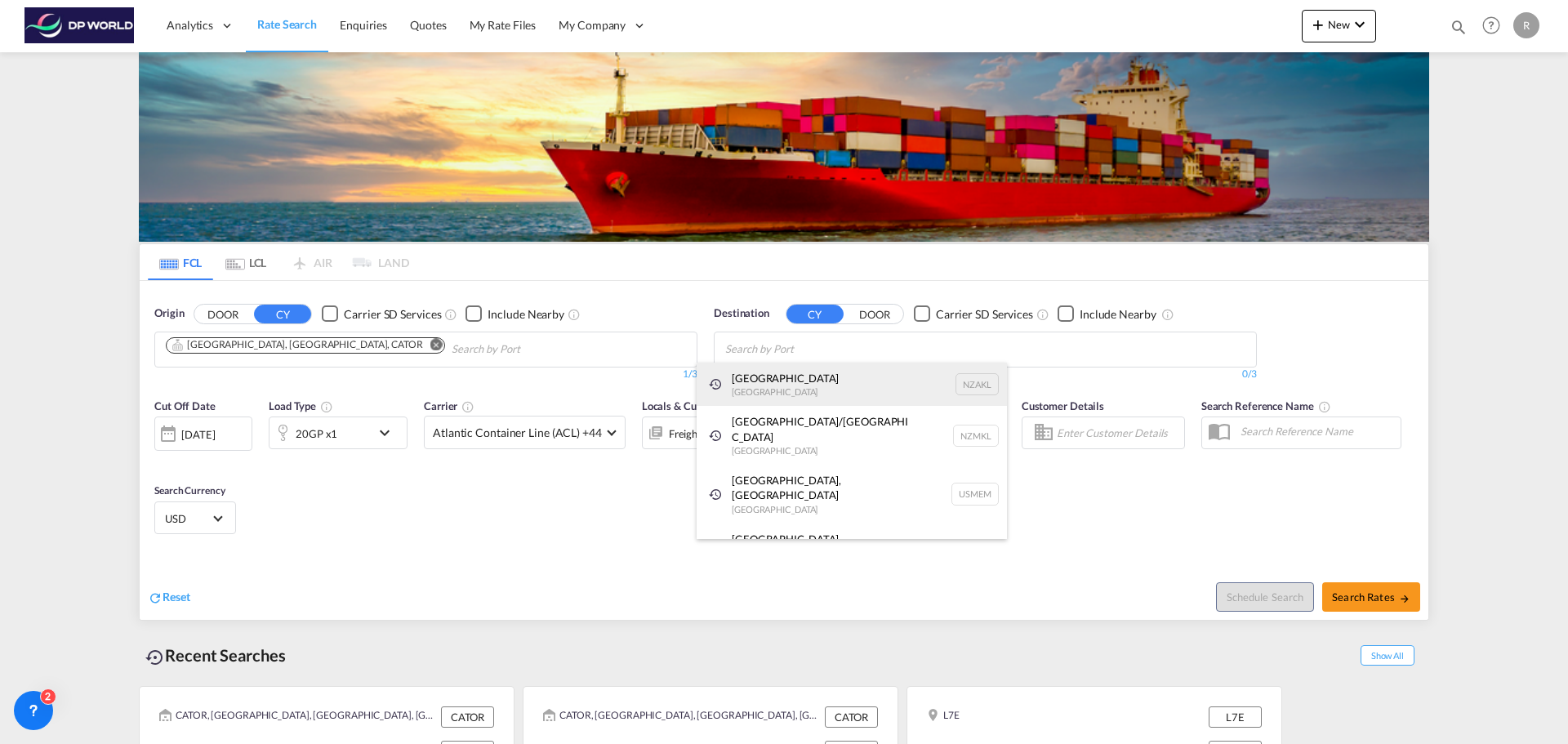
click at [792, 372] on div "[GEOGRAPHIC_DATA] [GEOGRAPHIC_DATA] NZAKL" at bounding box center [852, 384] width 311 height 45
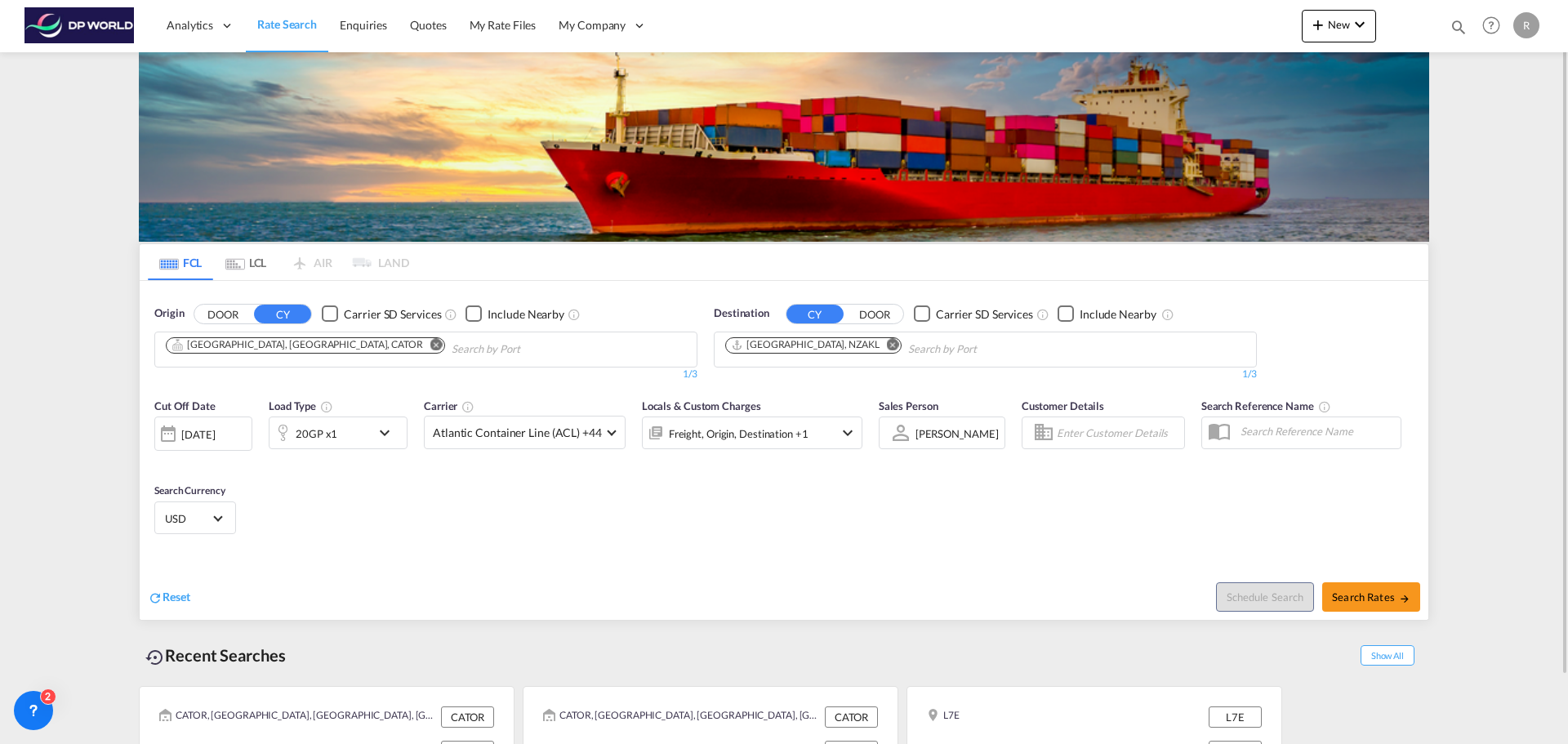
click at [199, 437] on div "[DATE]" at bounding box center [198, 434] width 34 height 15
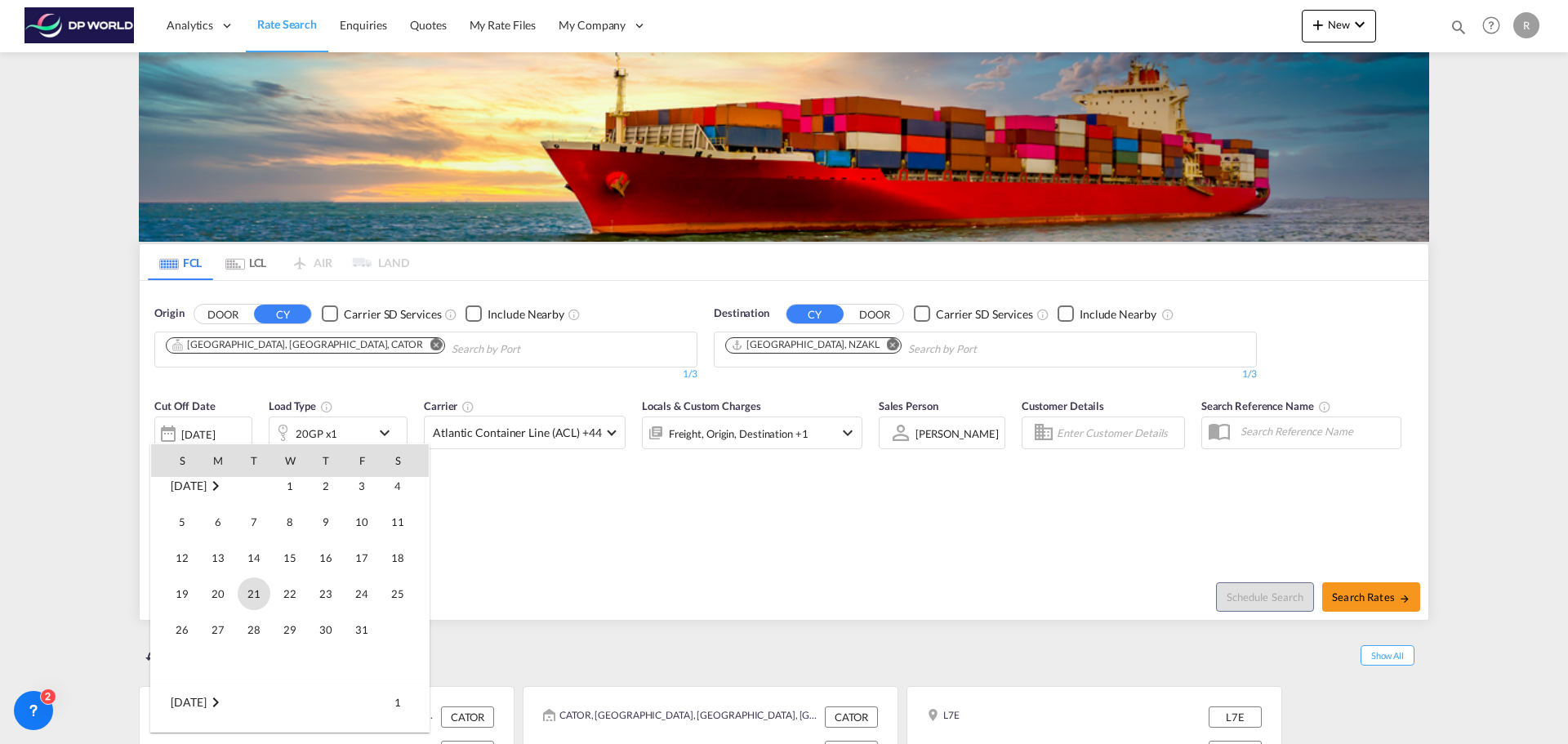
scroll to position [678, 0]
click at [247, 542] on span "14" at bounding box center [254, 540] width 33 height 33
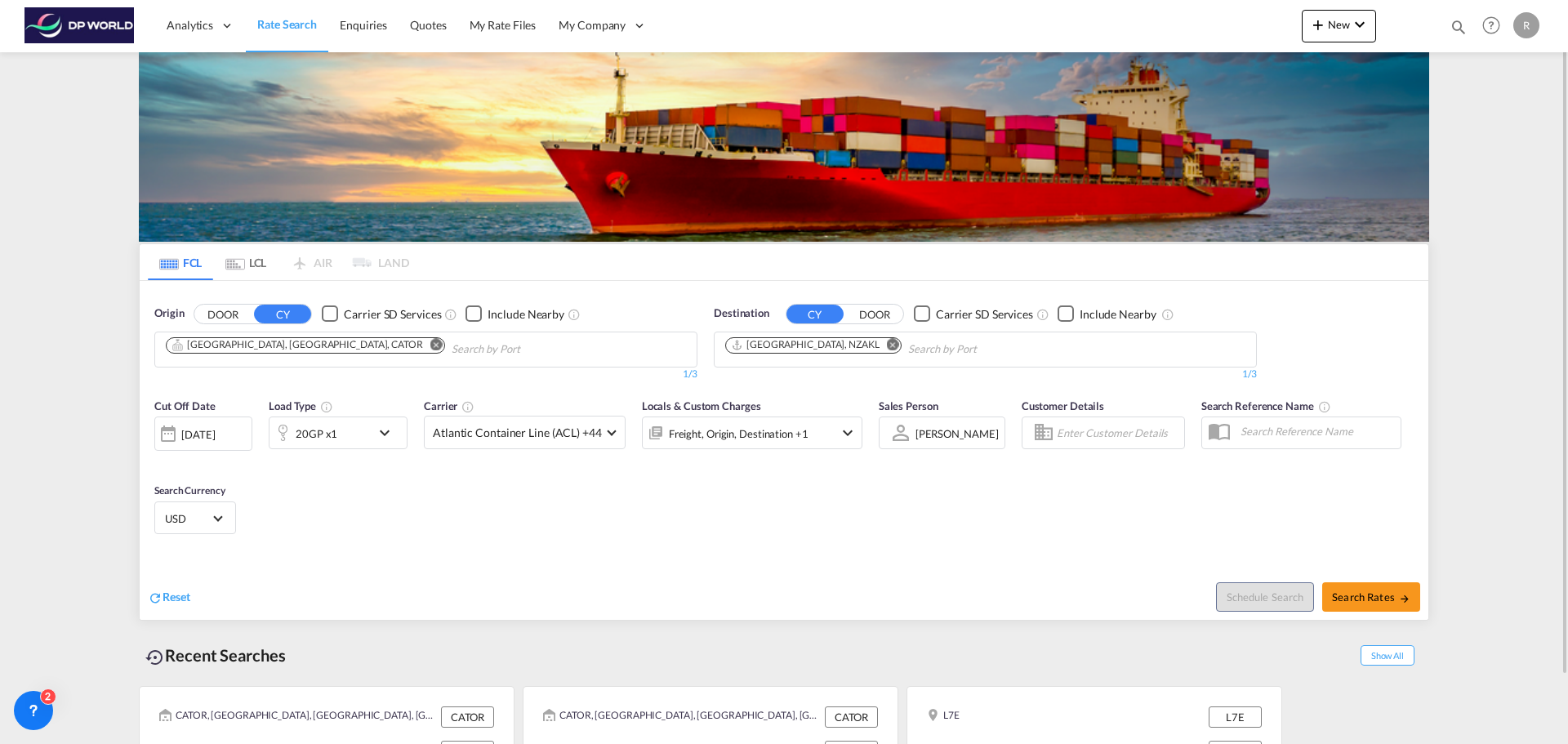
click at [404, 490] on div "Cut Off Date [DATE] [DATE] Load Type 20GP x1 Carrier Atlantic Container Line (A…" at bounding box center [784, 469] width 1288 height 159
click at [1057, 435] on input "Enter Customer Details" at bounding box center [1118, 432] width 123 height 25
click at [1249, 433] on input "text" at bounding box center [1316, 431] width 168 height 25
click at [1079, 426] on body "Analytics Dashboard Rate Search Enquiries Quotes My Rate Files My Company" at bounding box center [784, 372] width 1568 height 744
click at [962, 433] on span "[PERSON_NAME]" at bounding box center [957, 433] width 84 height 15
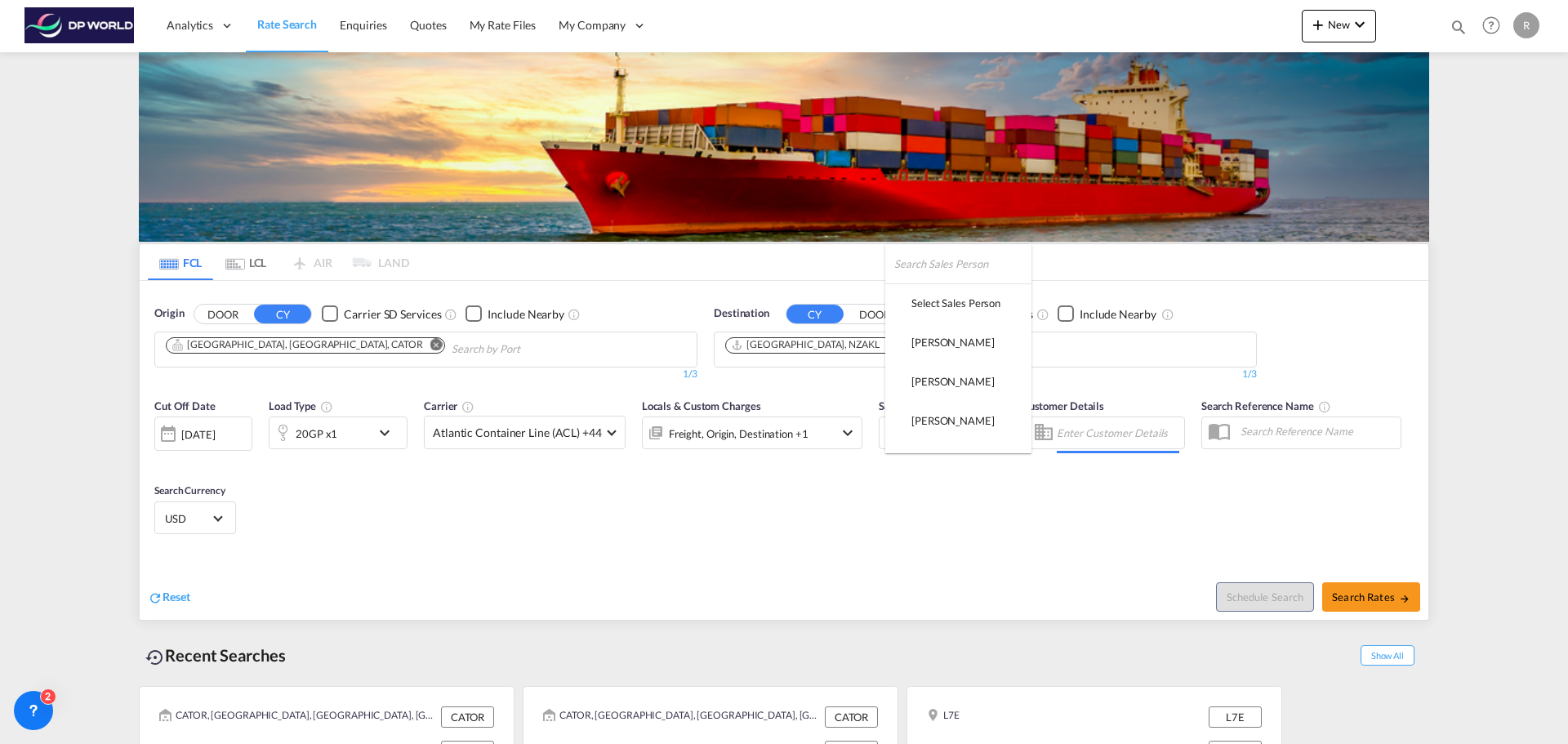
scroll to position [1085, 0]
click at [760, 423] on md-backdrop at bounding box center [784, 372] width 1568 height 744
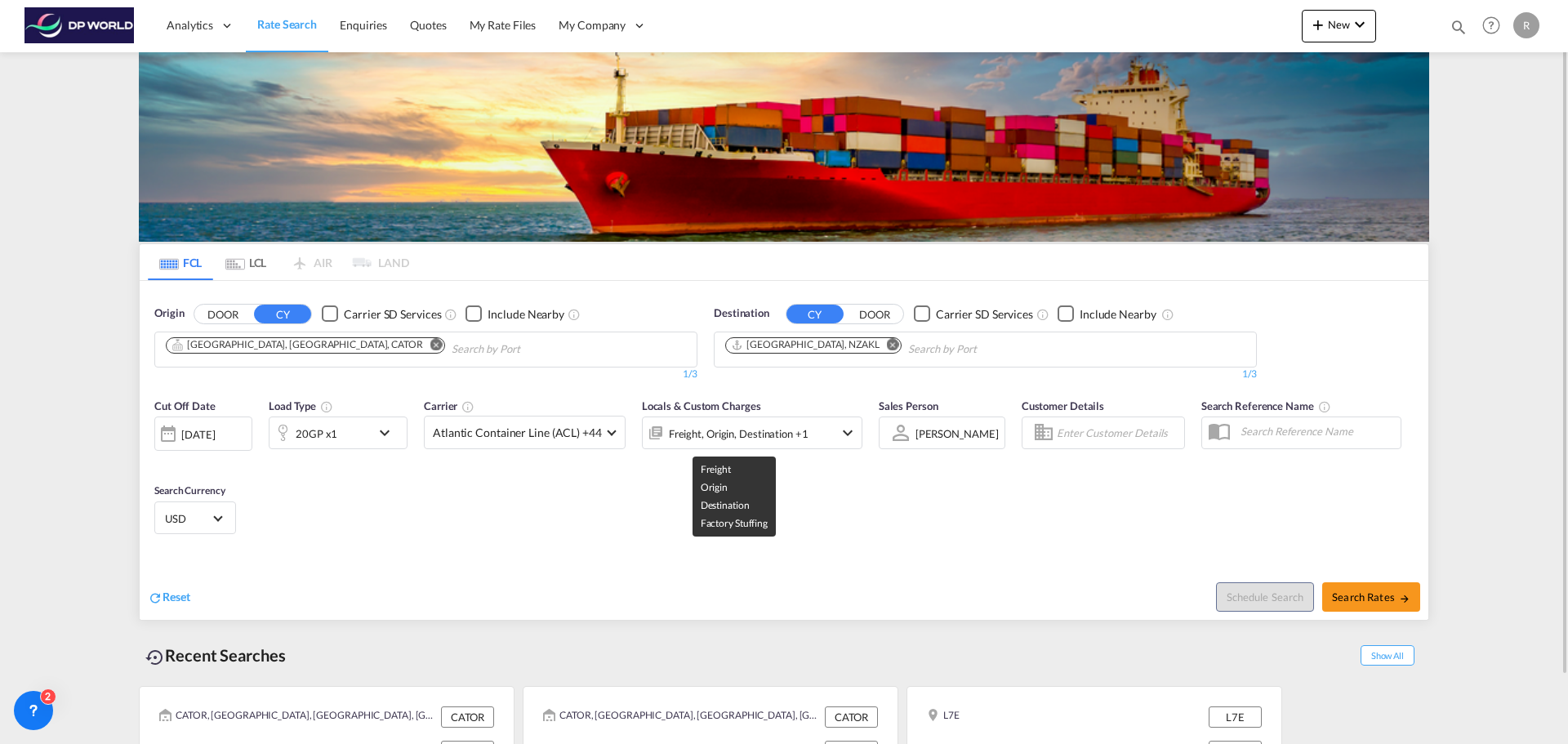
click at [701, 432] on div "Freight, Origin, Destination +1" at bounding box center [738, 433] width 140 height 23
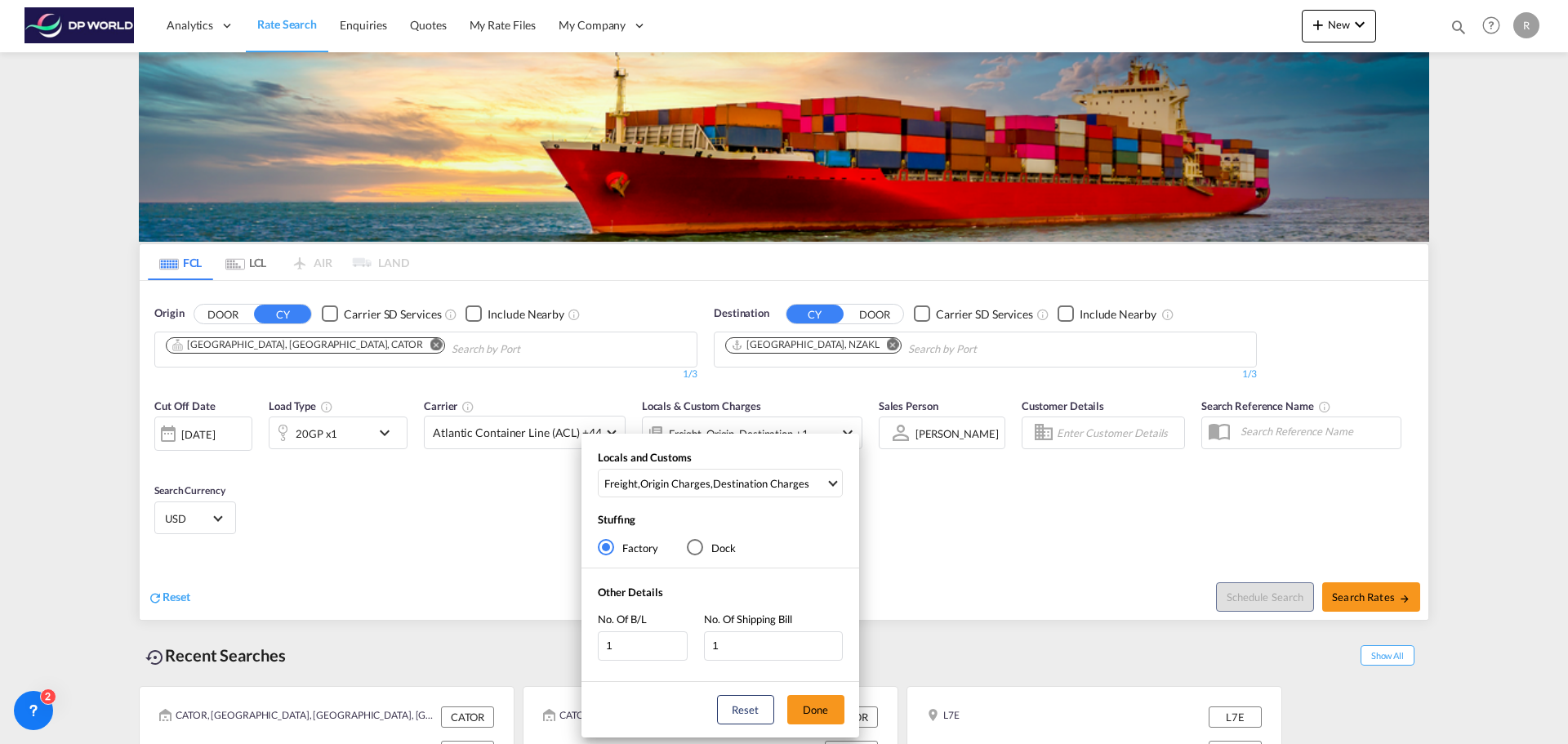
click at [476, 445] on div "Locals and Customs Freight , Origin Charges , Destination Charges Clear All Sel…" at bounding box center [784, 372] width 1568 height 744
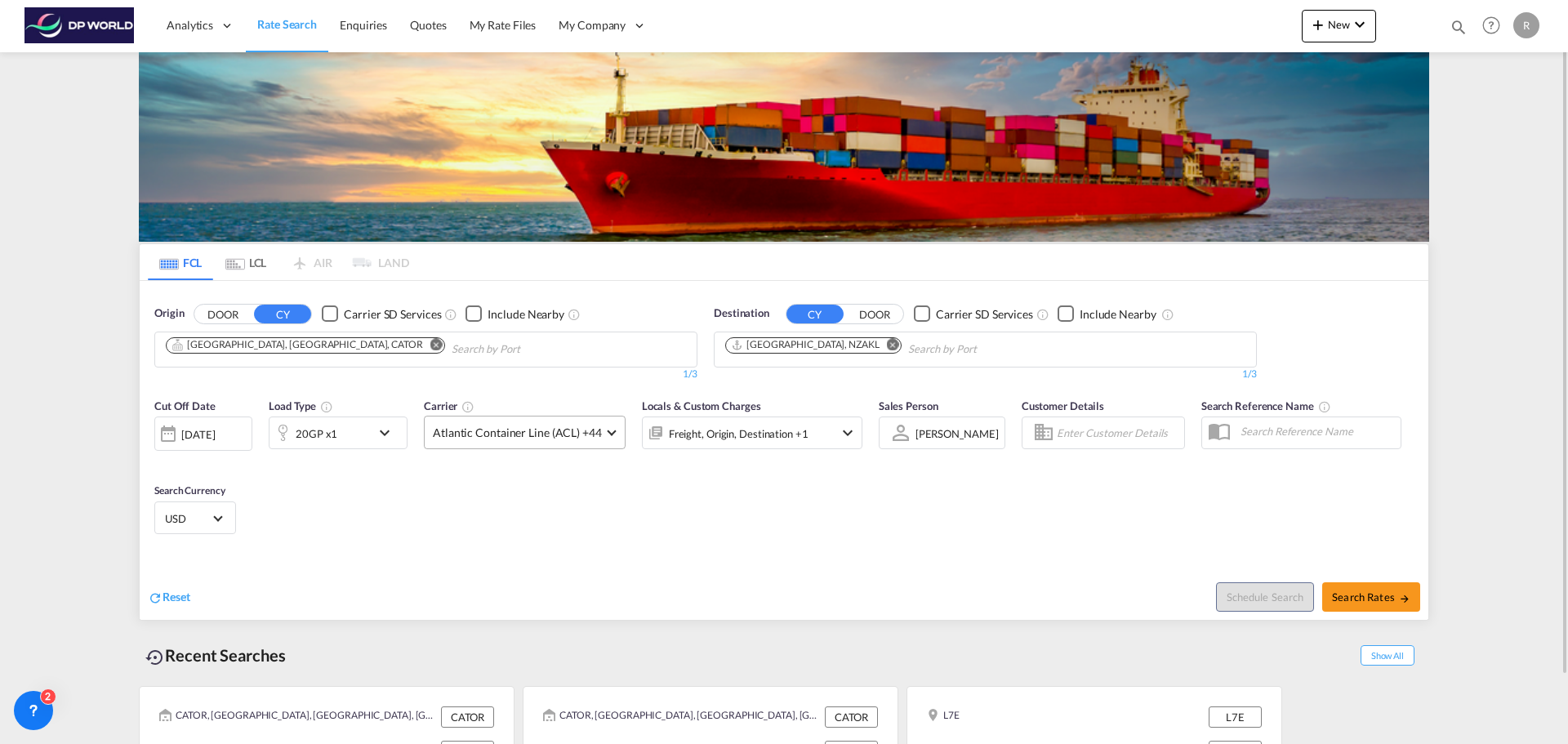
click at [475, 438] on span "Atlantic Container Line (ACL) +44" at bounding box center [518, 433] width 169 height 16
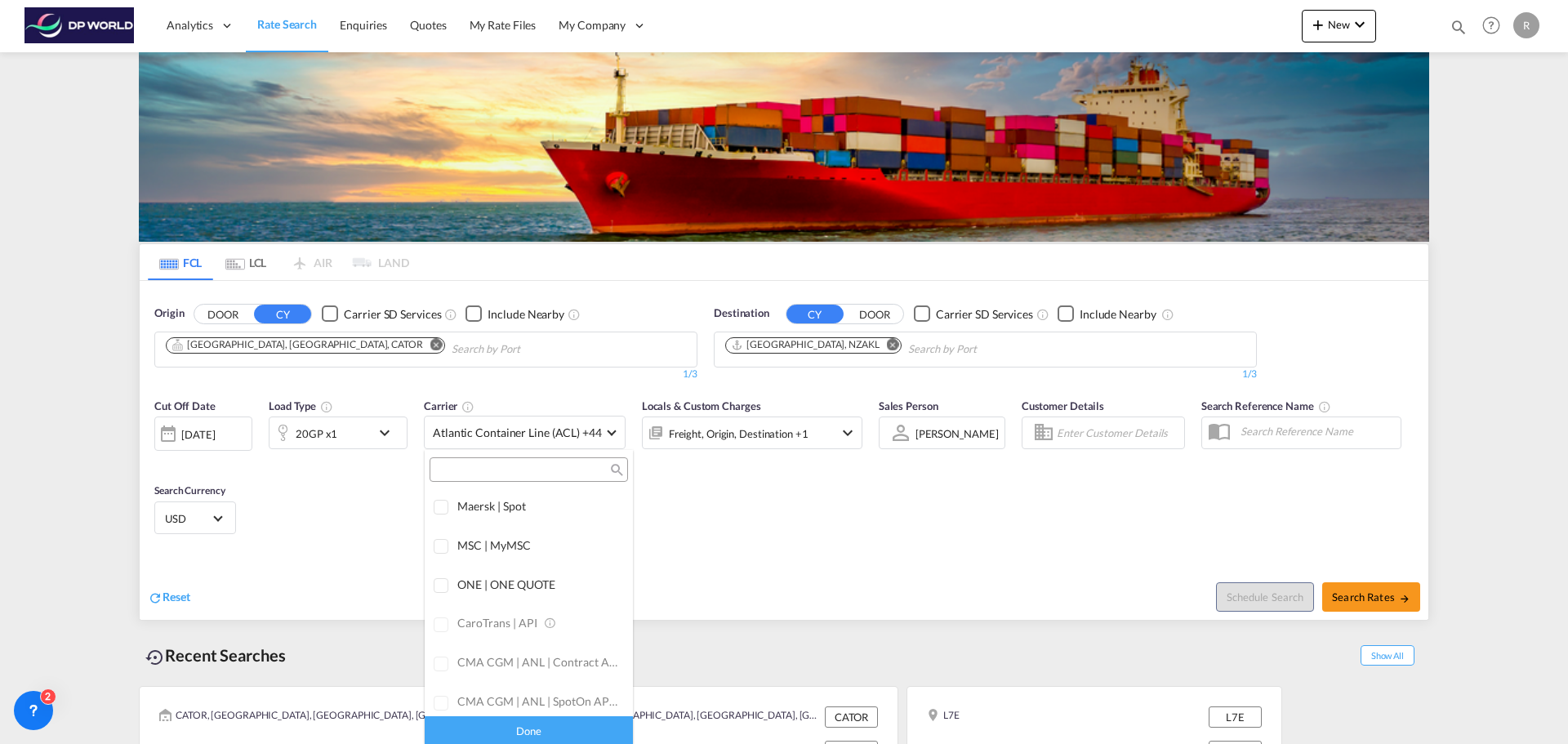
scroll to position [18, 0]
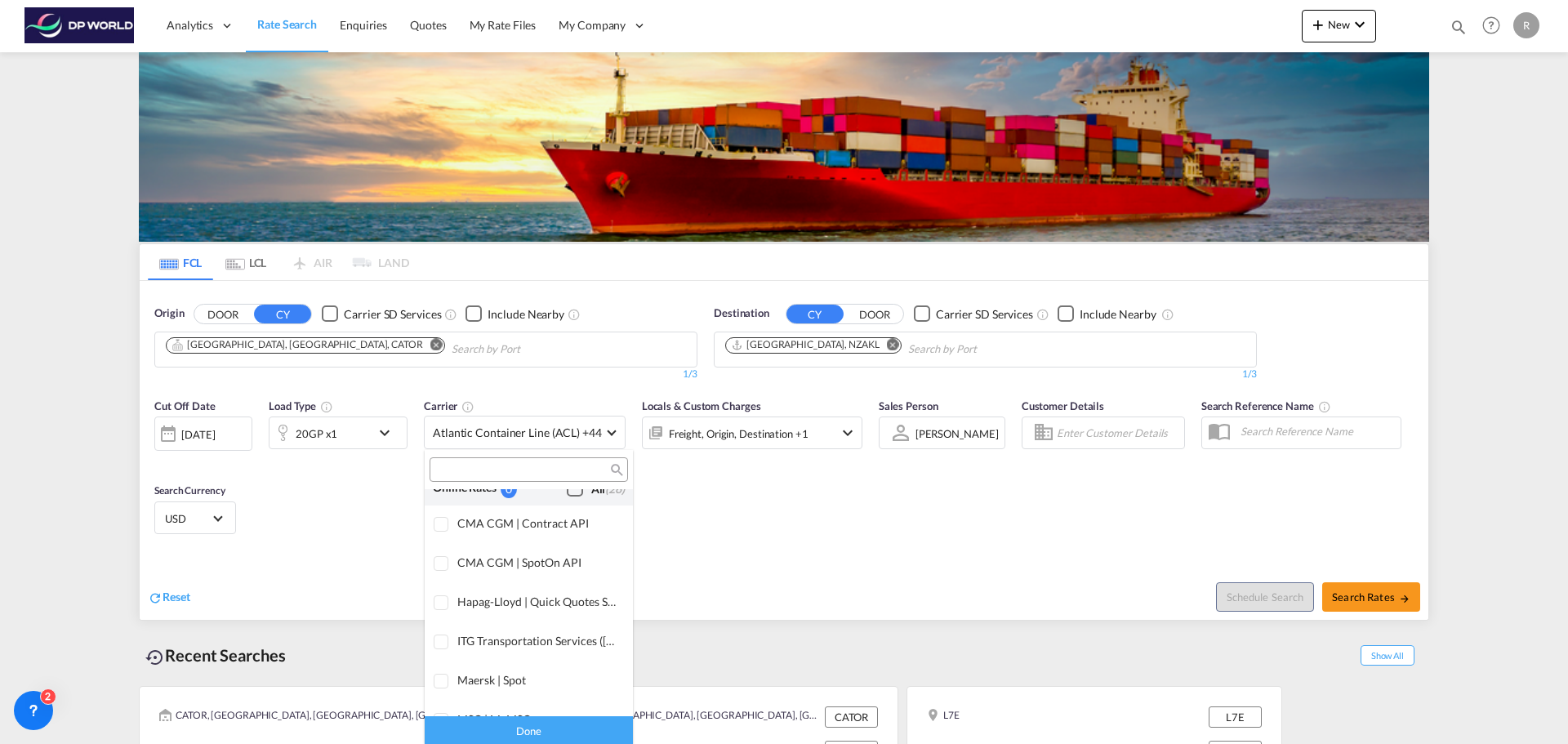
click at [491, 319] on md-backdrop at bounding box center [784, 372] width 1568 height 744
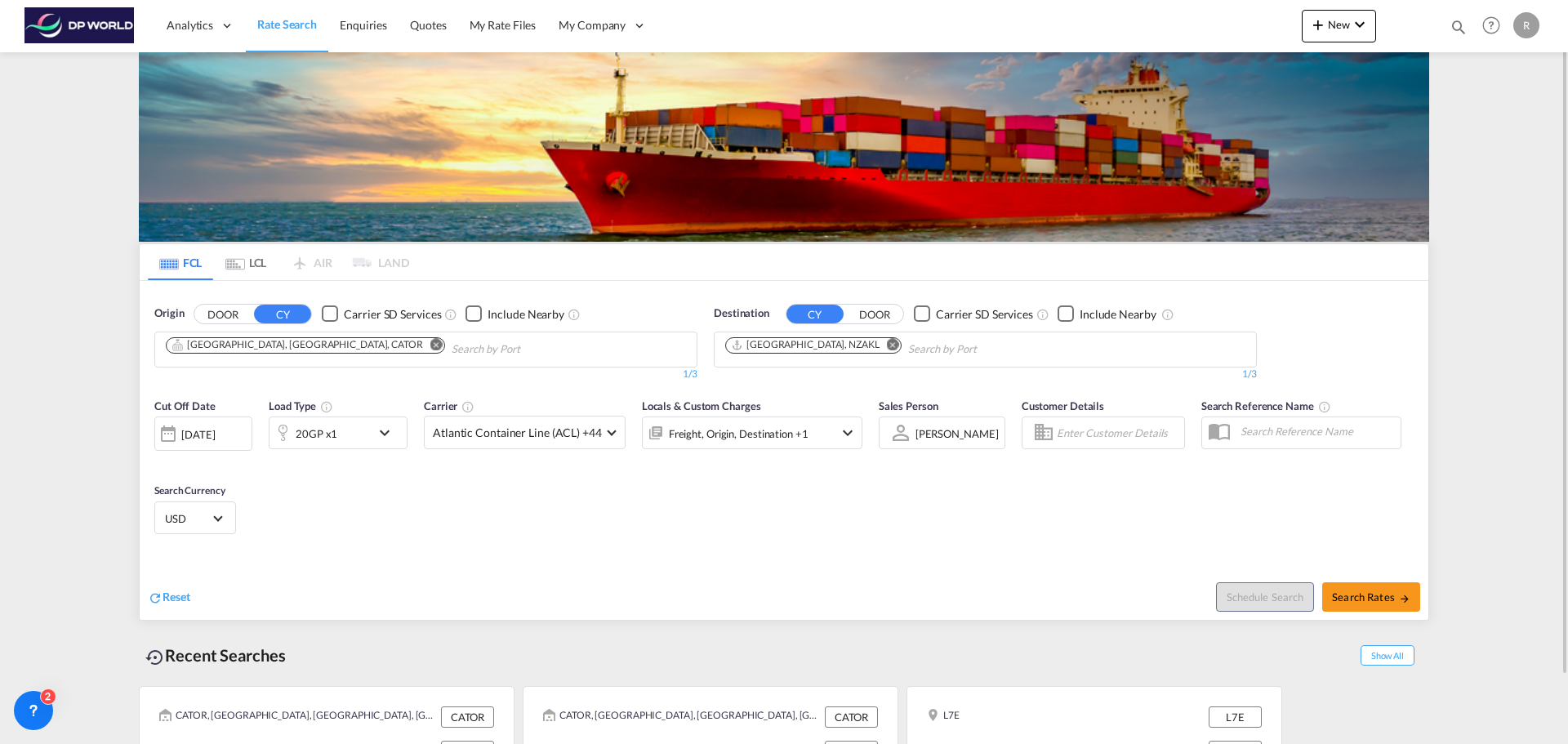
click at [478, 310] on div "Checkbox No Ink" at bounding box center [474, 313] width 16 height 16
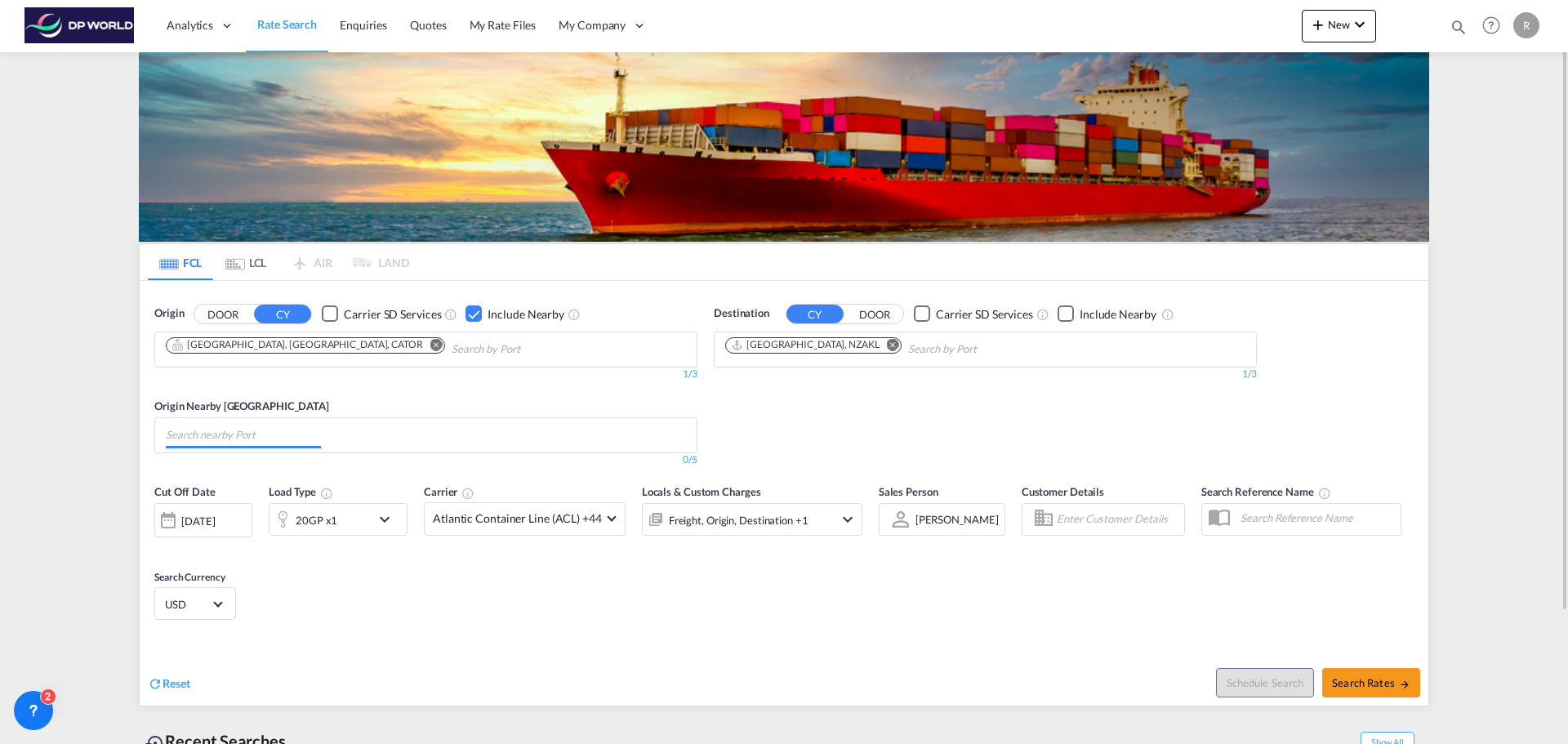
click at [318, 439] on input "Chips input." at bounding box center [243, 435] width 155 height 26
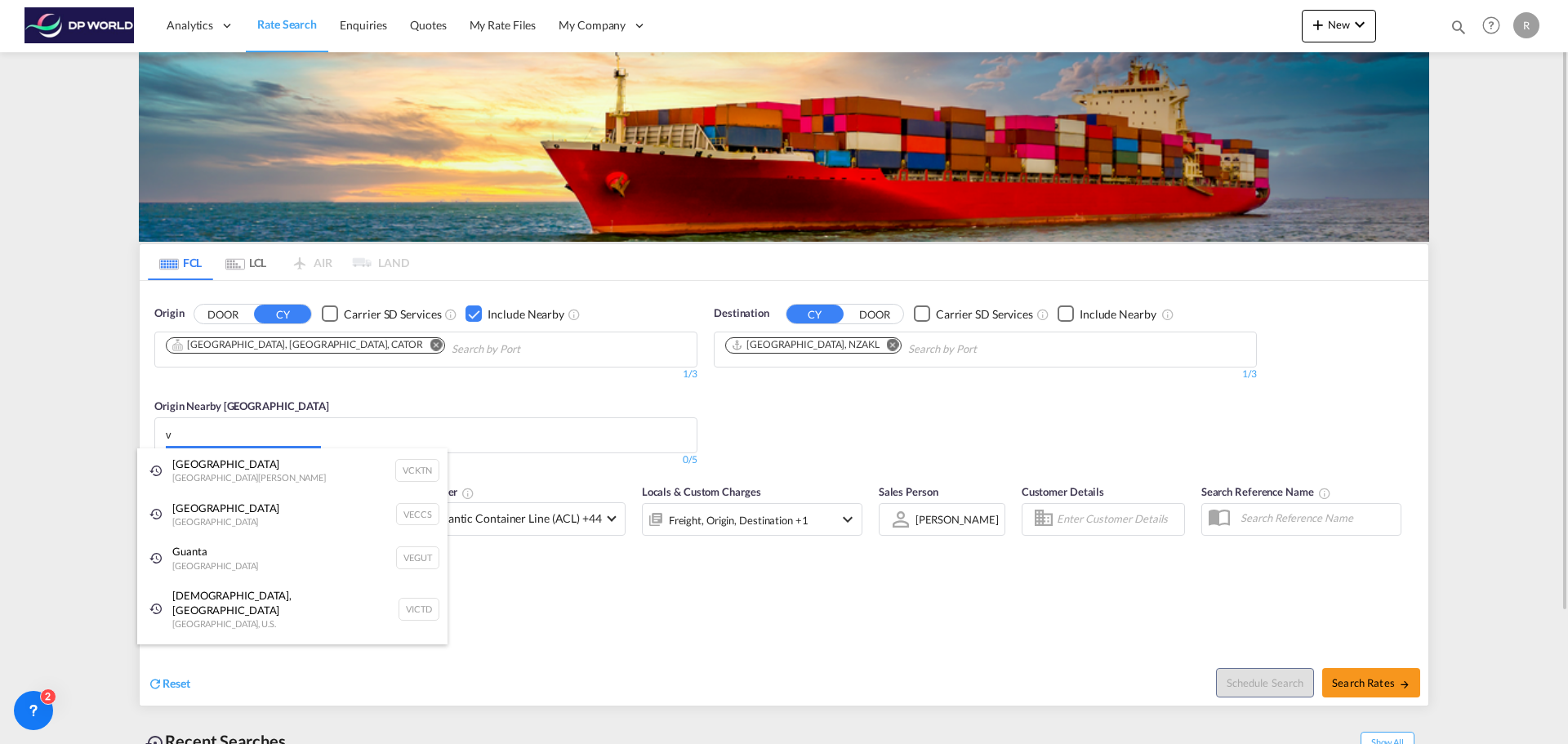
click at [309, 441] on body "Analytics Dashboard Rate Search Enquiries Quotes My Rate Files My Company" at bounding box center [784, 372] width 1568 height 744
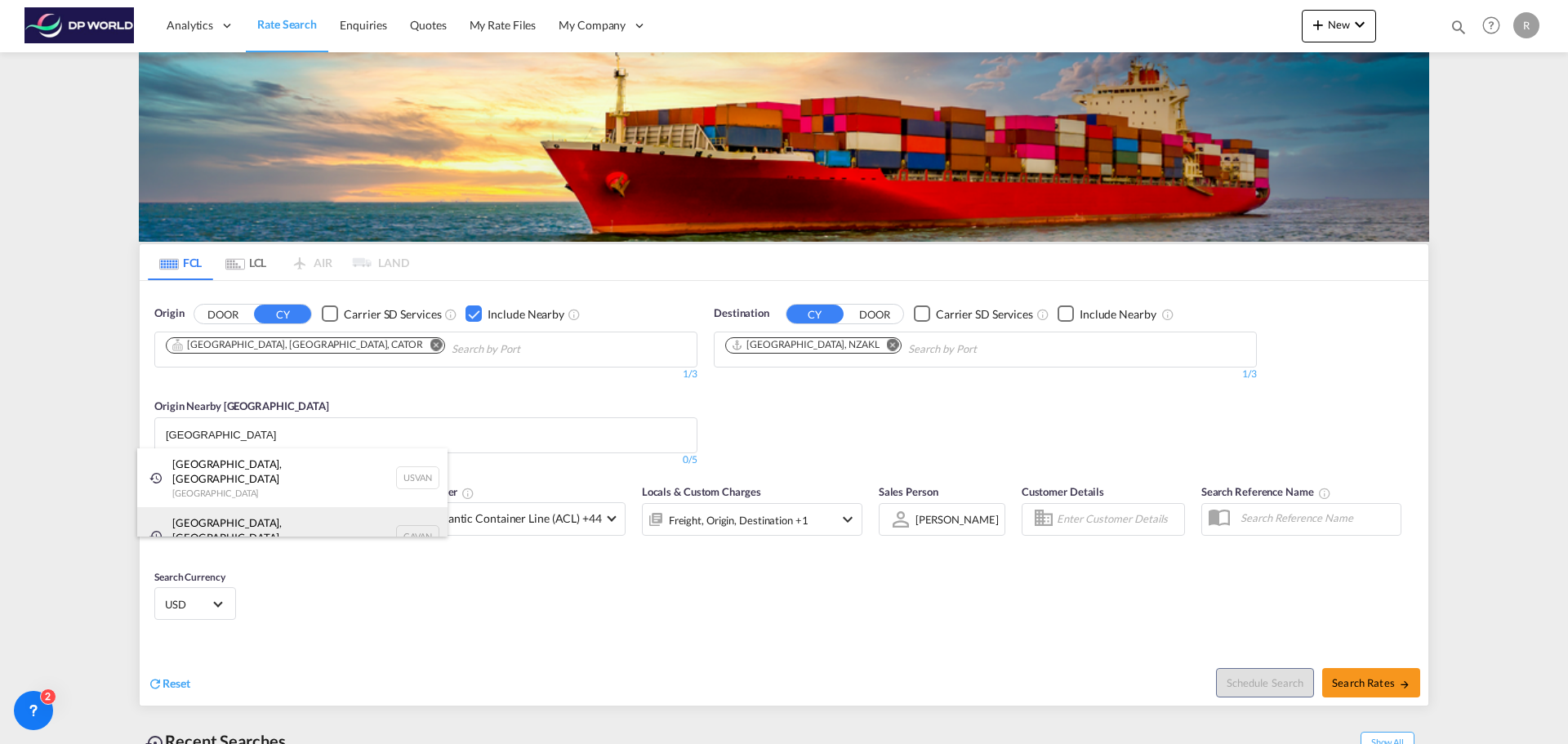
type input "[GEOGRAPHIC_DATA]"
click at [251, 507] on div "[GEOGRAPHIC_DATA], [GEOGRAPHIC_DATA] [GEOGRAPHIC_DATA] [GEOGRAPHIC_DATA]" at bounding box center [292, 536] width 311 height 59
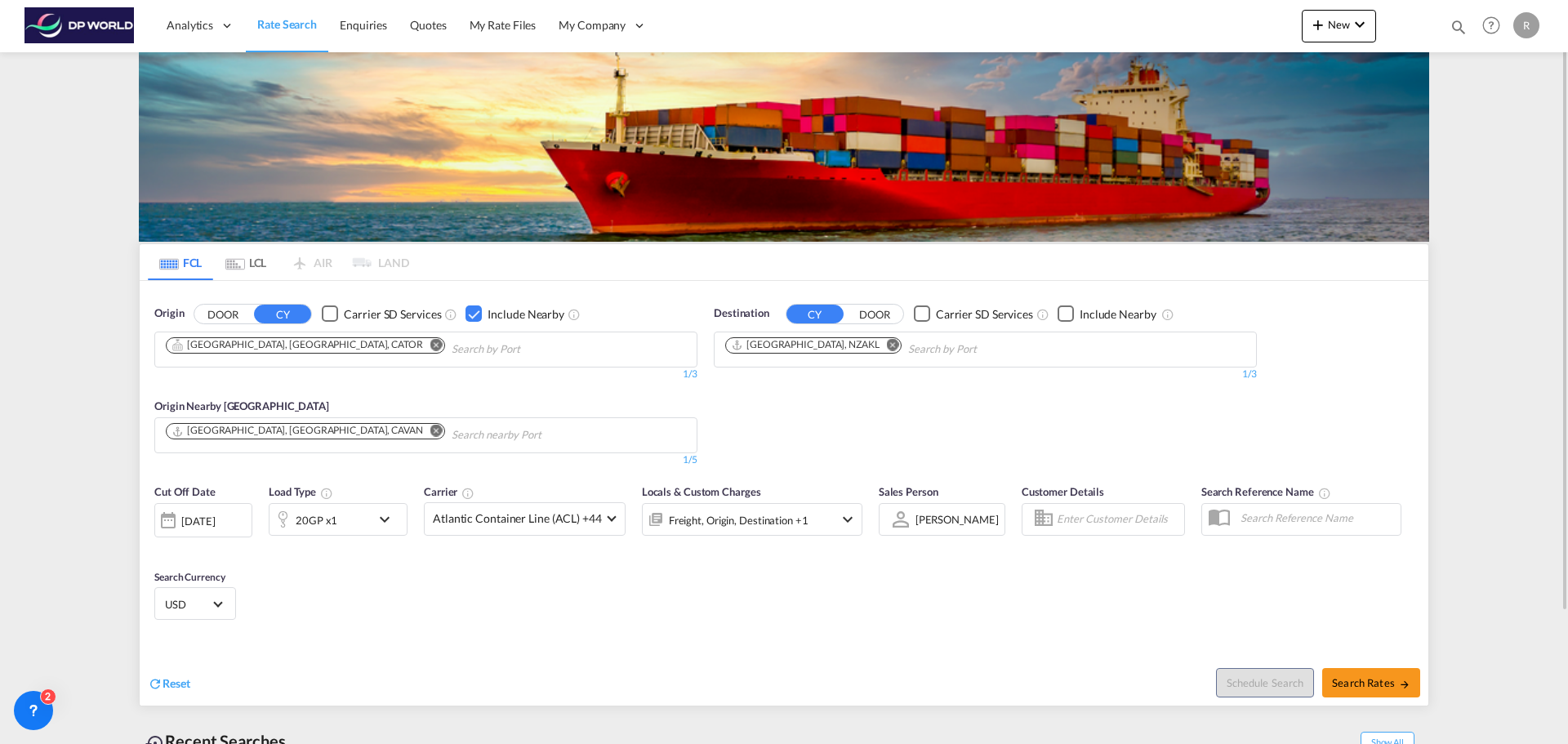
click at [339, 508] on div "20GP x1" at bounding box center [321, 520] width 102 height 33
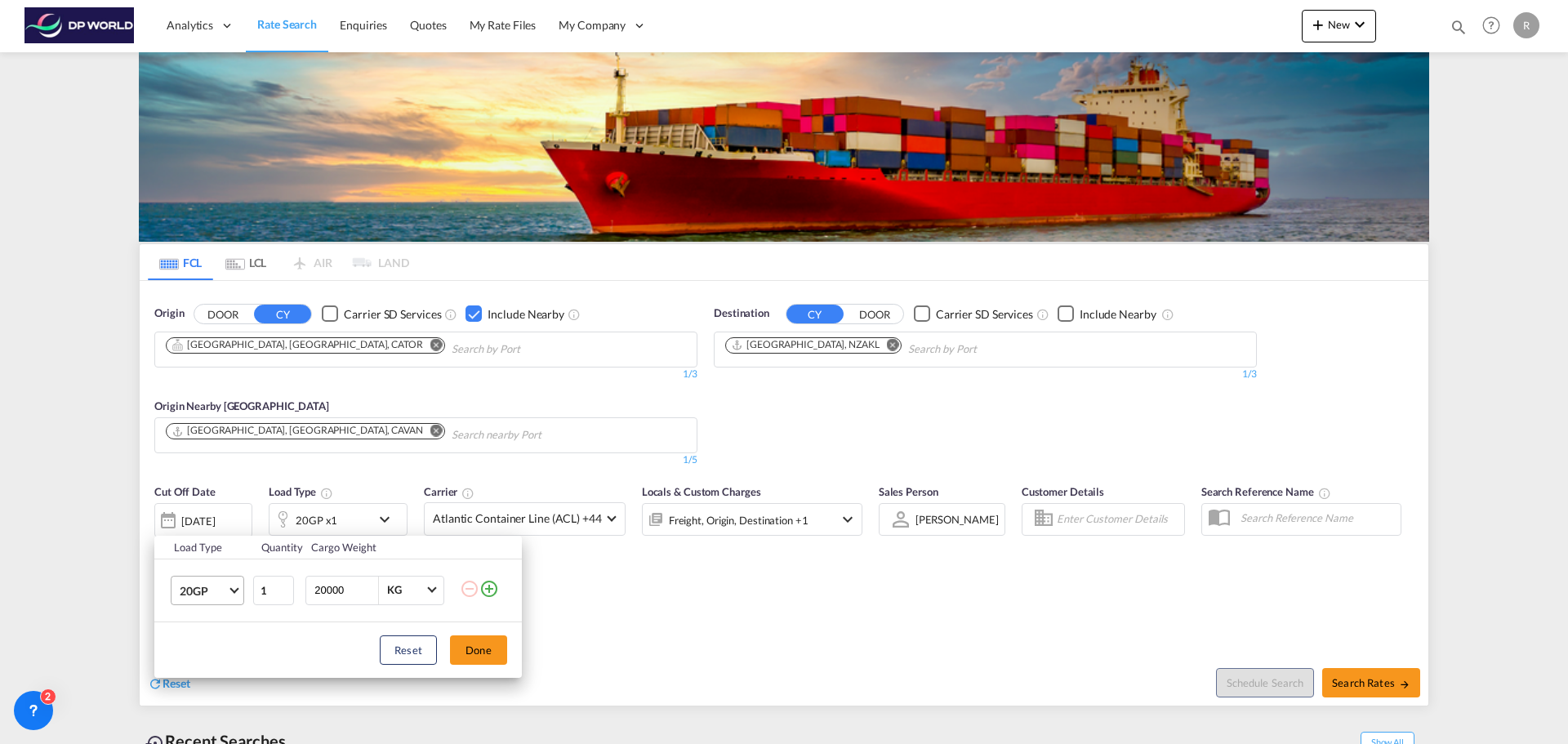
click at [222, 592] on span "20GP" at bounding box center [203, 591] width 47 height 16
click at [208, 552] on md-option "40HC" at bounding box center [222, 543] width 111 height 39
click at [489, 658] on button "Done" at bounding box center [478, 650] width 57 height 29
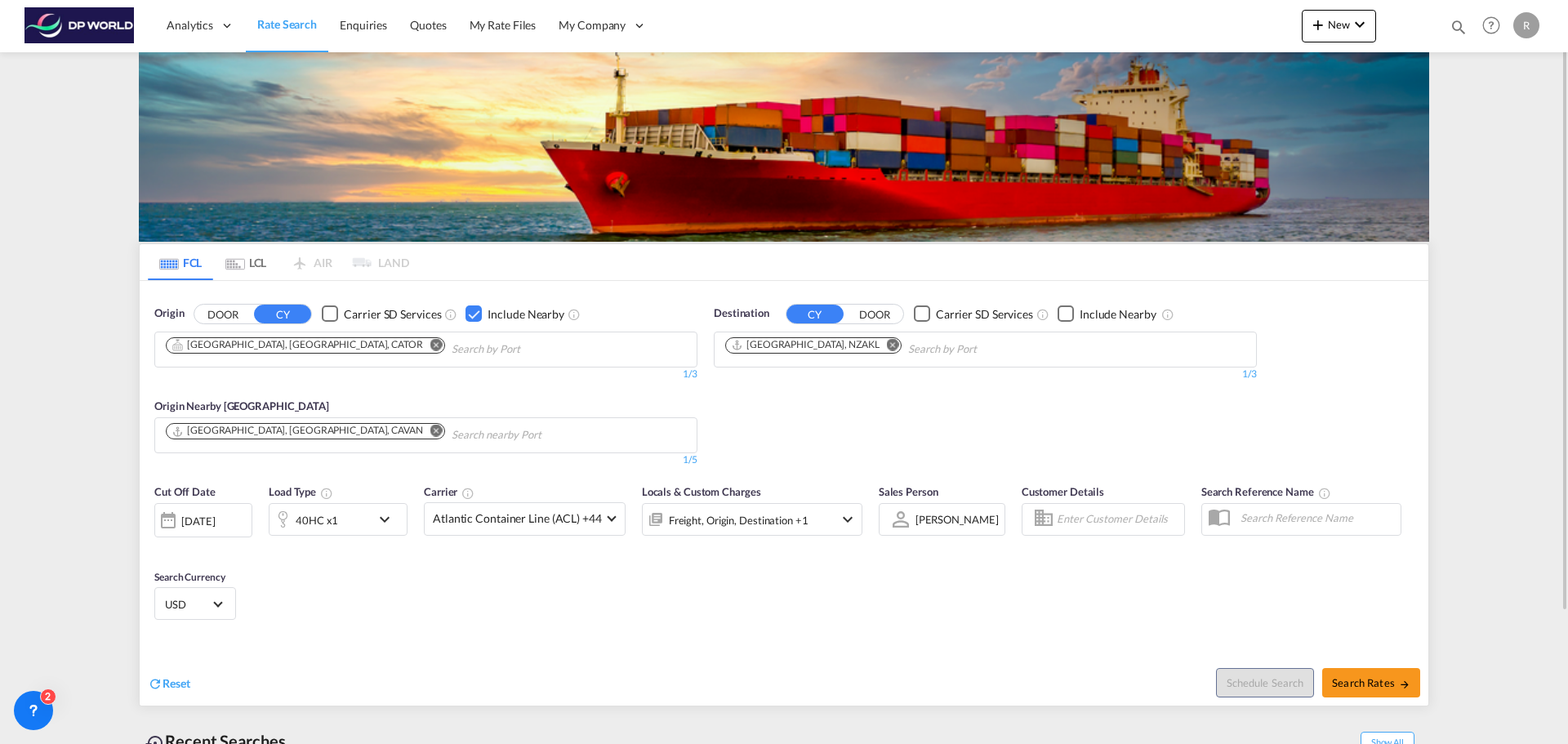
click at [593, 538] on div "Cut Off Date [DATE] [DATE] Load Type 40HC x1 Carrier Atlantic Container Line (A…" at bounding box center [508, 518] width 708 height 69
click at [592, 531] on md-select-value "Atlantic Container Line (ACL) +44" at bounding box center [525, 519] width 200 height 32
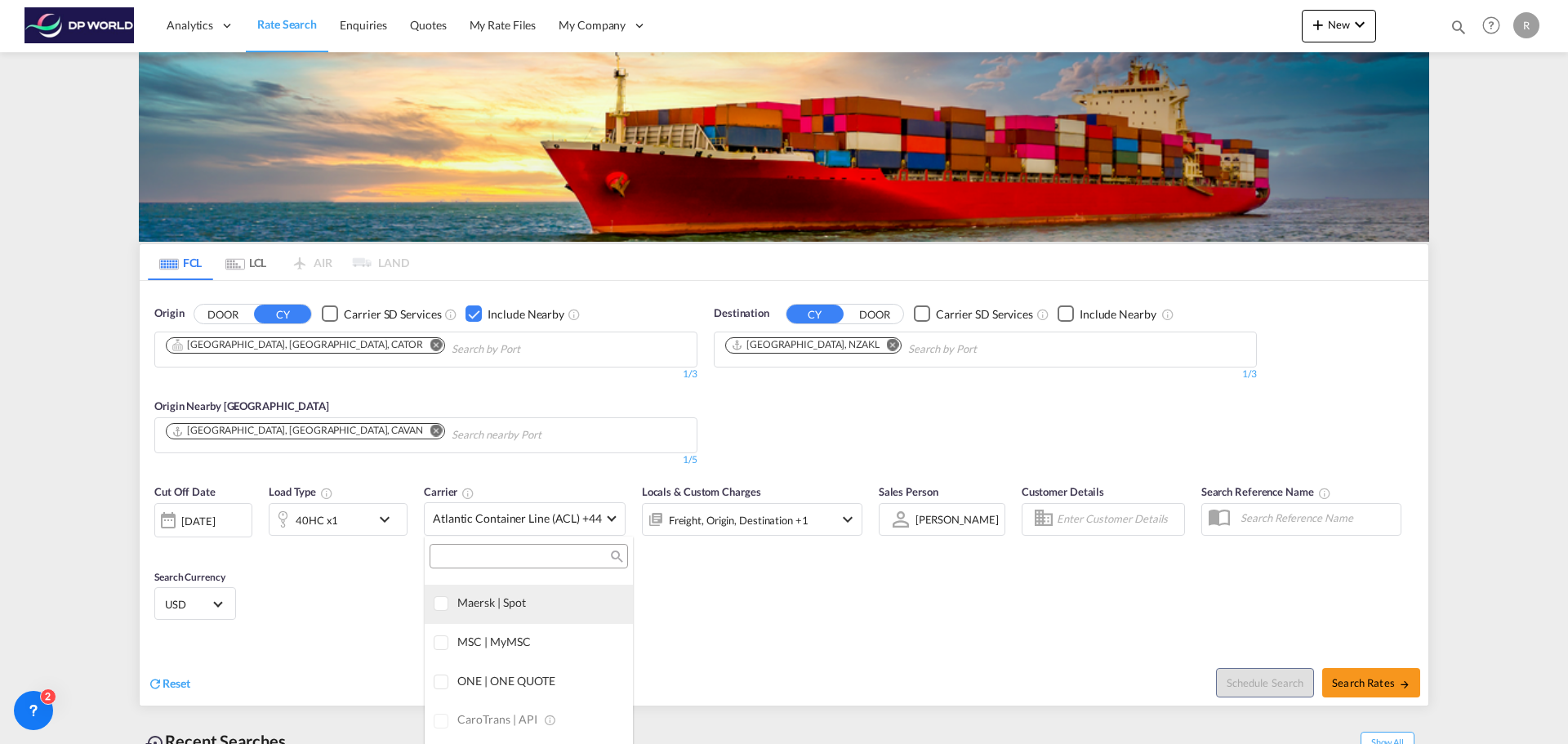
scroll to position [0, 0]
click at [591, 591] on div "All (26)" at bounding box center [607, 593] width 34 height 16
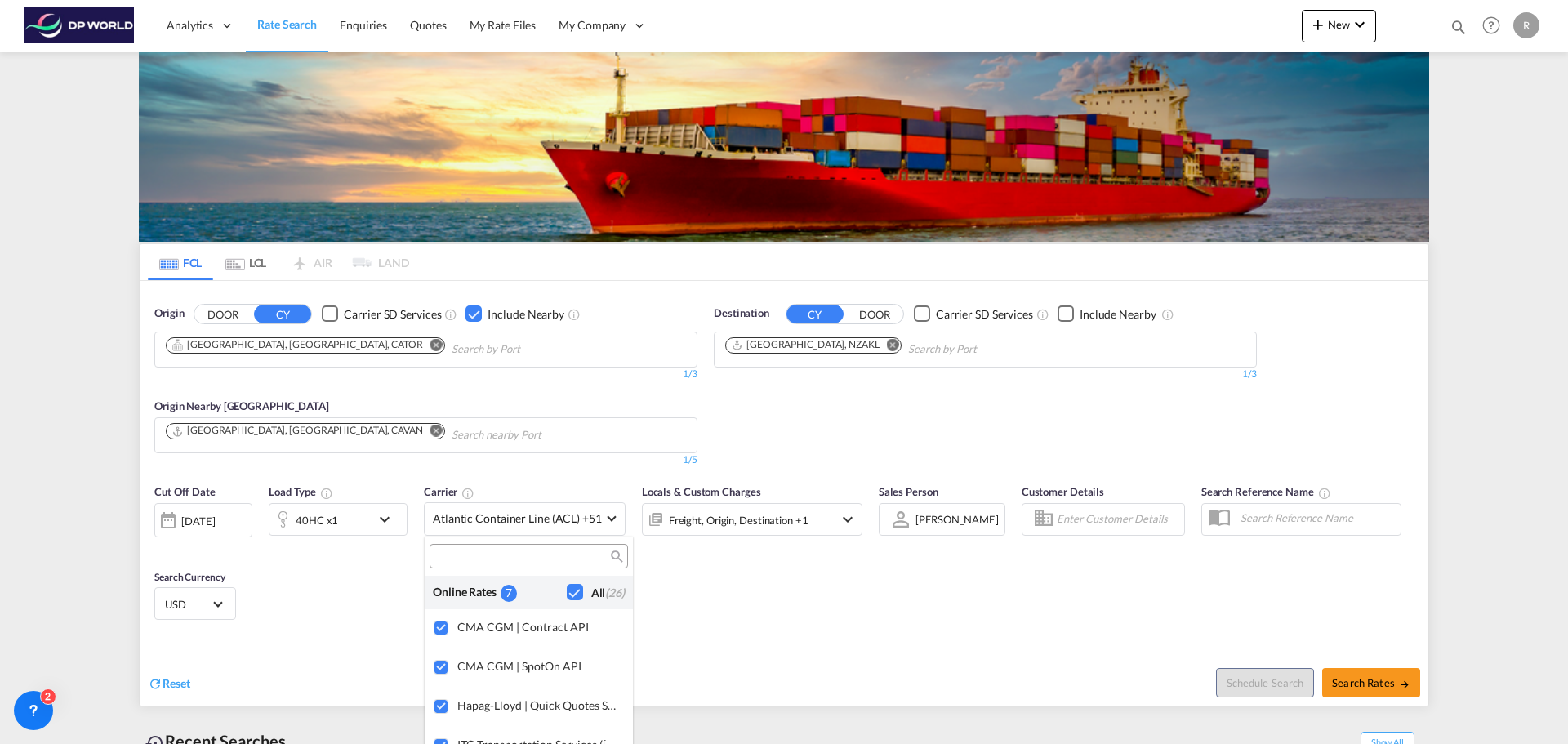
click at [742, 586] on md-backdrop at bounding box center [784, 372] width 1568 height 744
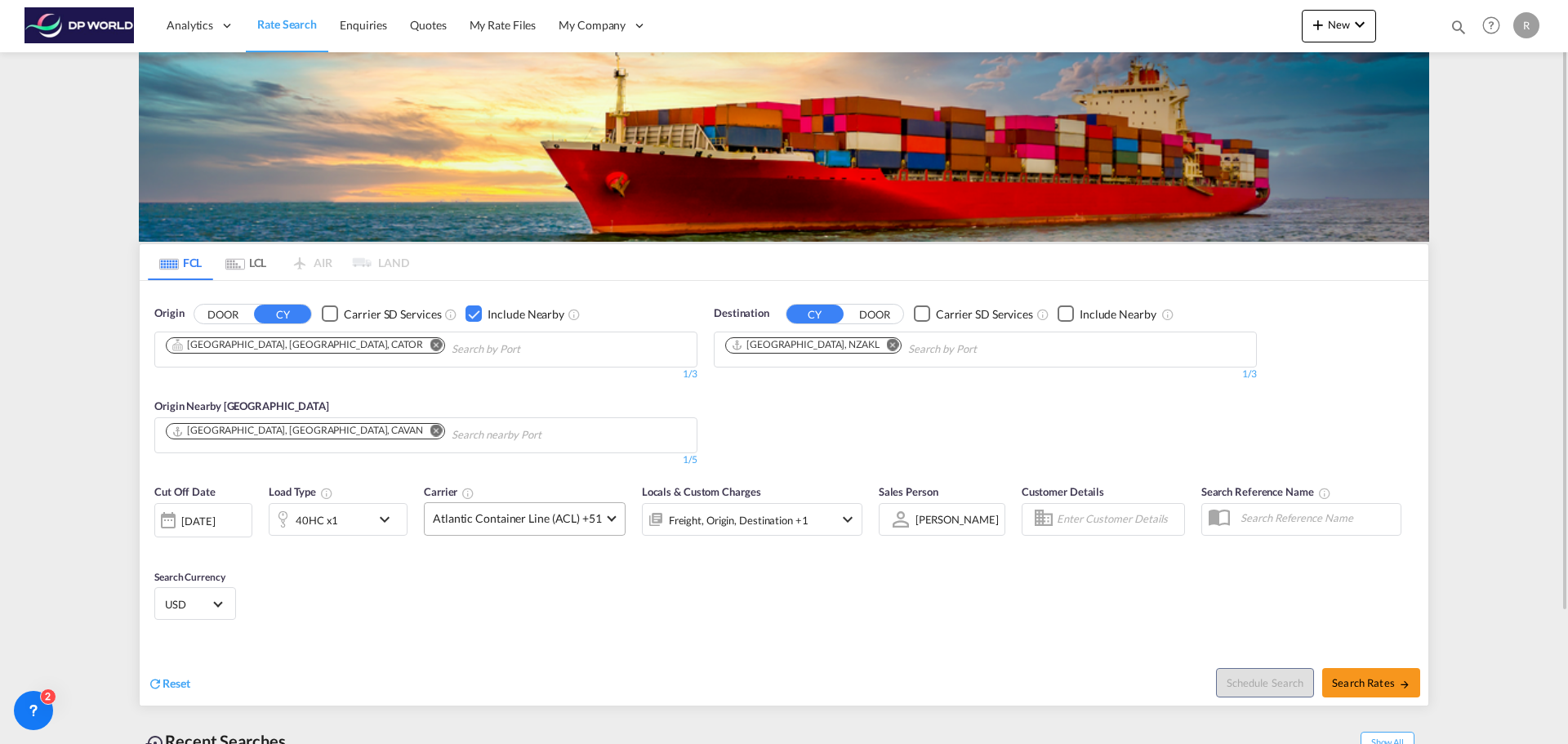
click at [557, 530] on md-select-value "Atlantic Container Line (ACL) +51" at bounding box center [525, 519] width 200 height 32
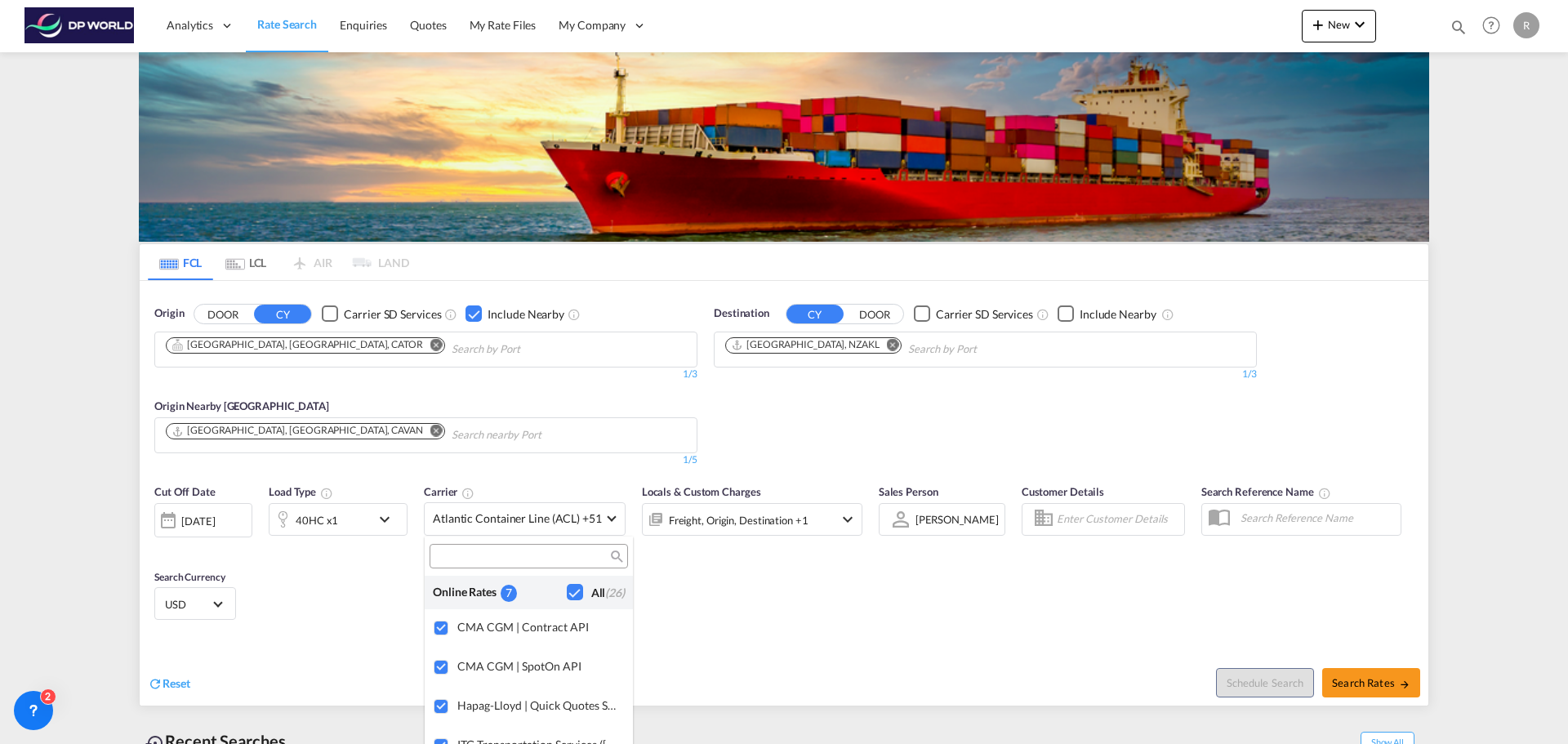
click at [755, 596] on md-backdrop at bounding box center [784, 372] width 1568 height 744
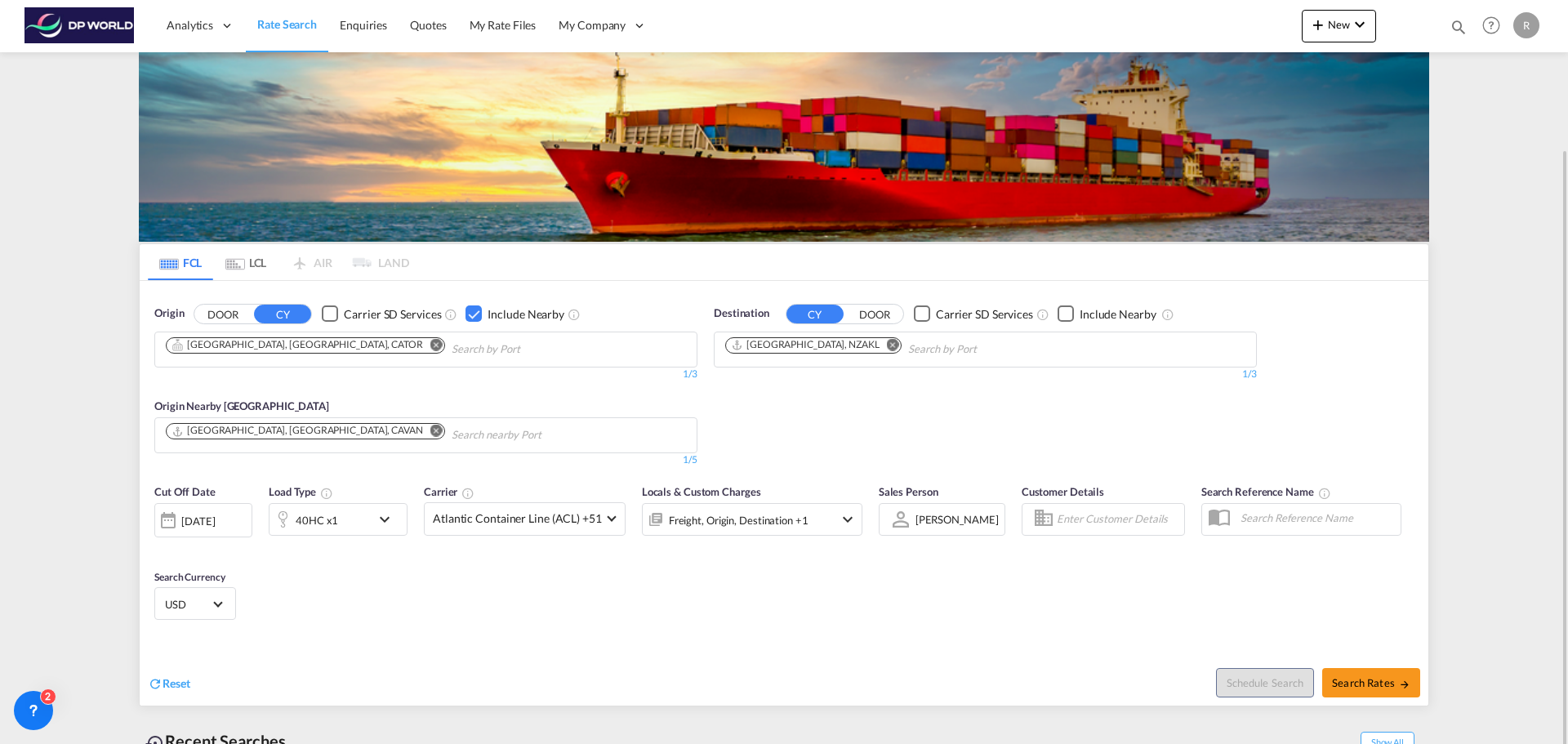
scroll to position [161, 0]
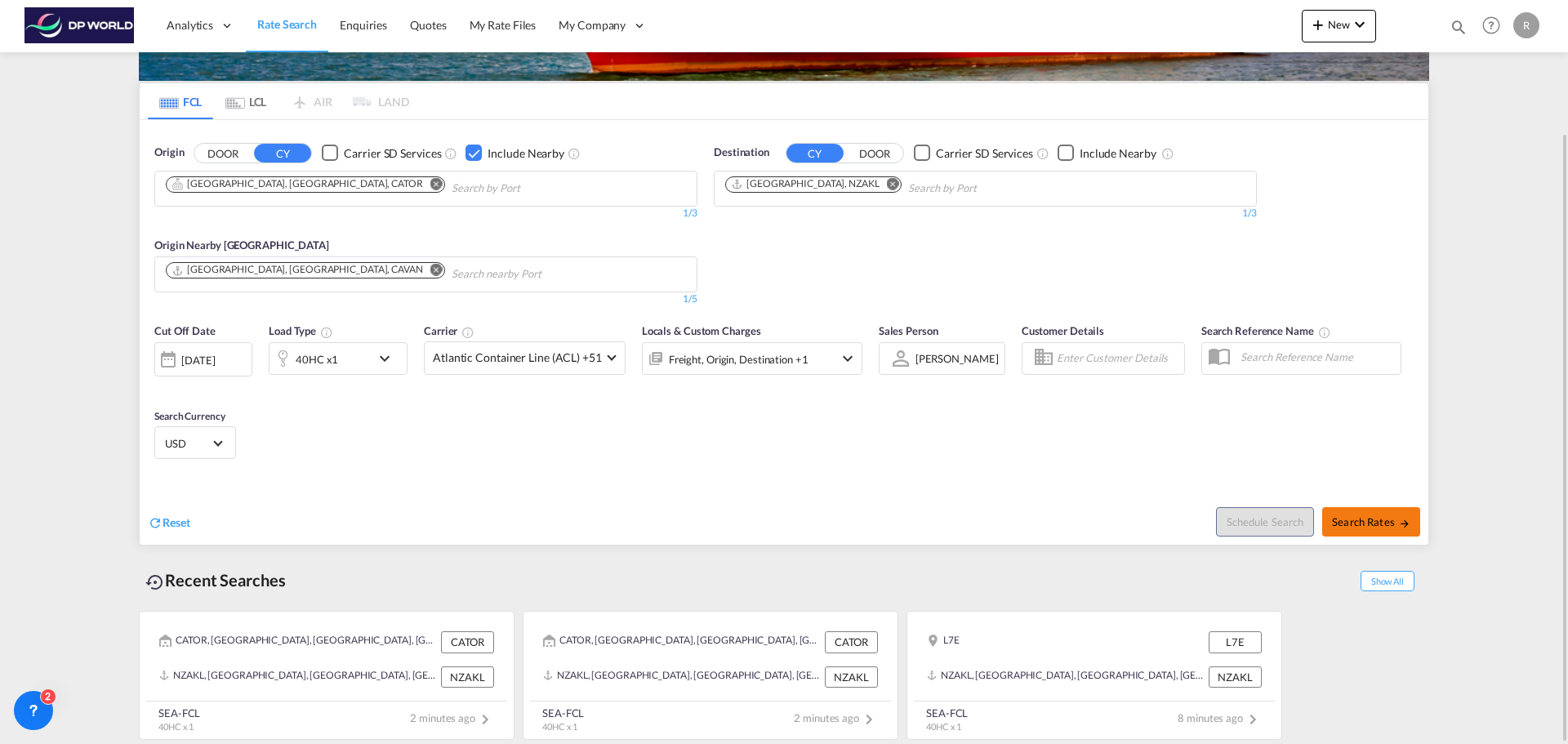
click at [1360, 520] on span "Search Rates" at bounding box center [1371, 521] width 78 height 13
type input "CATOR to NZAKL / [DATE]"
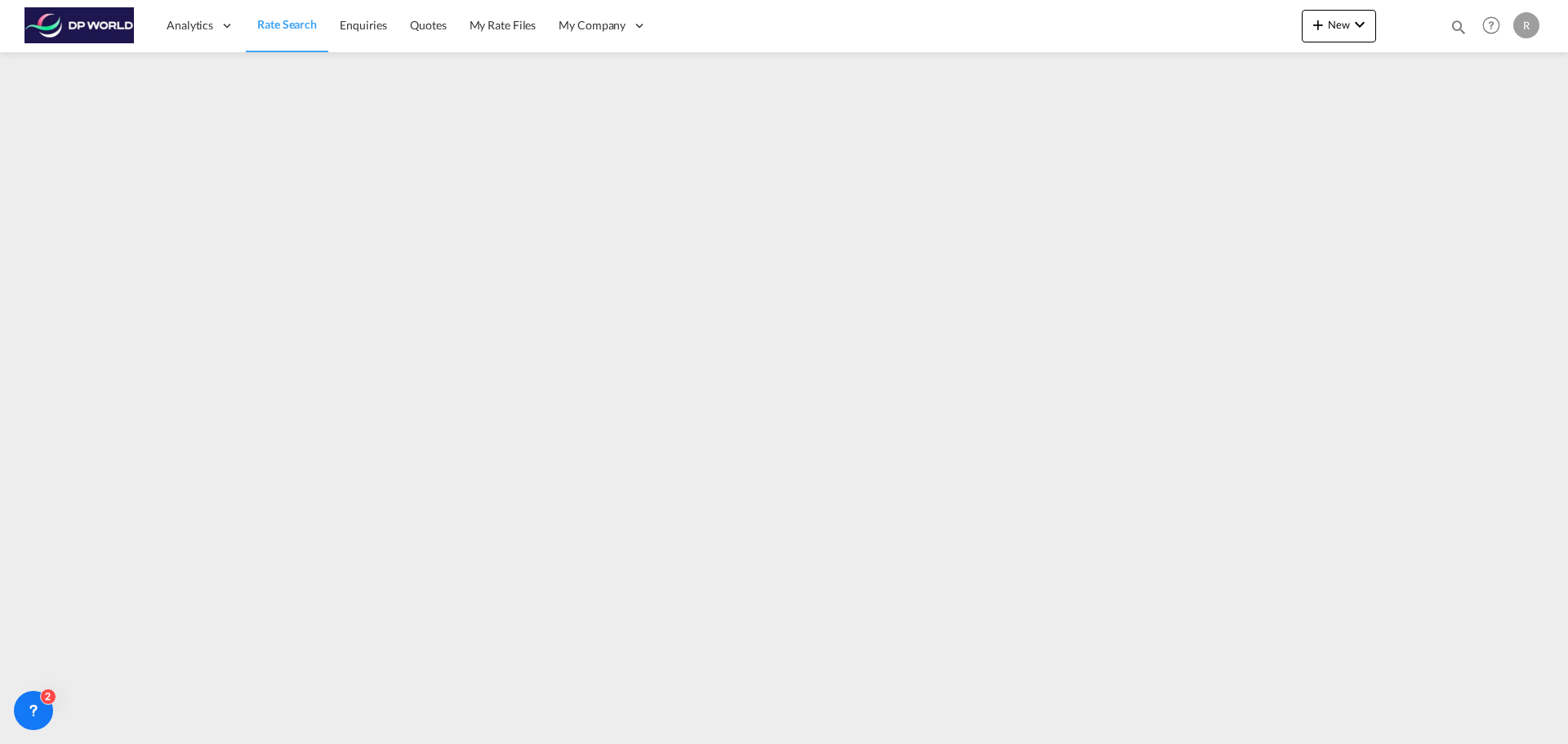
click at [266, 15] on link "Rate Search" at bounding box center [287, 25] width 83 height 53
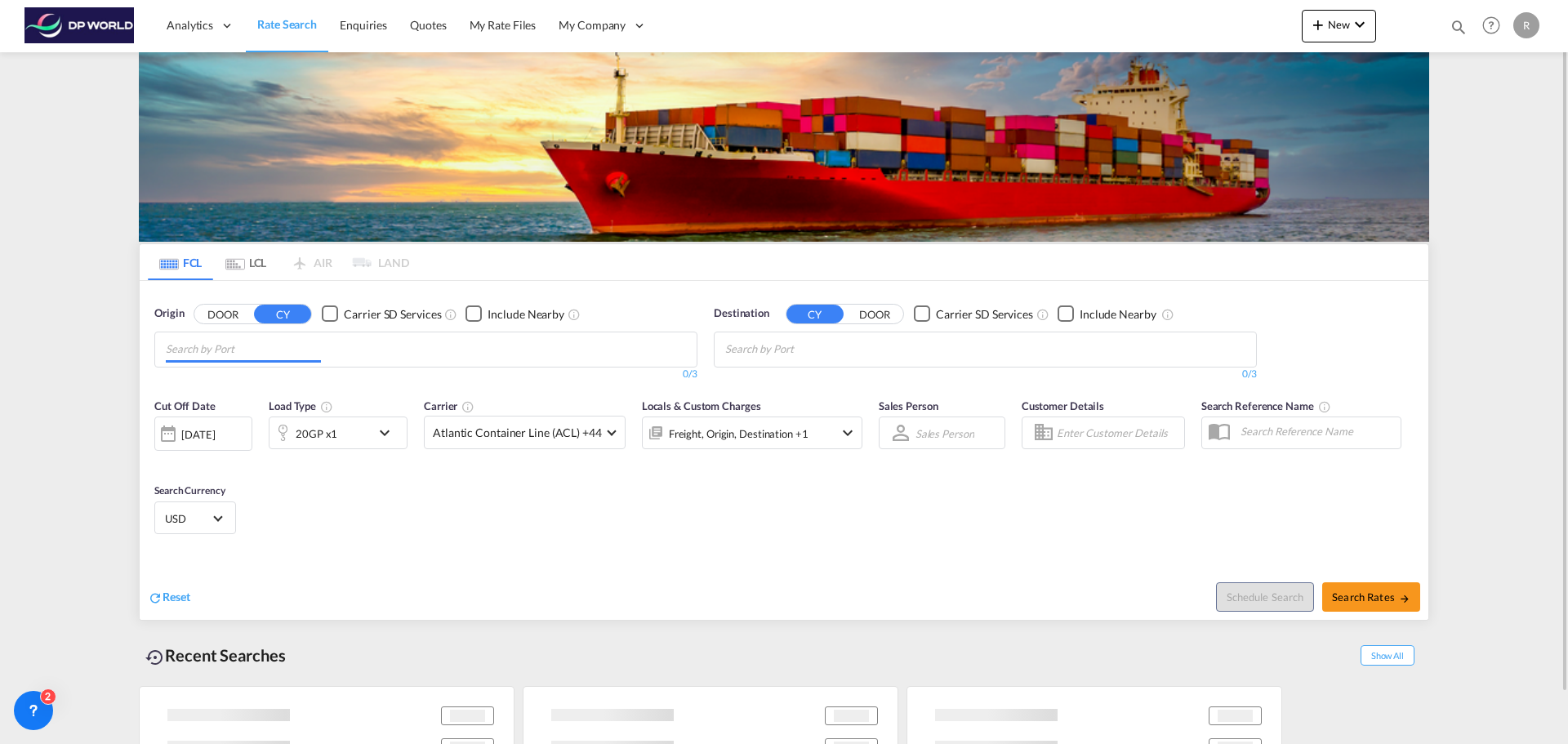
click at [263, 351] on input "Chips input." at bounding box center [243, 349] width 155 height 26
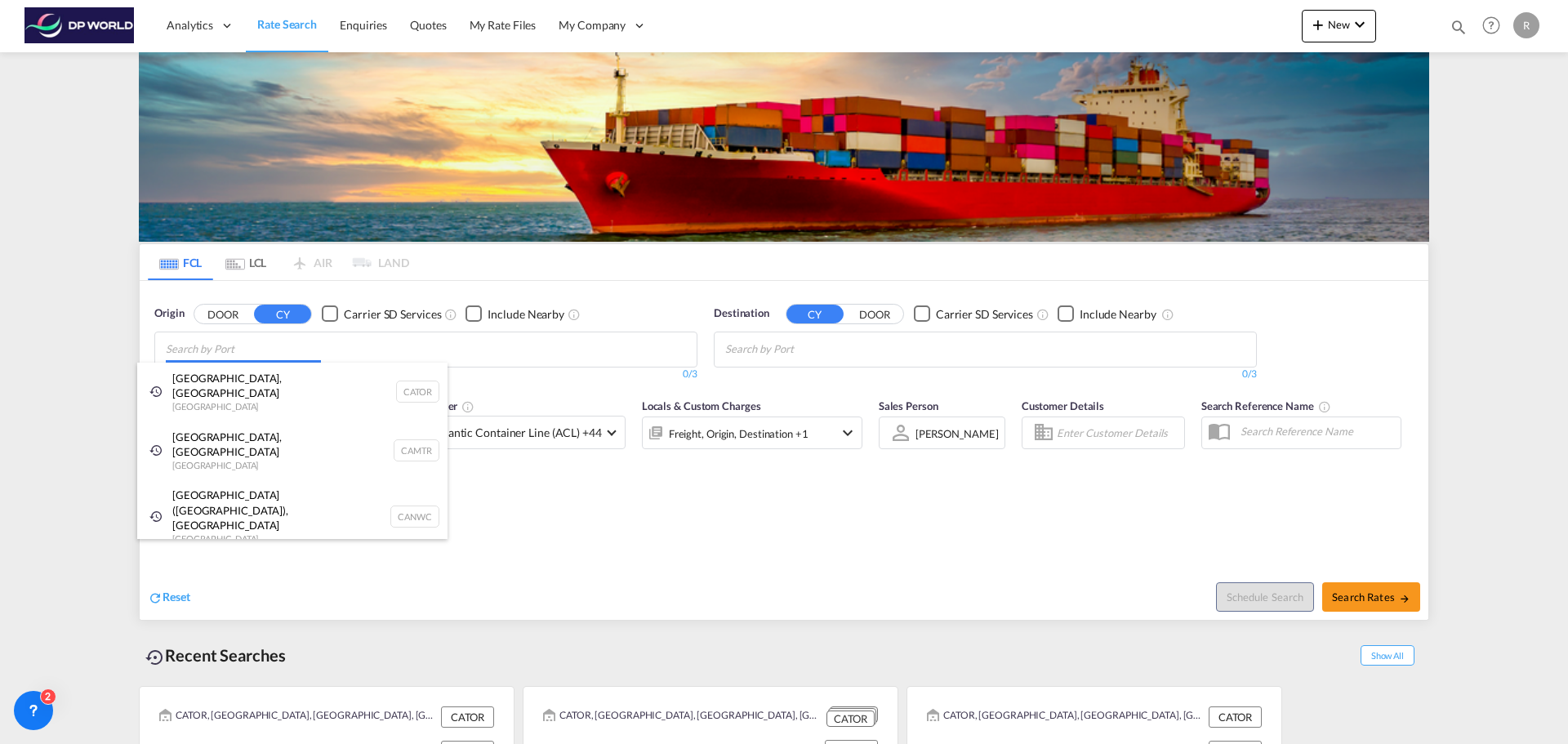
drag, startPoint x: 271, startPoint y: 372, endPoint x: 251, endPoint y: 347, distance: 32.0
click at [251, 347] on body "Analytics Dashboard Rate Search Enquiries Quotes My Rate Files My Company" at bounding box center [784, 372] width 1568 height 744
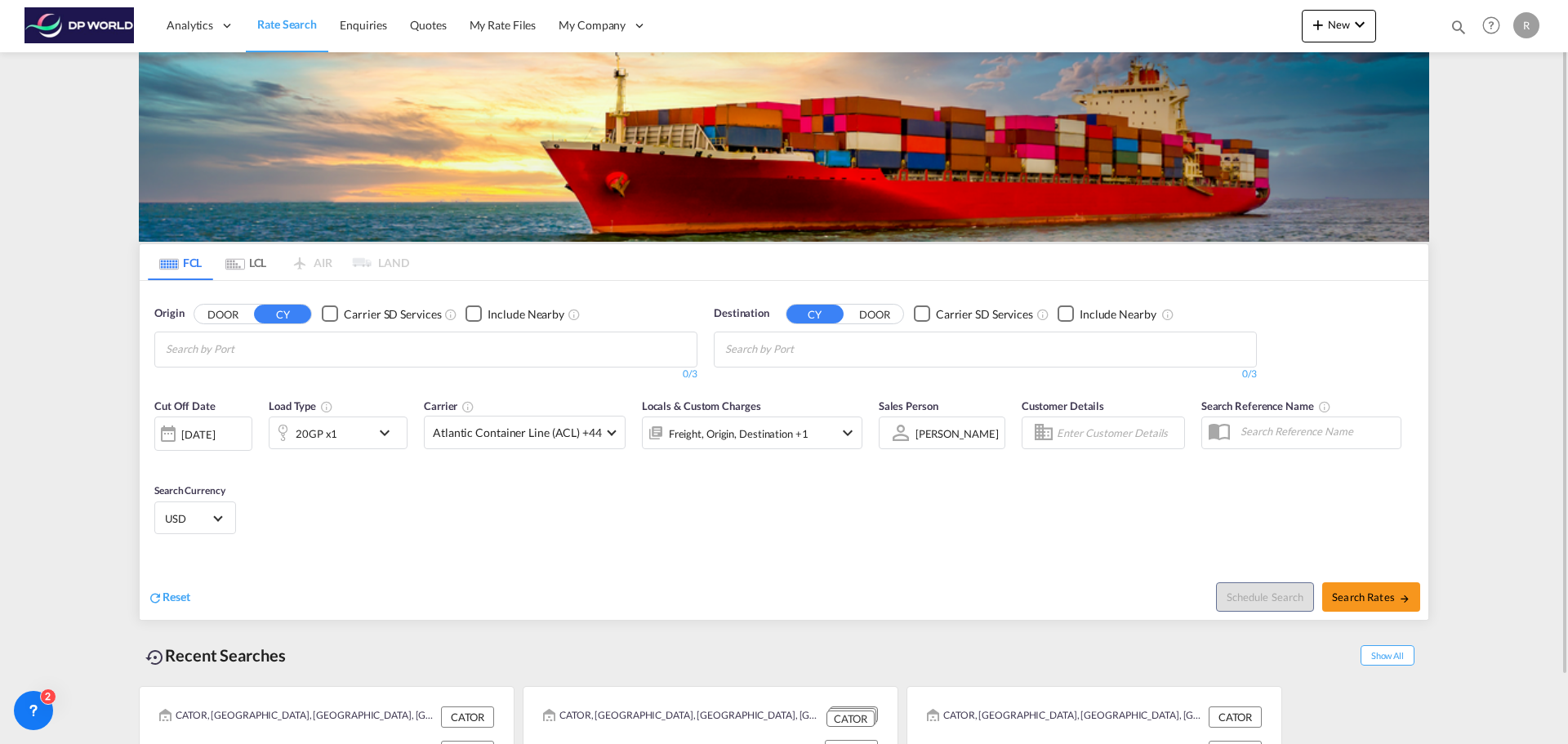
click at [274, 344] on body "Analytics Dashboard Rate Search Enquiries Quotes My Rate Files My Company" at bounding box center [784, 372] width 1568 height 744
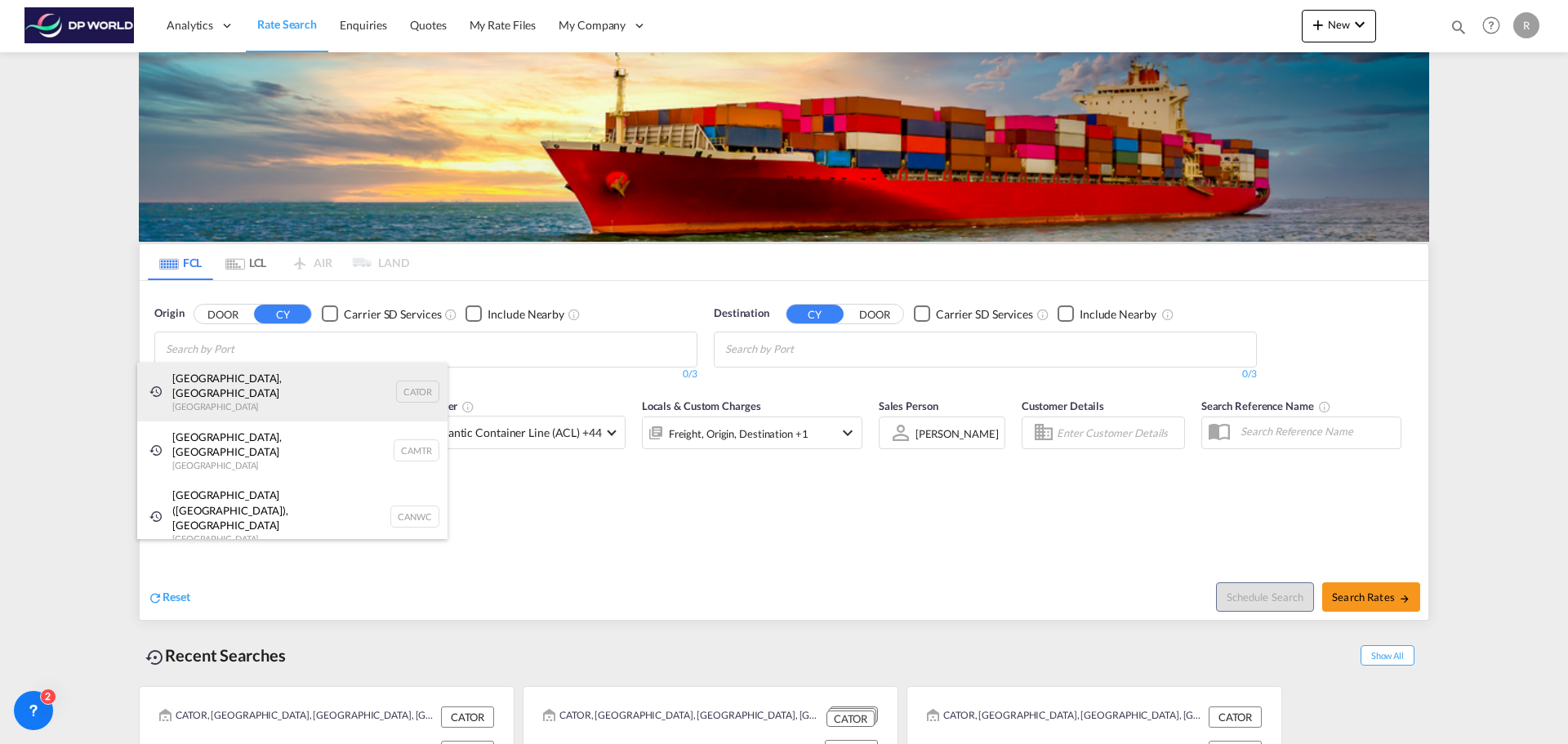
click at [265, 382] on div "[GEOGRAPHIC_DATA], ON [GEOGRAPHIC_DATA] CATOR" at bounding box center [292, 392] width 311 height 59
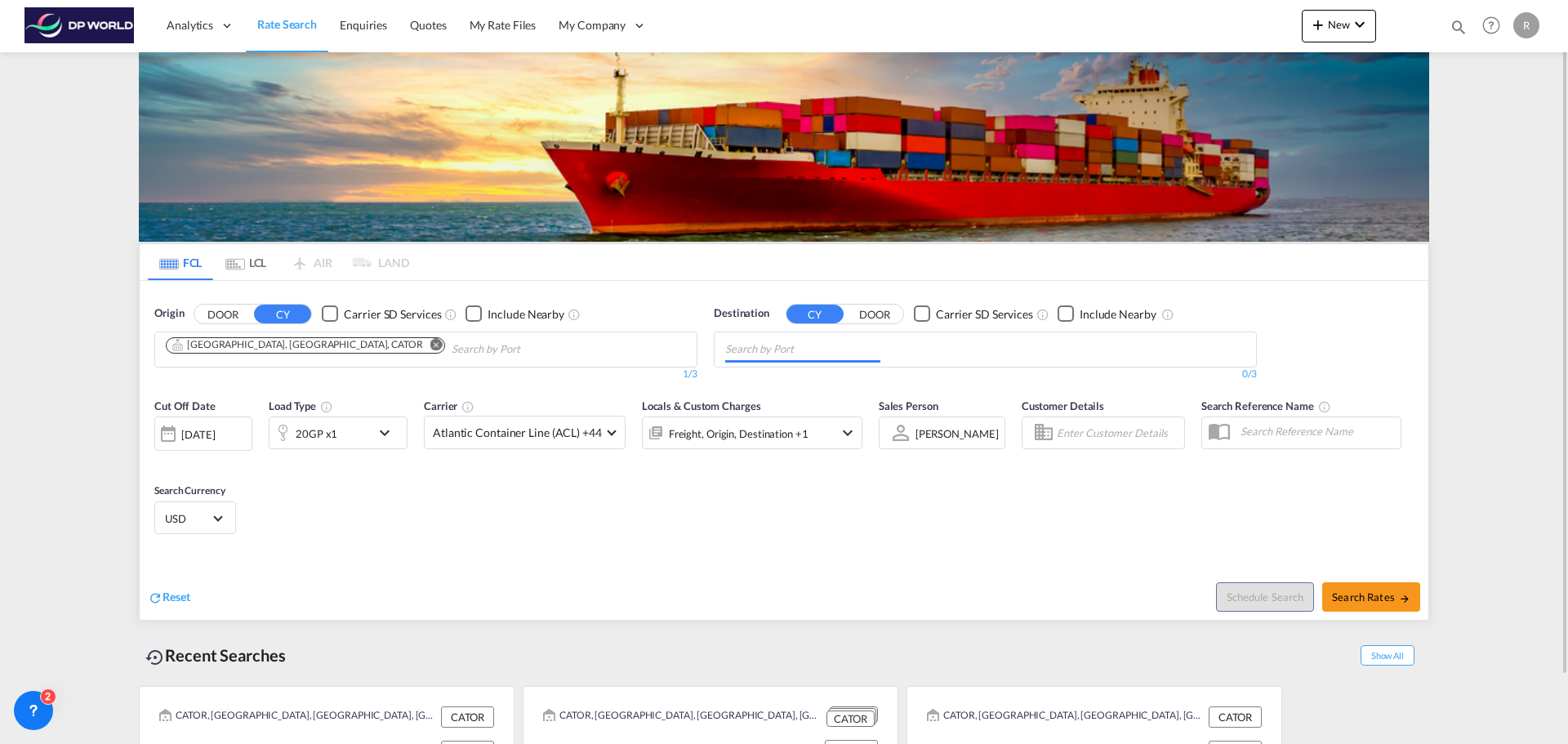
click at [976, 349] on md-chips at bounding box center [985, 350] width 541 height 35
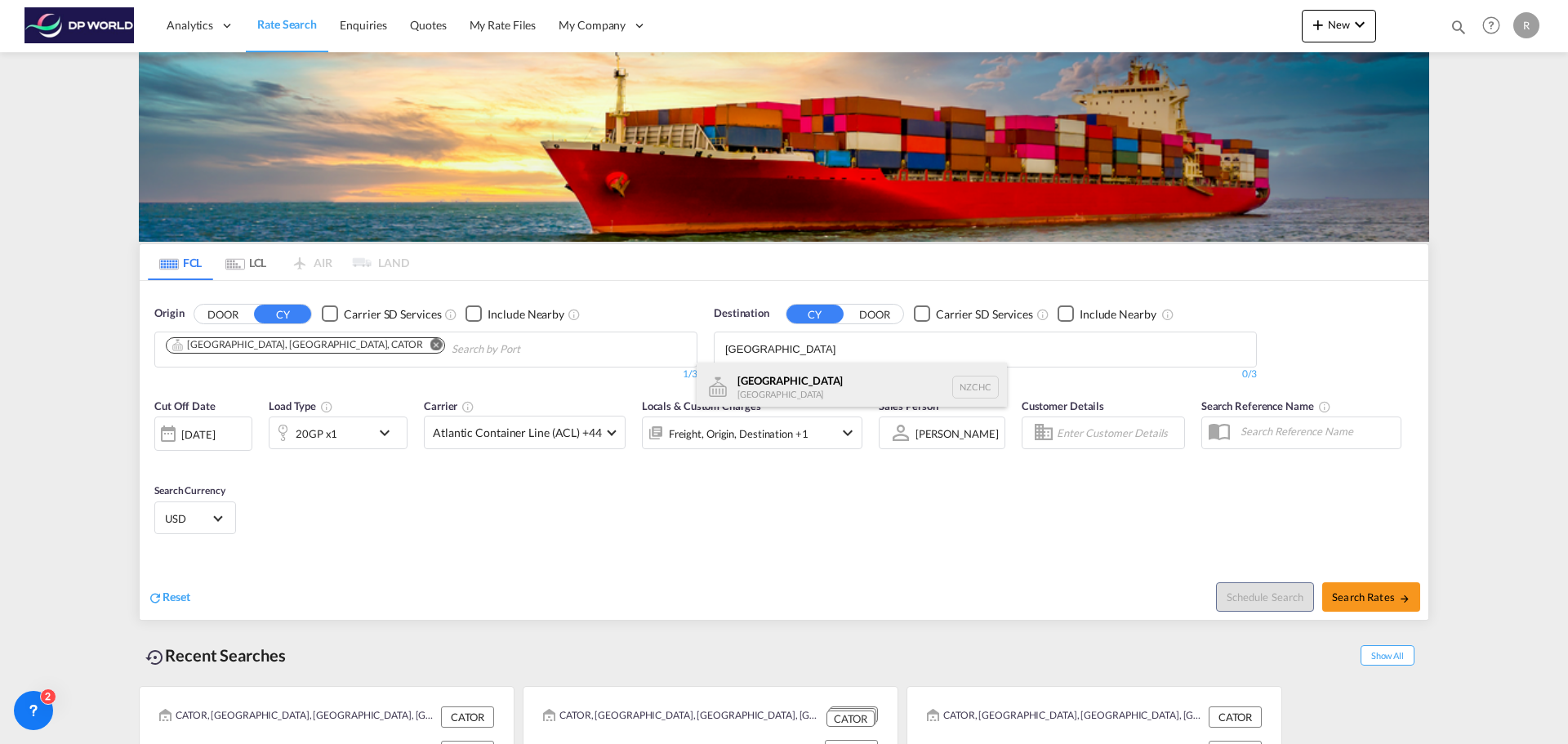
type input "[GEOGRAPHIC_DATA]"
click at [836, 387] on div "Christchurch [GEOGRAPHIC_DATA] NZCHC" at bounding box center [852, 387] width 311 height 49
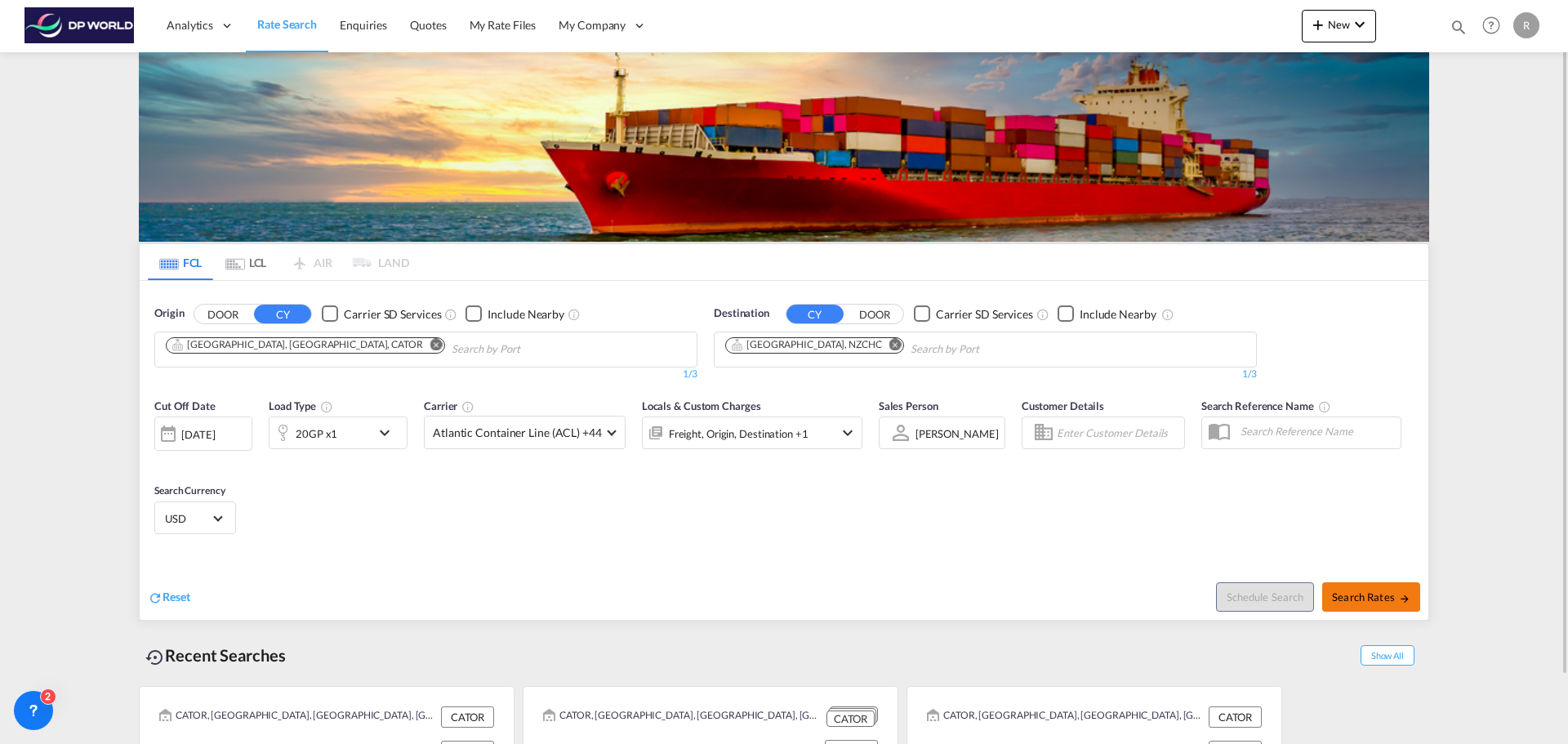
click at [1360, 595] on span "Search Rates" at bounding box center [1371, 597] width 78 height 13
type input "CATOR to NZCHC / [DATE]"
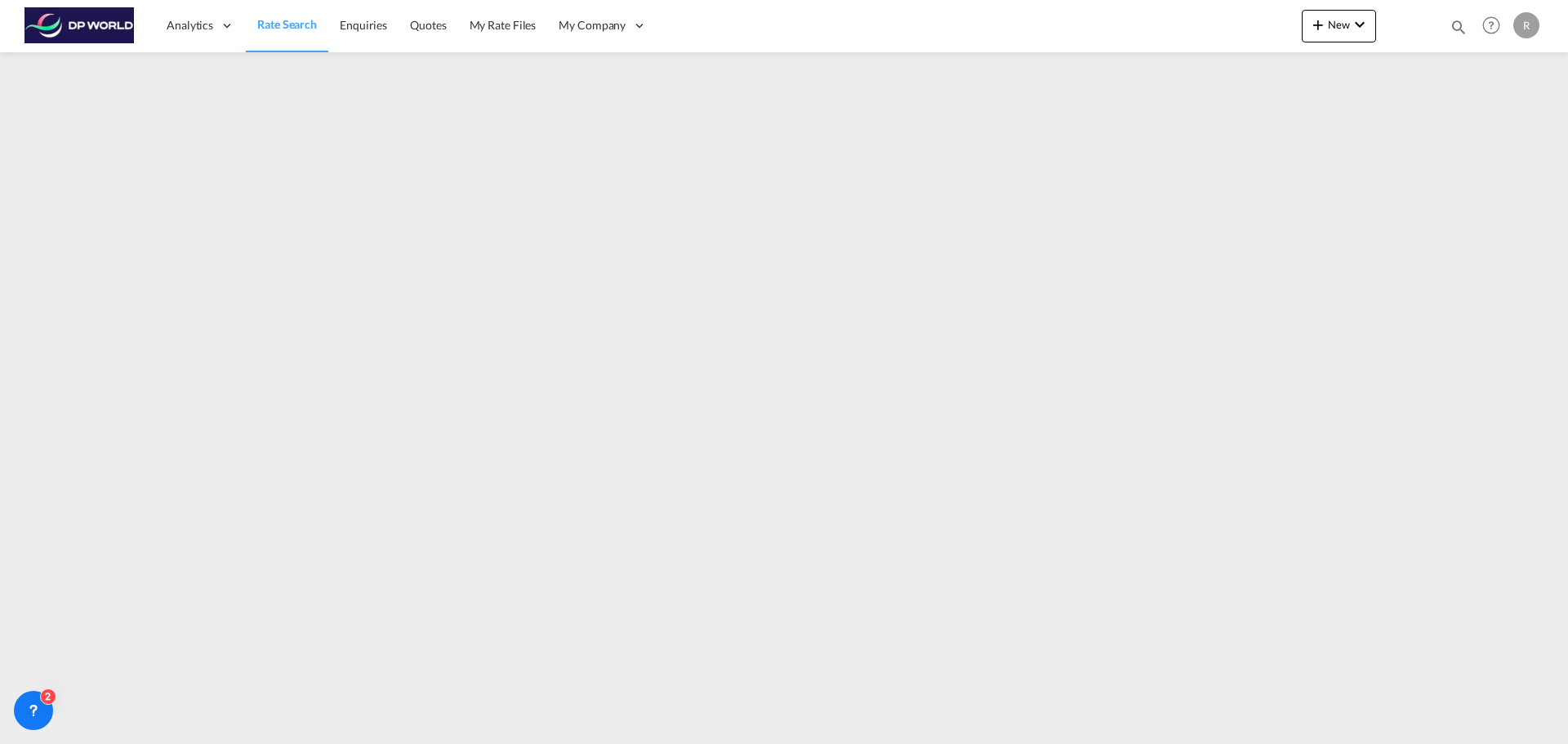
click at [271, 22] on span "Rate Search" at bounding box center [287, 24] width 60 height 14
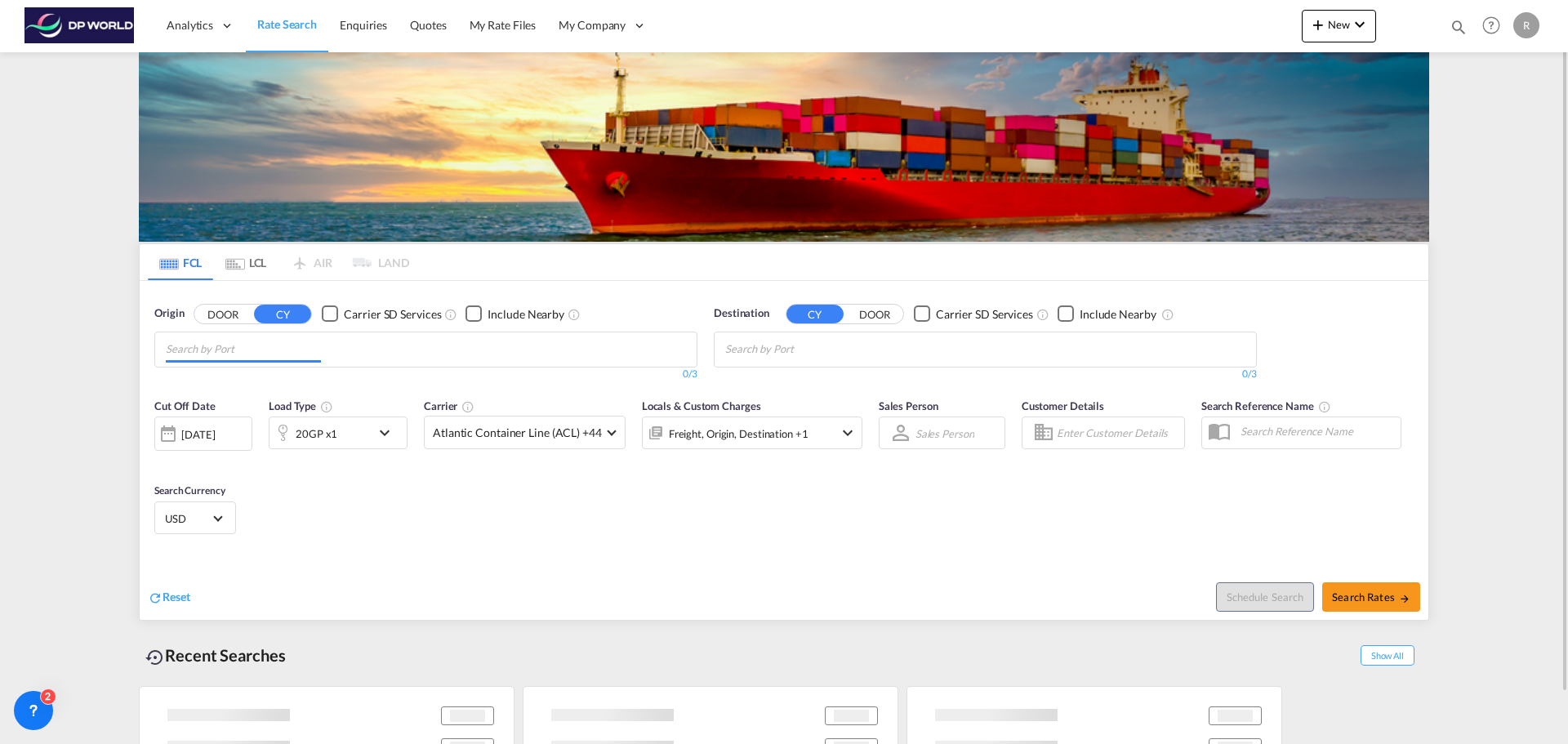
click at [281, 335] on md-autocomplete "Chips container with autocompletion. Enter the text area, type text to search, …" at bounding box center [243, 349] width 155 height 28
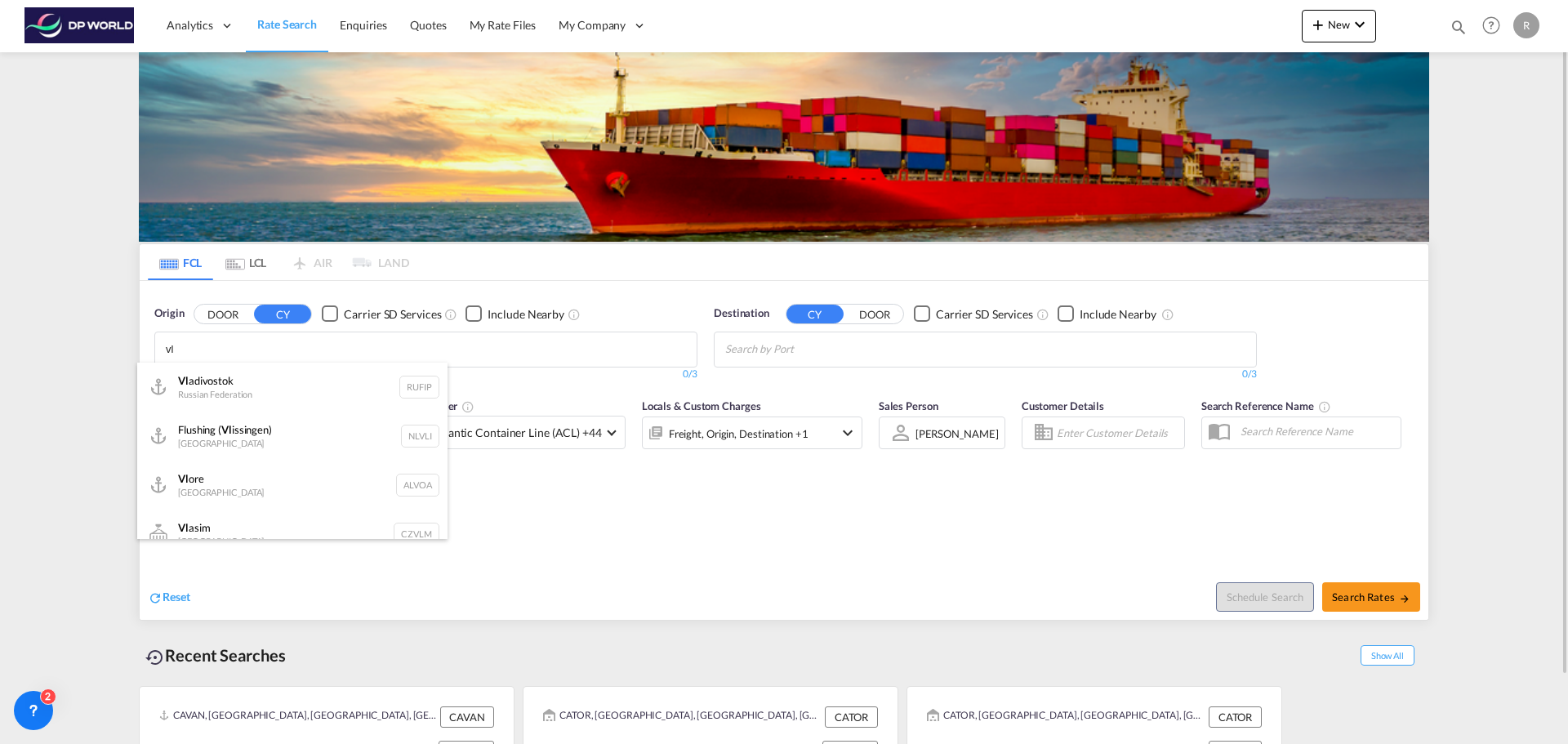
type input "v"
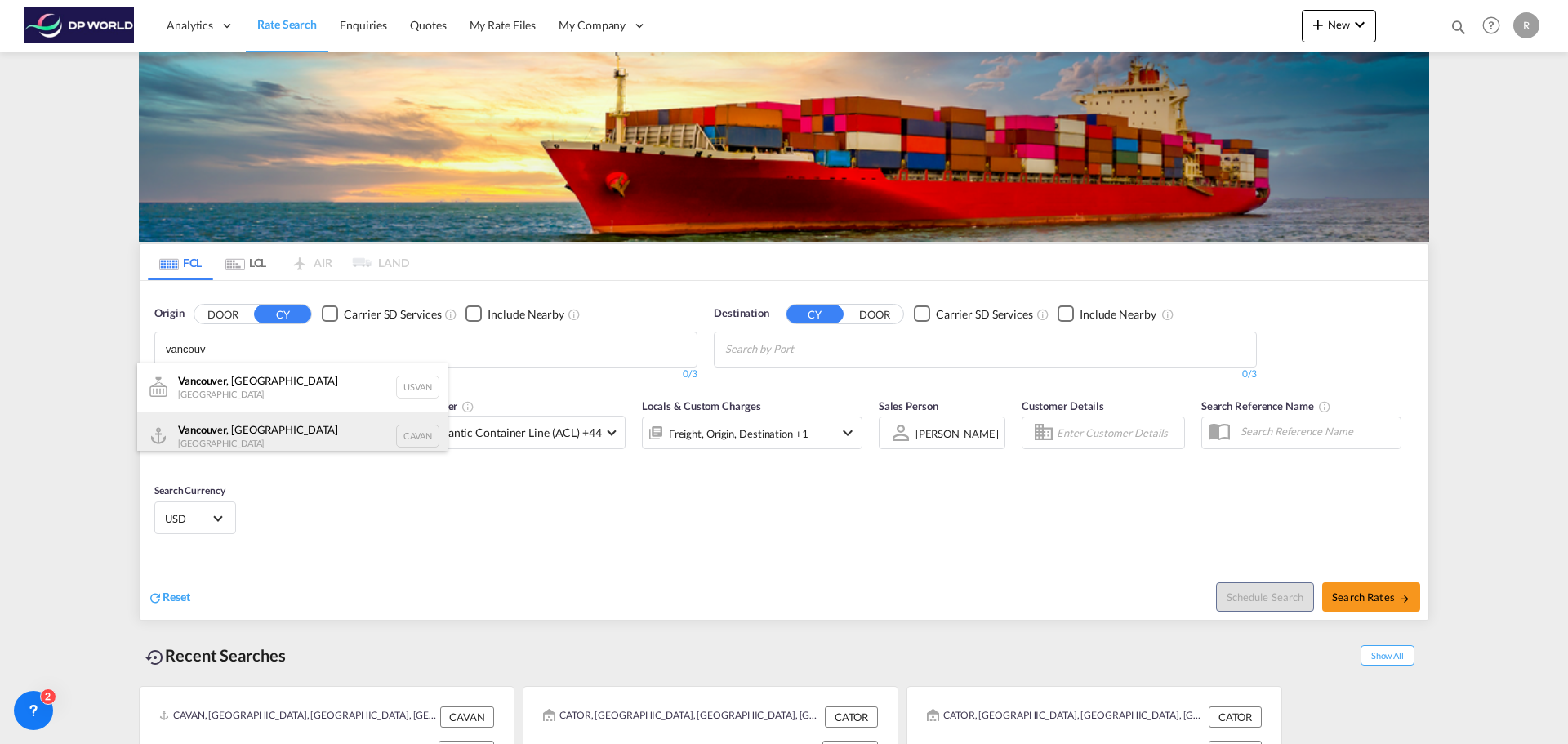
type input "vancouv"
click at [271, 423] on div "Vancouv er, BC [GEOGRAPHIC_DATA] CAVAN" at bounding box center [292, 436] width 311 height 49
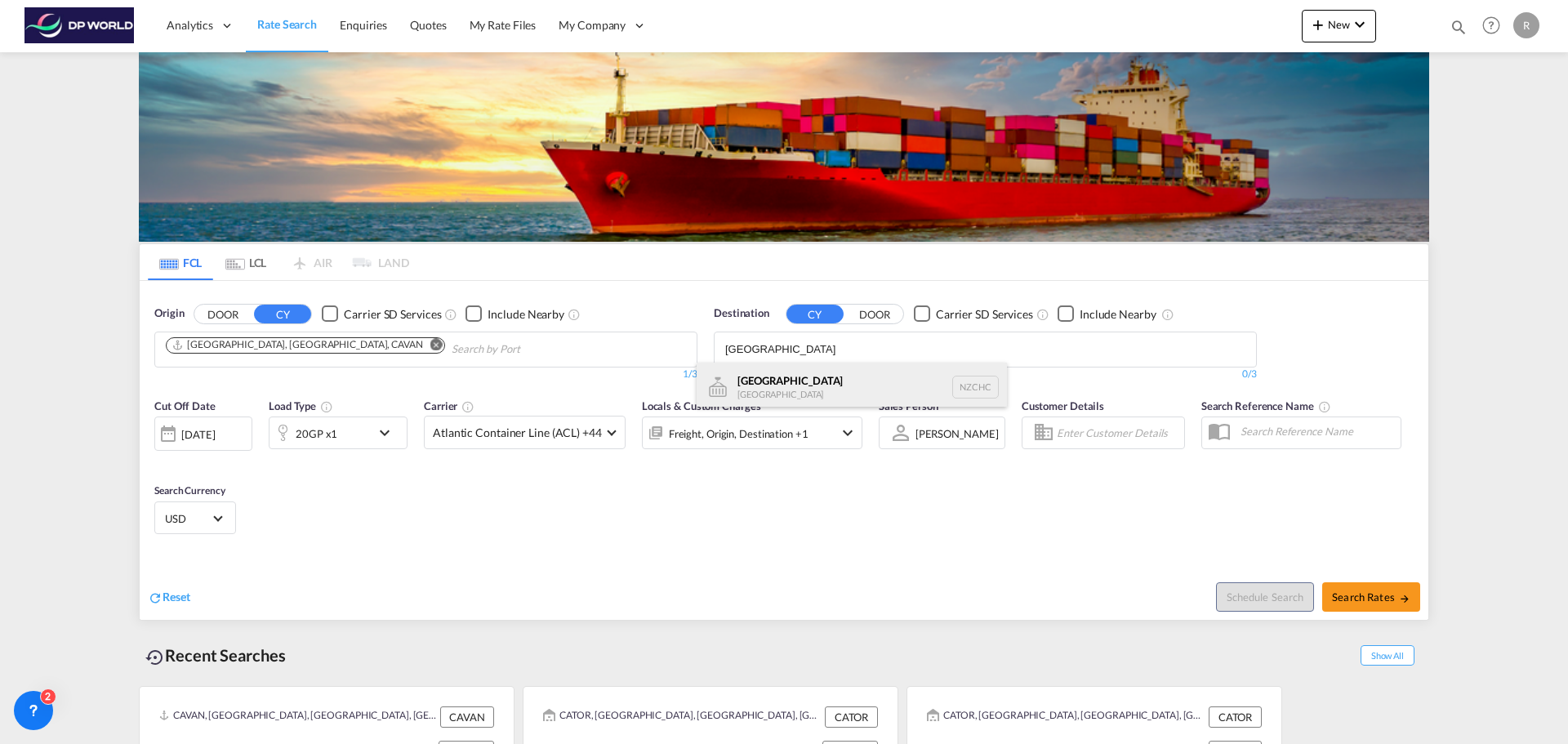
type input "[GEOGRAPHIC_DATA]"
click at [816, 381] on div "Christchurch [GEOGRAPHIC_DATA] NZCHC" at bounding box center [852, 387] width 311 height 49
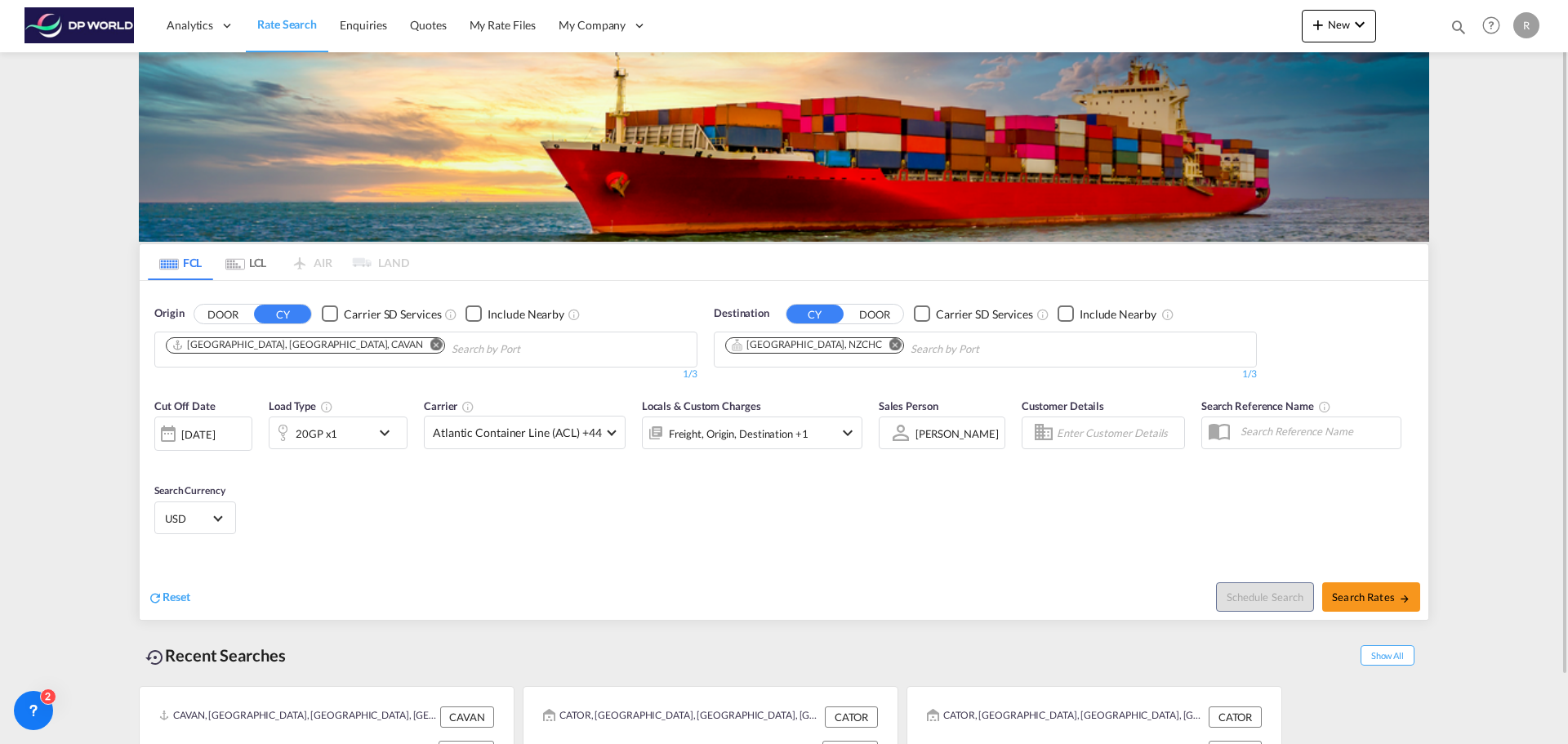
click at [231, 448] on div "[DATE]" at bounding box center [203, 434] width 98 height 35
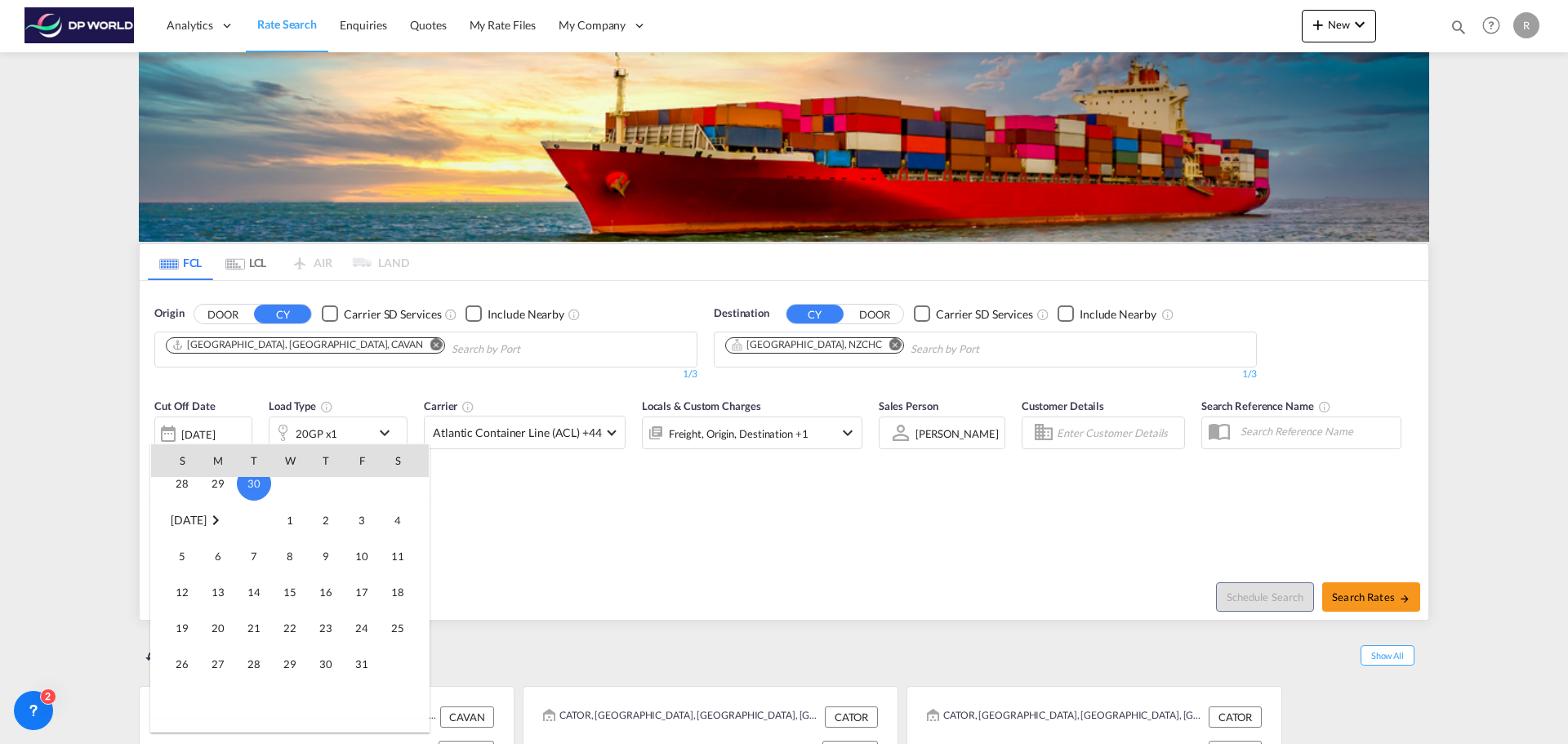
scroll to position [596, 0]
click at [263, 620] on span "14" at bounding box center [254, 620] width 33 height 33
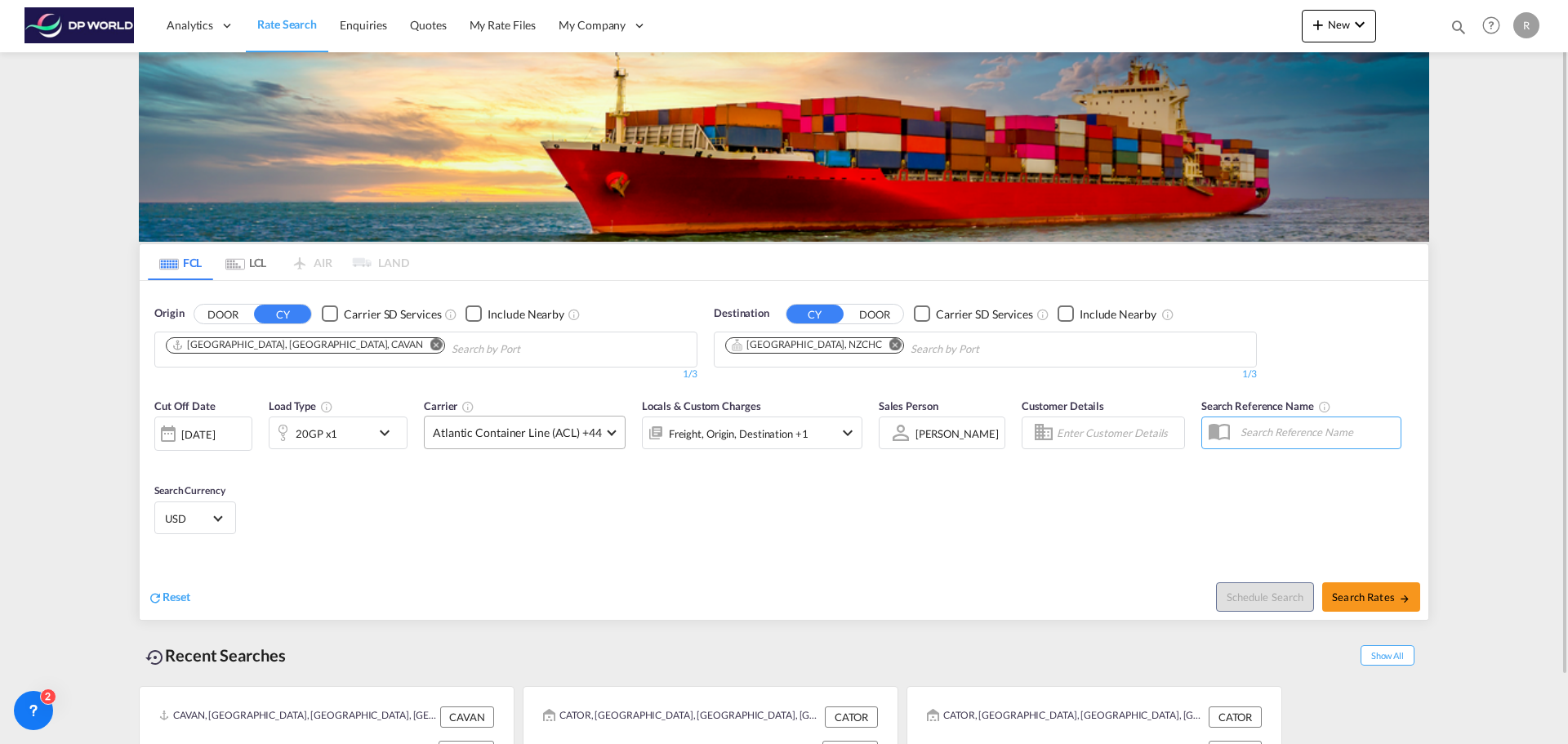
click at [602, 435] on md-select-value "Atlantic Container Line (ACL) +44" at bounding box center [525, 432] width 200 height 32
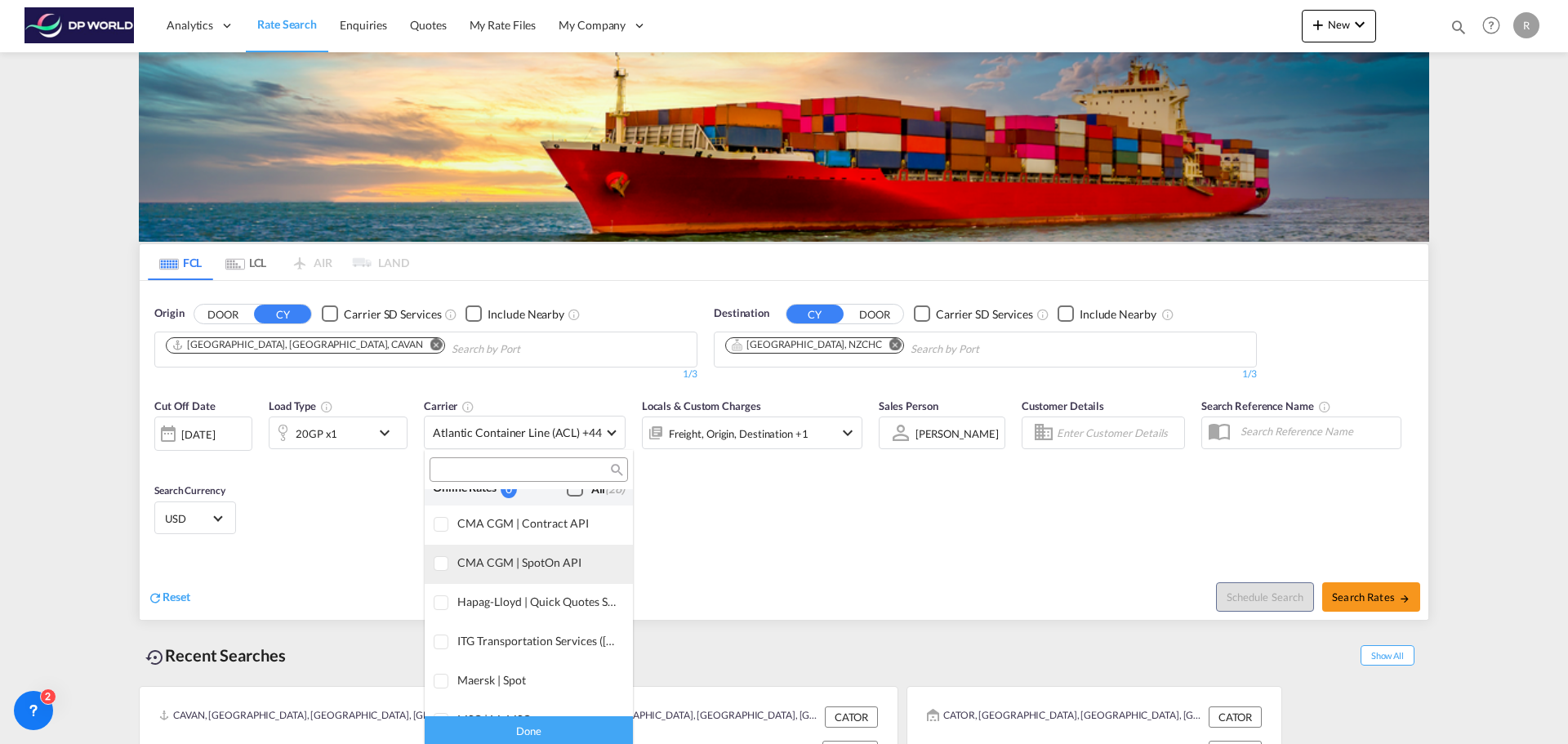
scroll to position [0, 0]
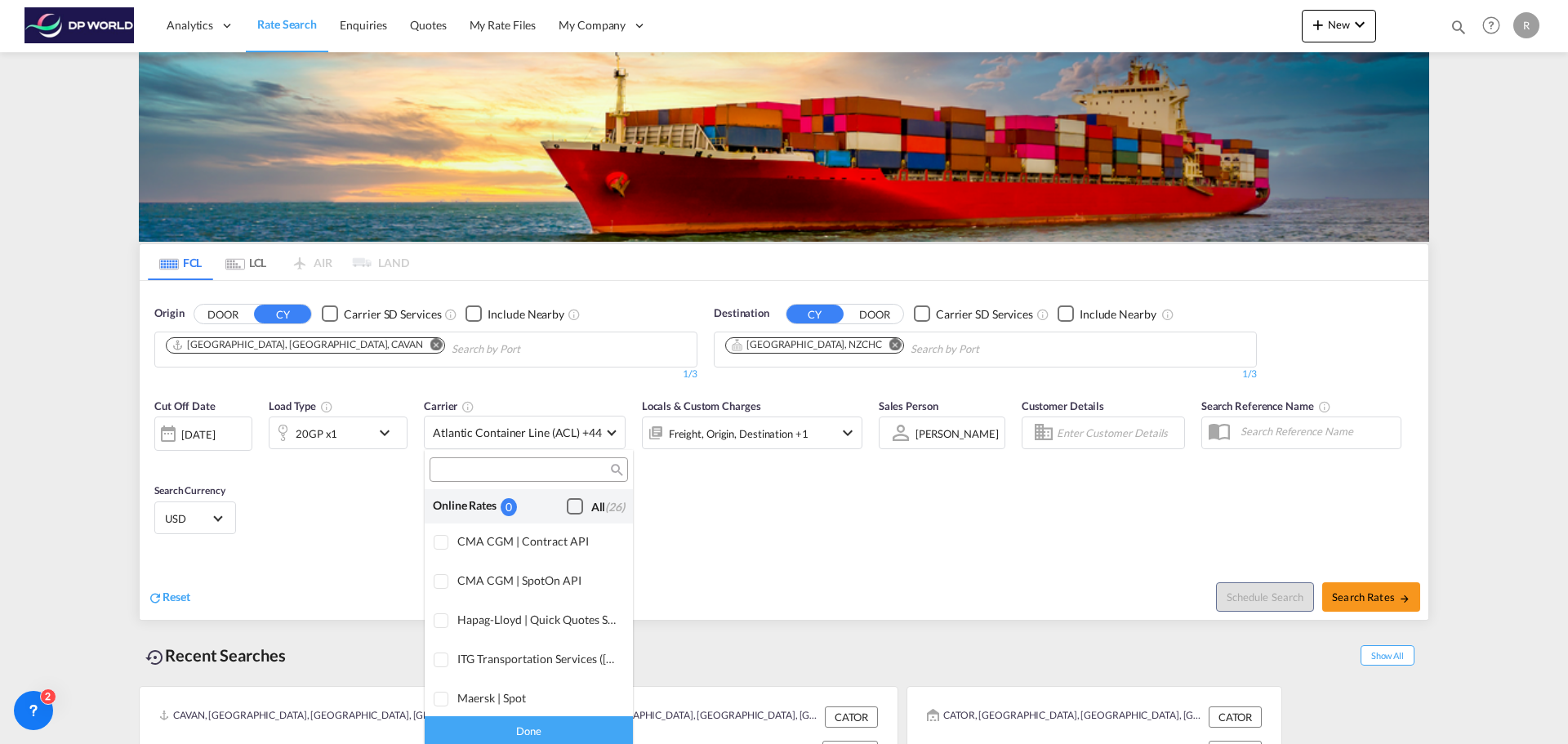
click at [591, 510] on div "All (26)" at bounding box center [607, 507] width 34 height 16
click at [1403, 596] on md-backdrop at bounding box center [784, 372] width 1568 height 744
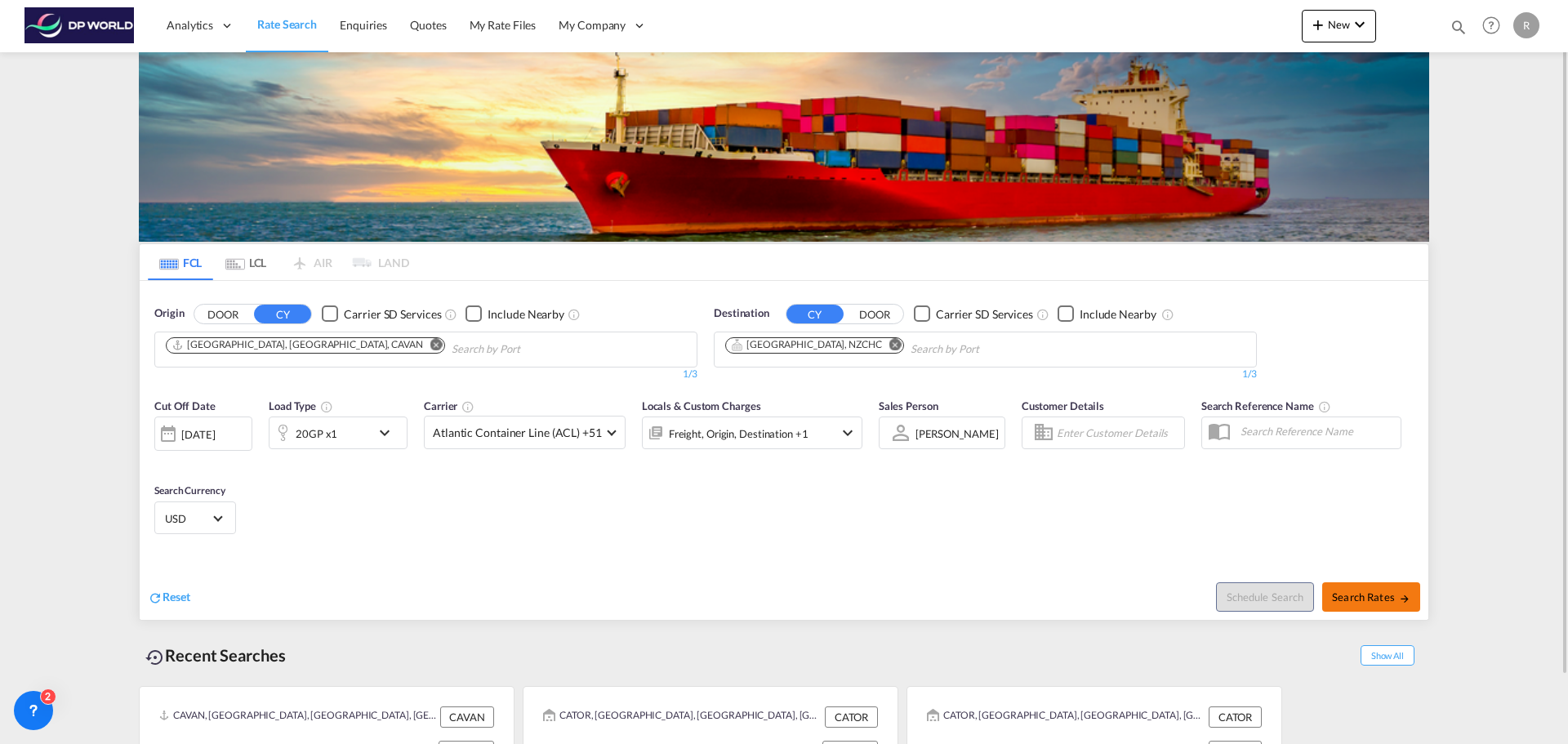
click at [1398, 597] on md-icon "icon-arrow-right" at bounding box center [1404, 599] width 12 height 12
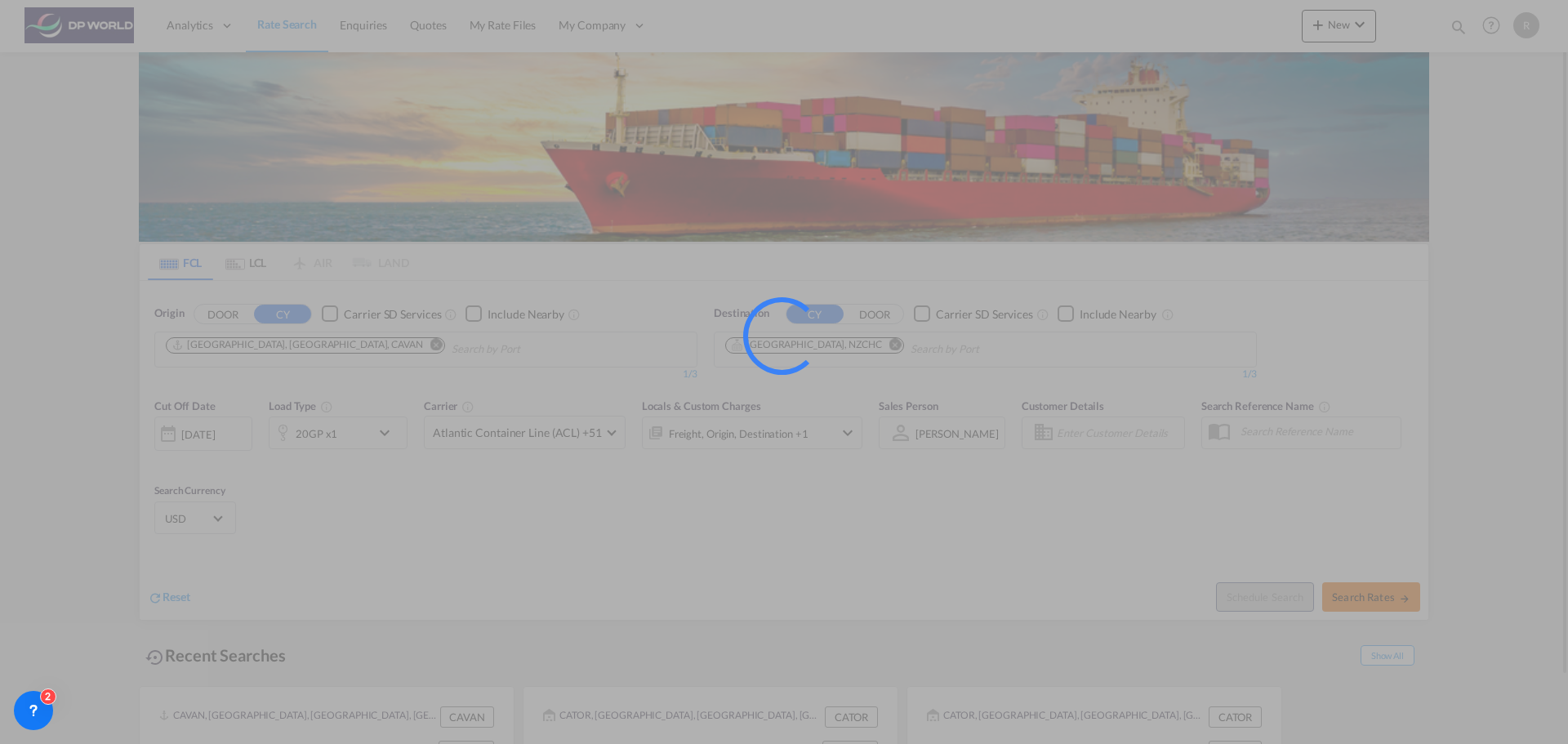
type input "CAVAN to NZCHC / [DATE]"
